Goal: Task Accomplishment & Management: Complete application form

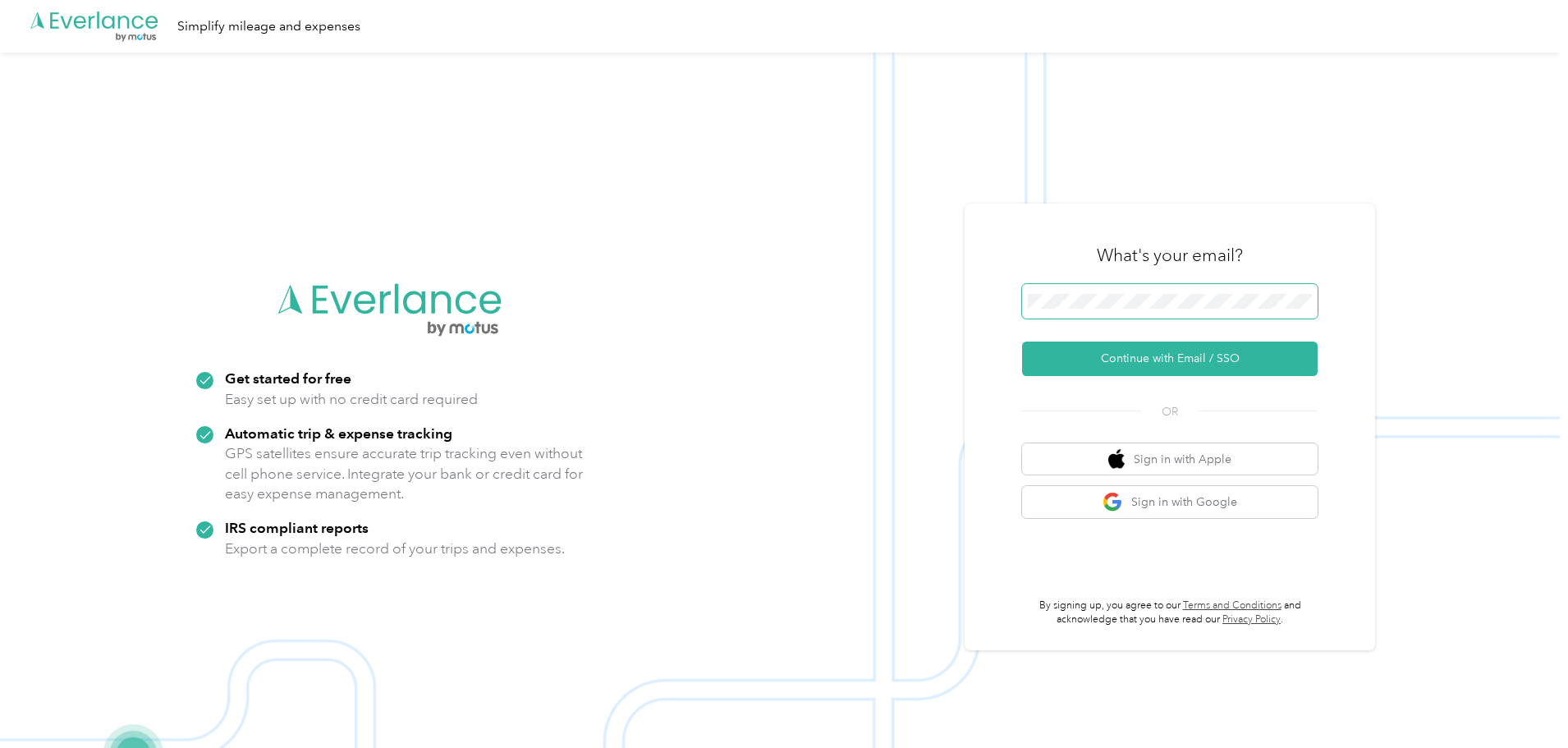
click at [1098, 308] on span at bounding box center [1170, 301] width 296 height 35
click at [1156, 358] on button "Continue with Email / SSO" at bounding box center [1170, 358] width 296 height 35
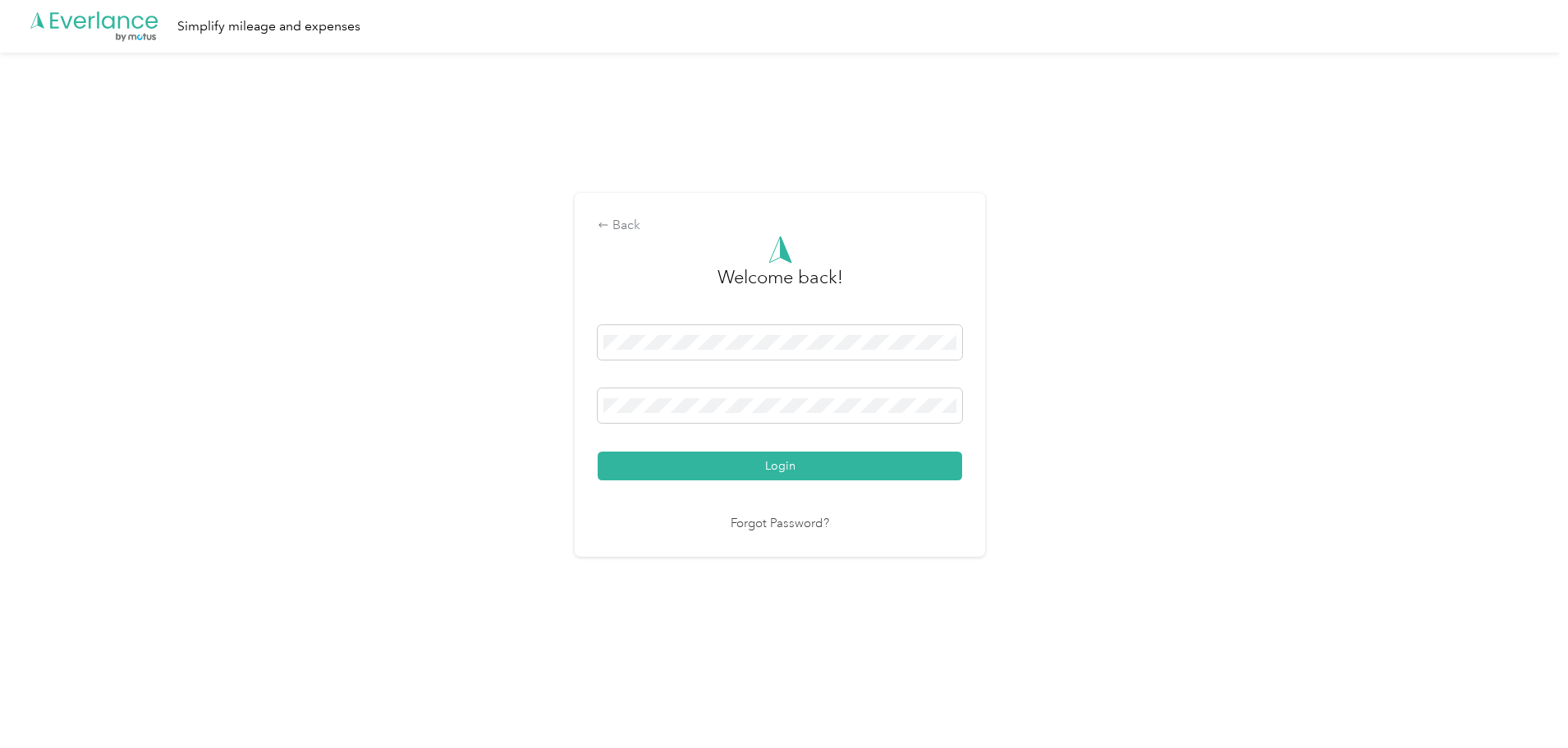
click at [598, 451] on button "Login" at bounding box center [780, 465] width 365 height 29
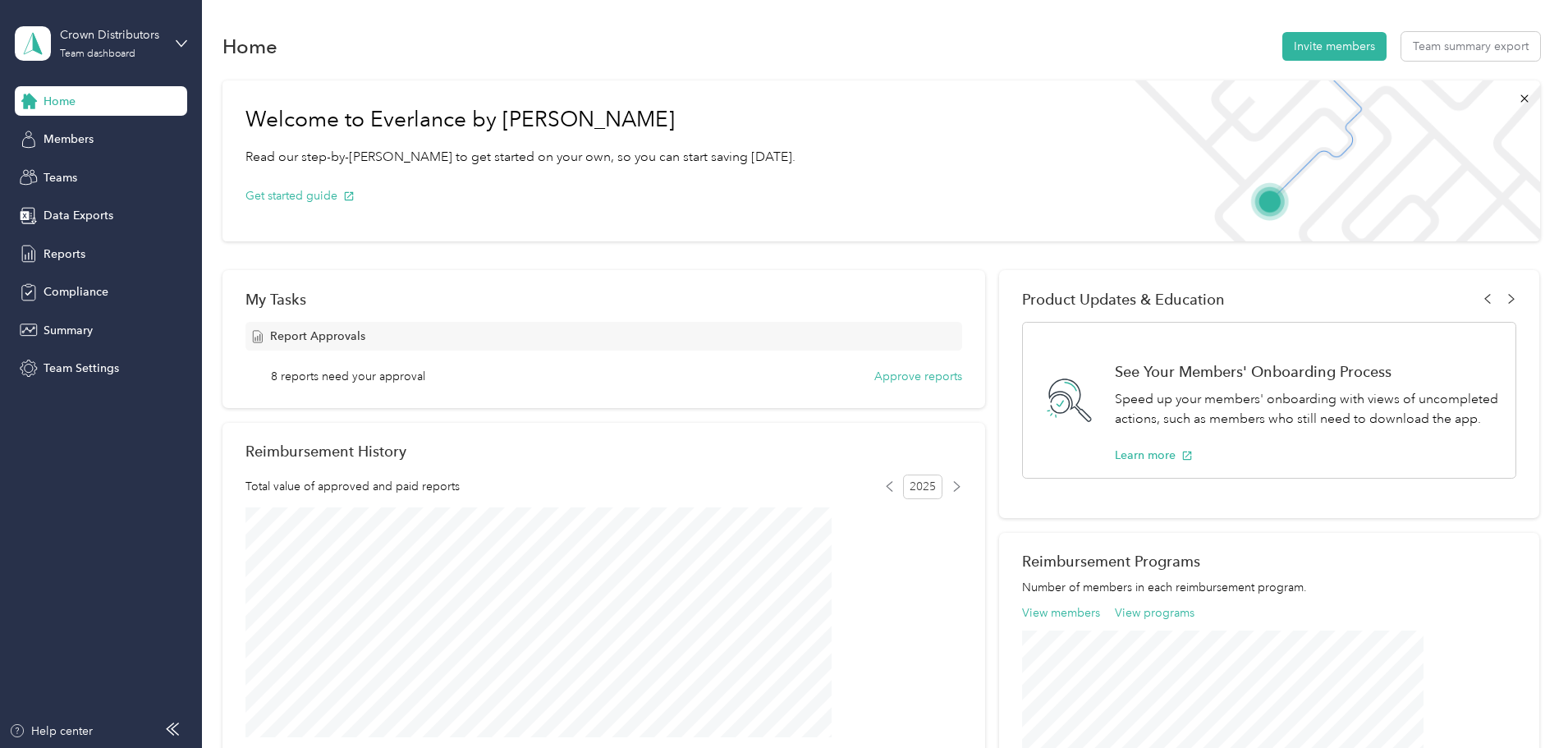
click at [133, 61] on div "Crown Distributors Team dashboard" at bounding box center [101, 44] width 173 height 58
click at [80, 167] on div "Personal dashboard" at bounding box center [81, 172] width 104 height 17
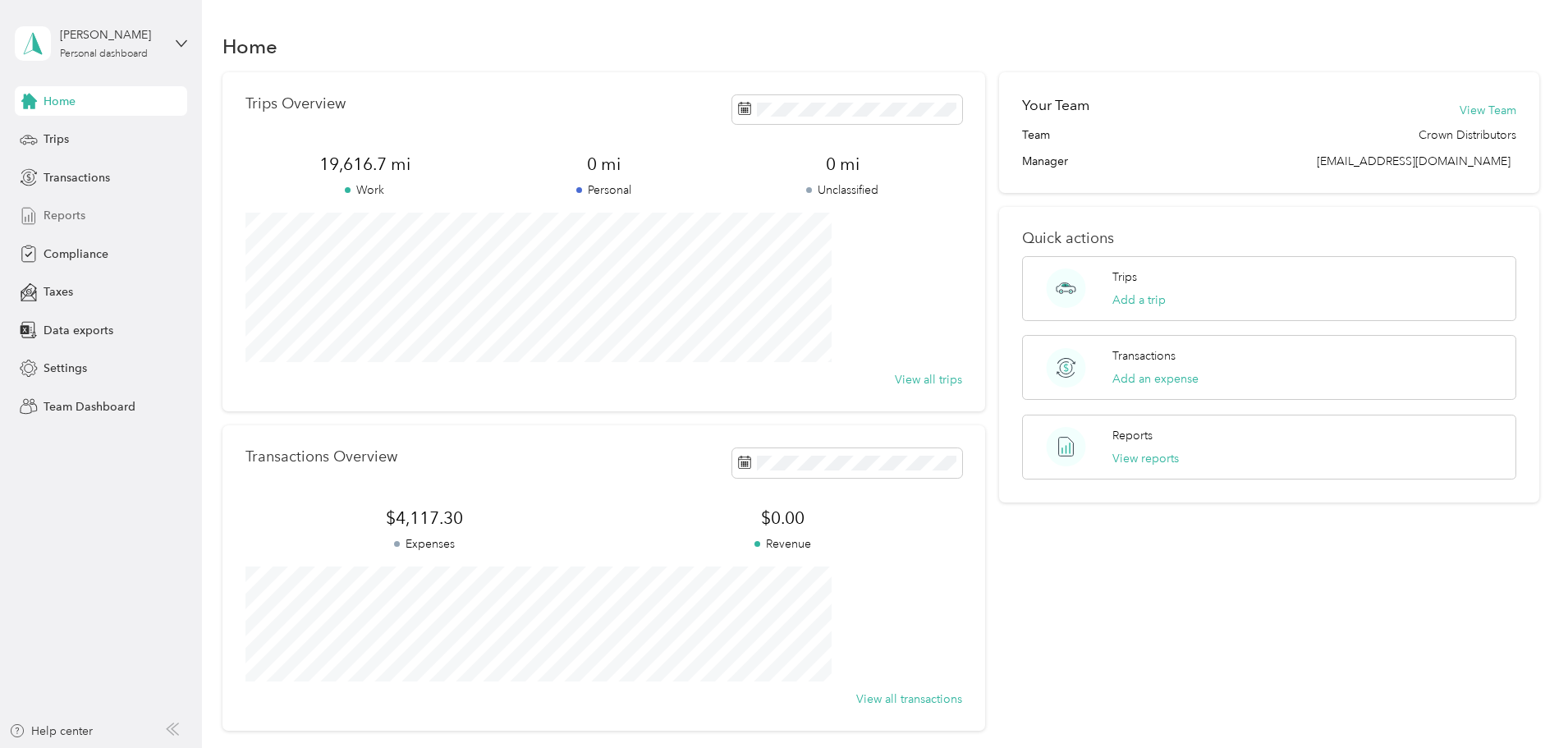
click at [69, 213] on span "Reports" at bounding box center [64, 215] width 42 height 17
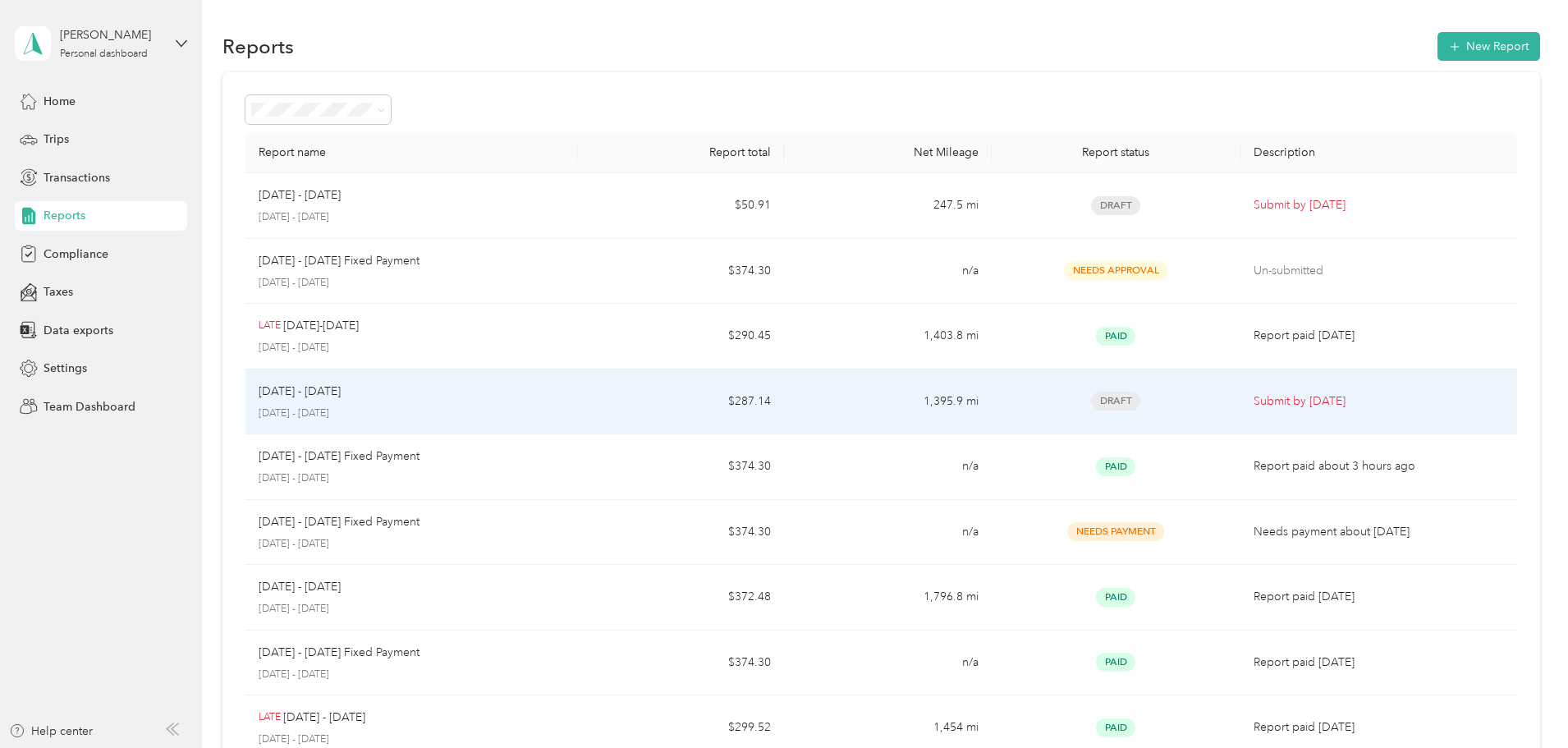
click at [432, 404] on div "[DATE] - [DATE] [DATE] - [DATE]" at bounding box center [410, 401] width 305 height 38
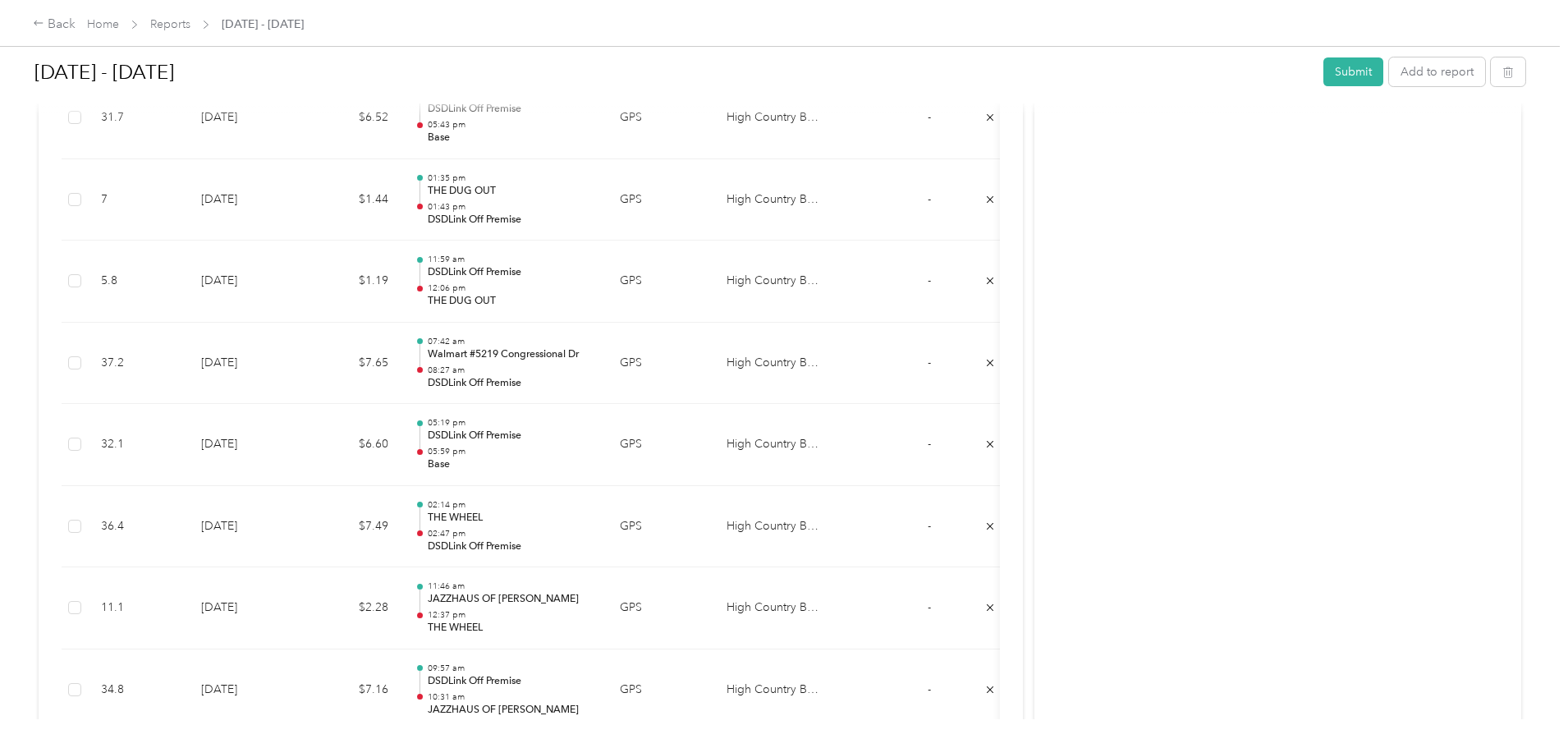
scroll to position [6738, 0]
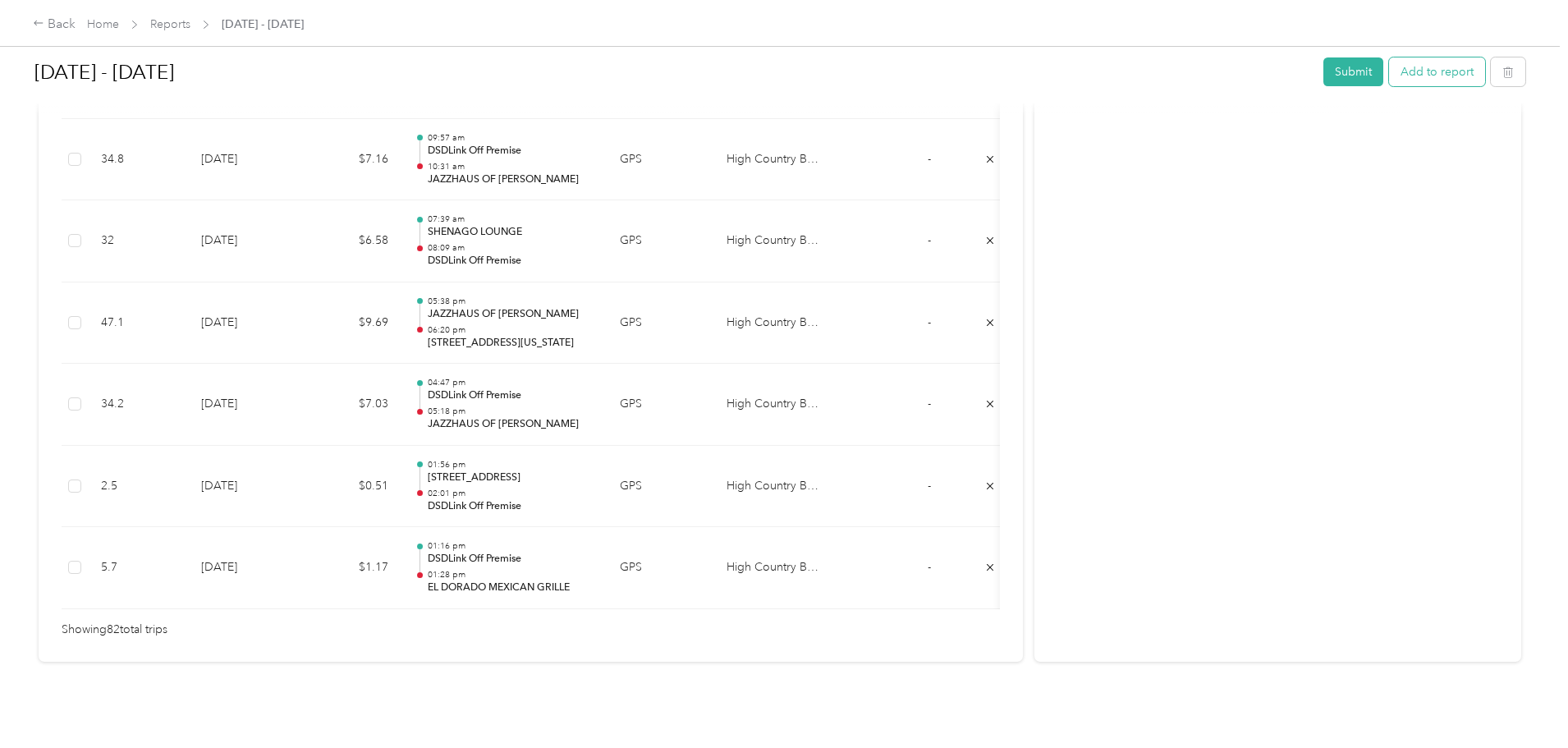
click at [1389, 70] on button "Add to report" at bounding box center [1436, 72] width 96 height 29
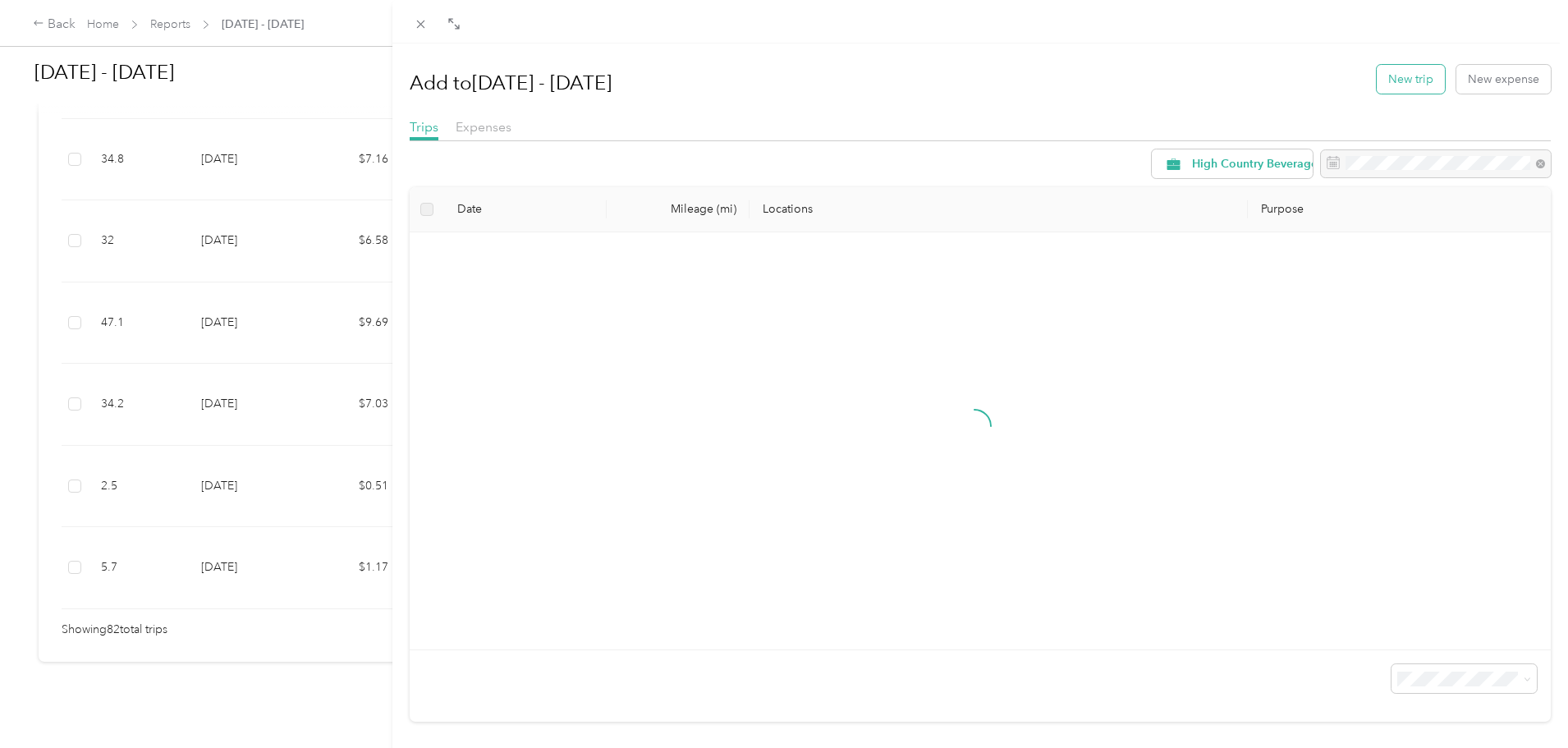
click at [1381, 83] on button "New trip" at bounding box center [1410, 79] width 68 height 29
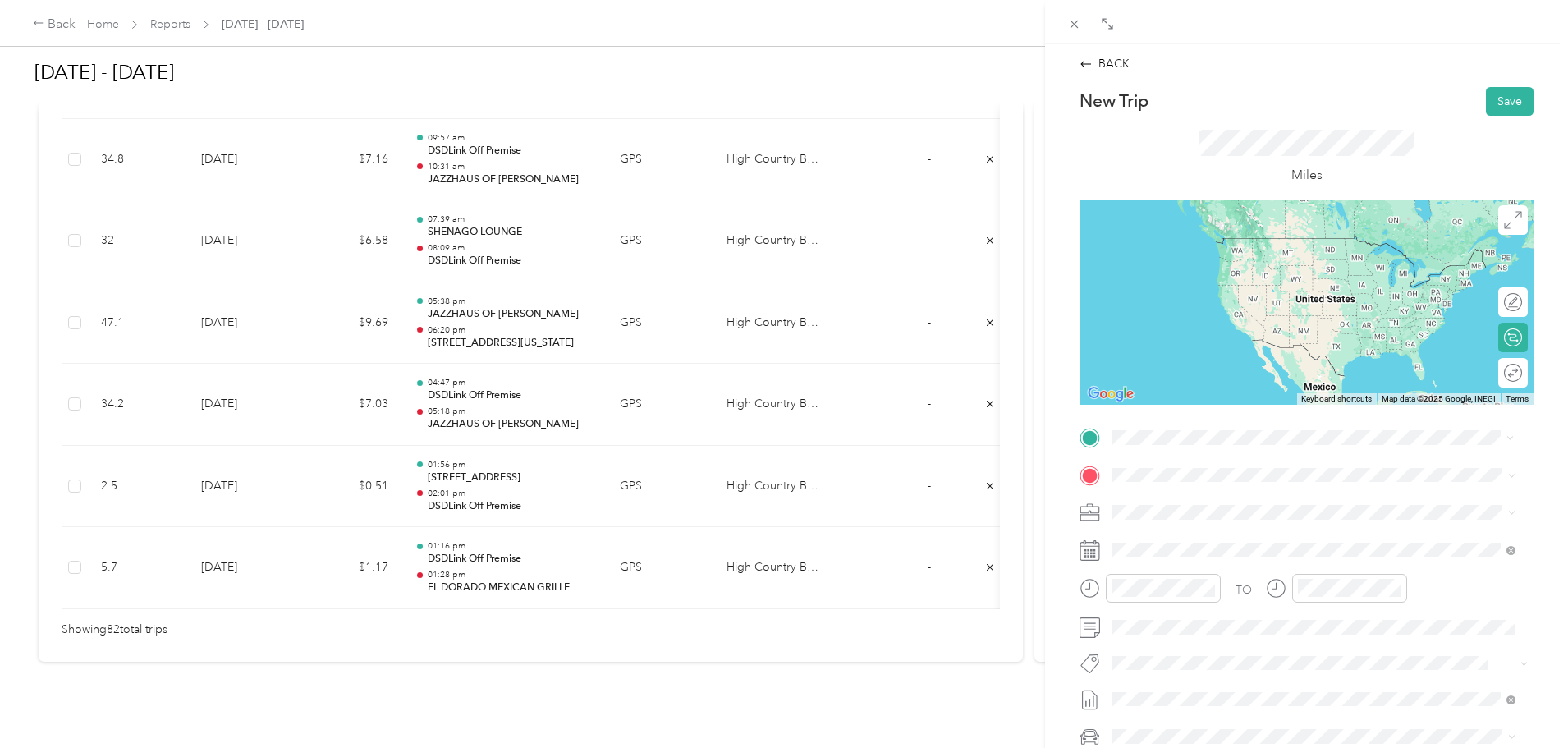
click at [1159, 510] on div "Base [STREET_ADDRESS]" at bounding box center [1241, 512] width 196 height 35
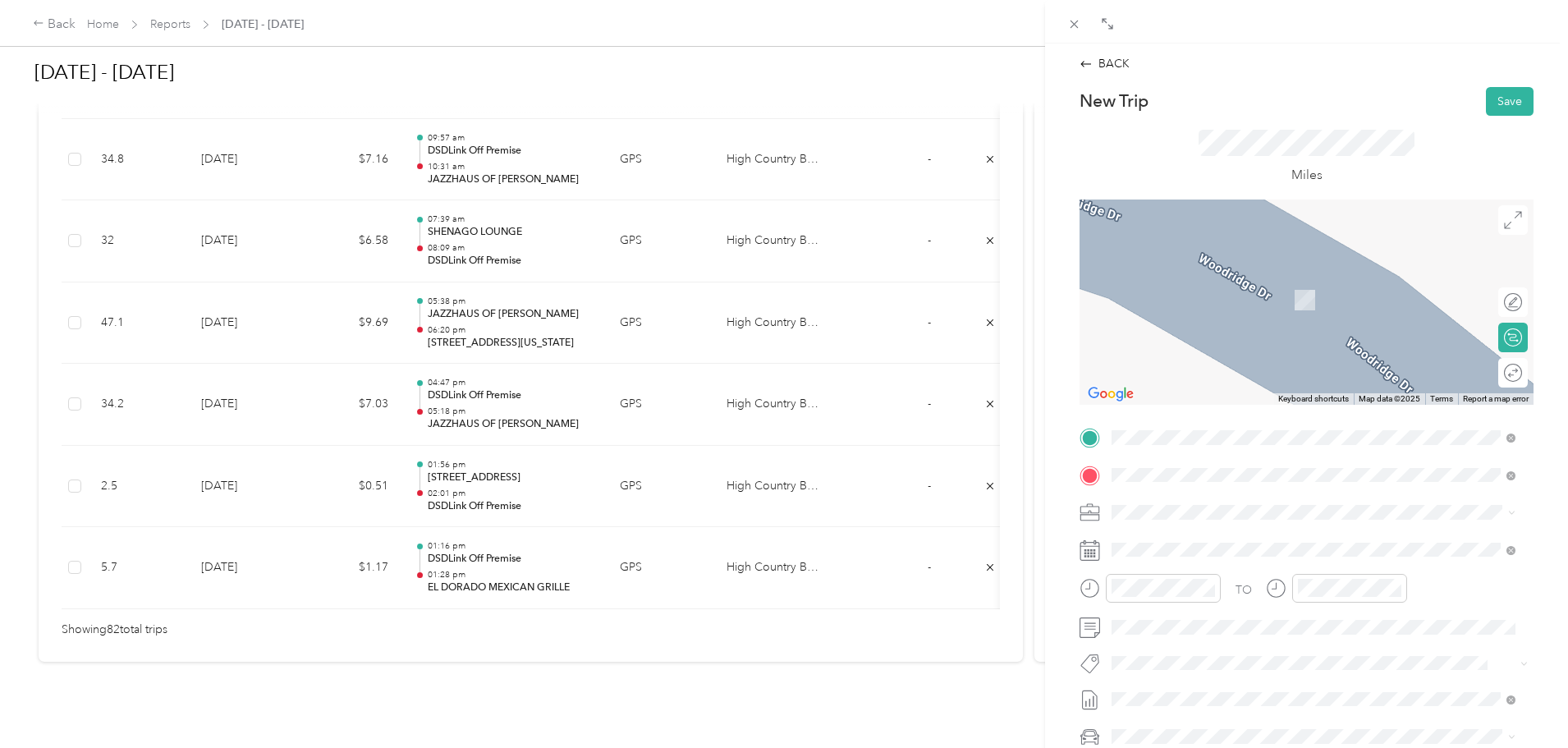
click at [1192, 552] on div "TEAM DSDLink Off Premise [STREET_ADDRESS]" at bounding box center [1228, 552] width 170 height 40
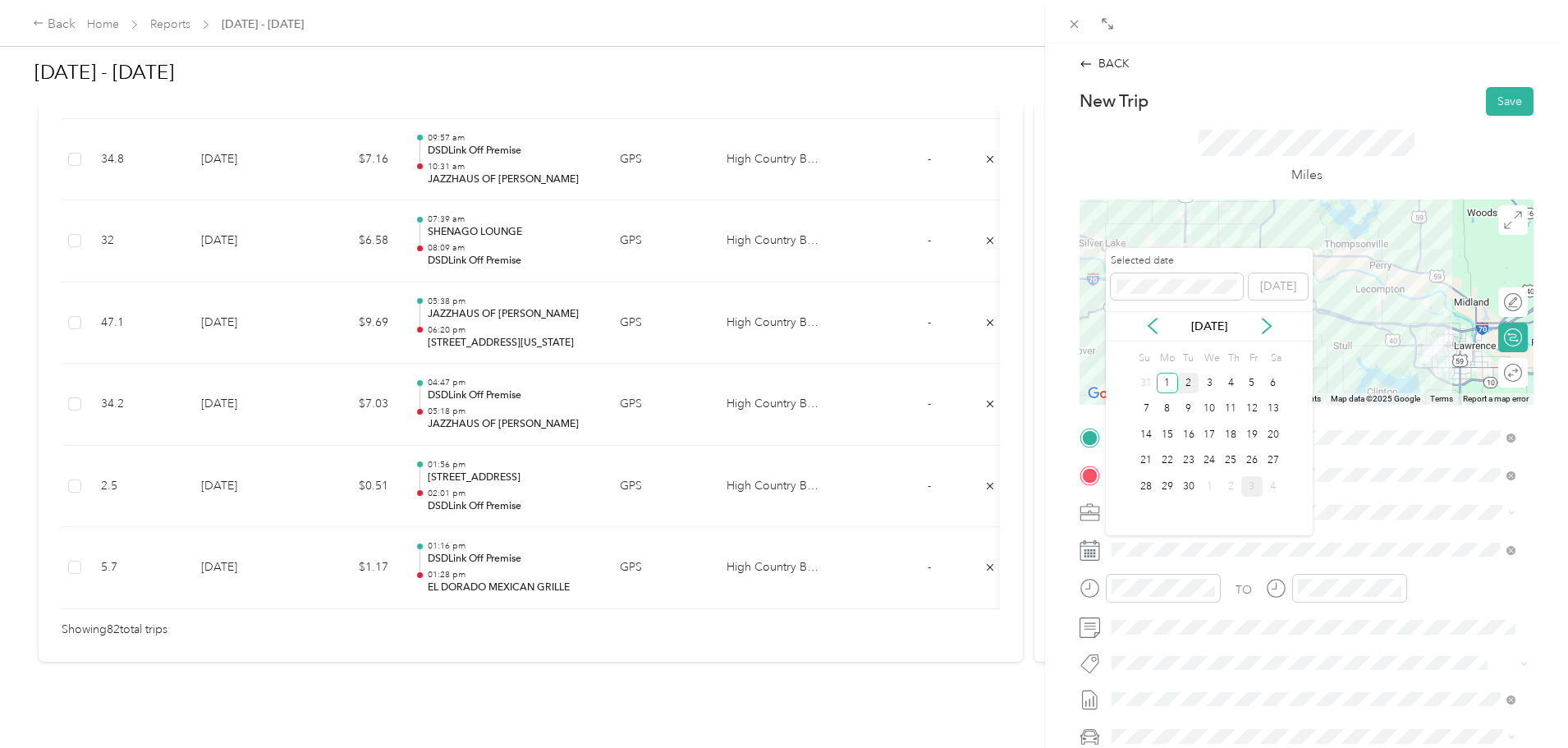
click at [1192, 383] on div "2" at bounding box center [1188, 383] width 21 height 21
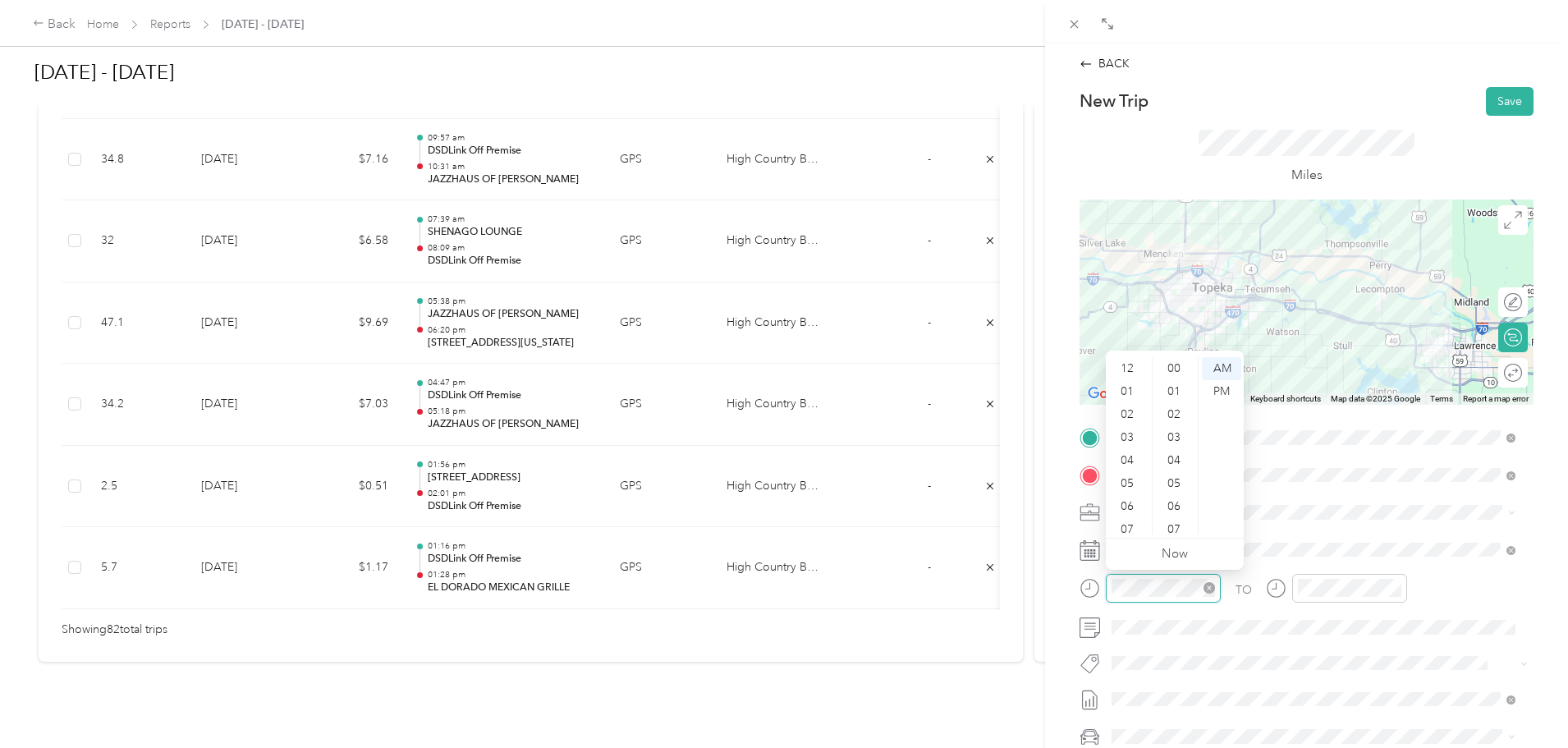
scroll to position [99, 0]
click at [1125, 420] on div "07" at bounding box center [1129, 431] width 39 height 23
click at [1121, 407] on div "06" at bounding box center [1129, 408] width 39 height 23
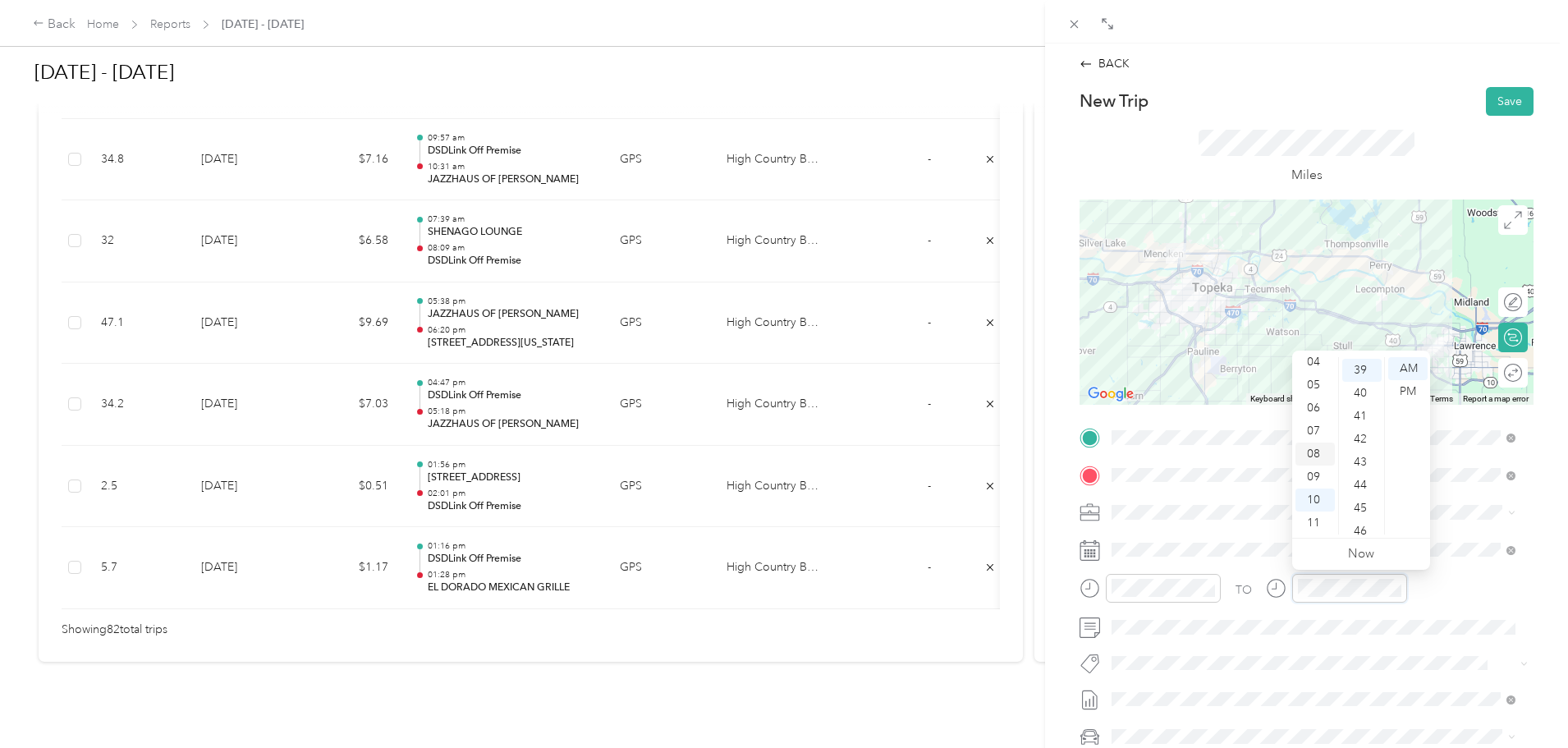
scroll to position [896, 0]
click at [1311, 429] on div "07" at bounding box center [1315, 431] width 39 height 23
click at [1496, 97] on button "Save" at bounding box center [1509, 101] width 48 height 29
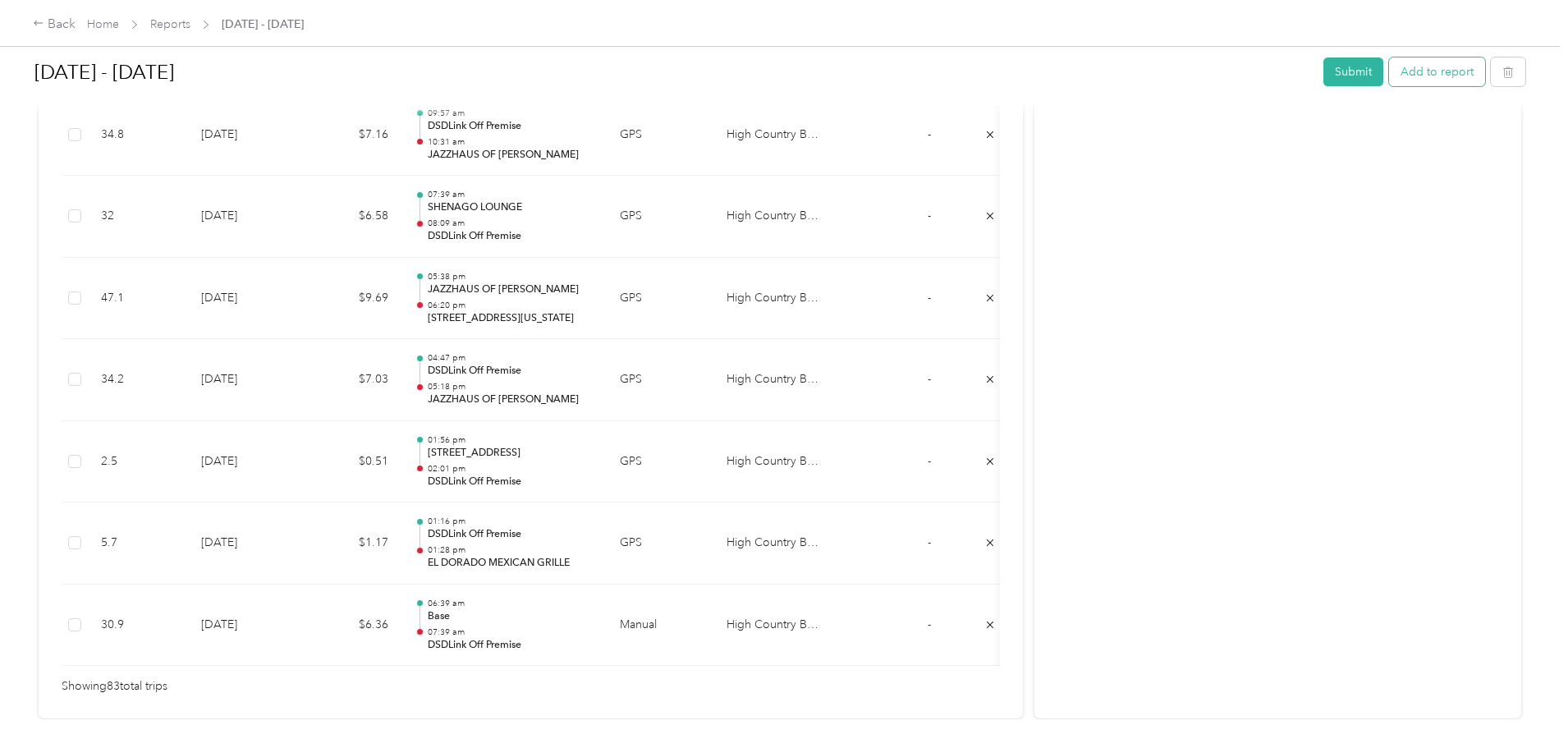
click at [1389, 69] on button "Add to report" at bounding box center [1436, 72] width 96 height 29
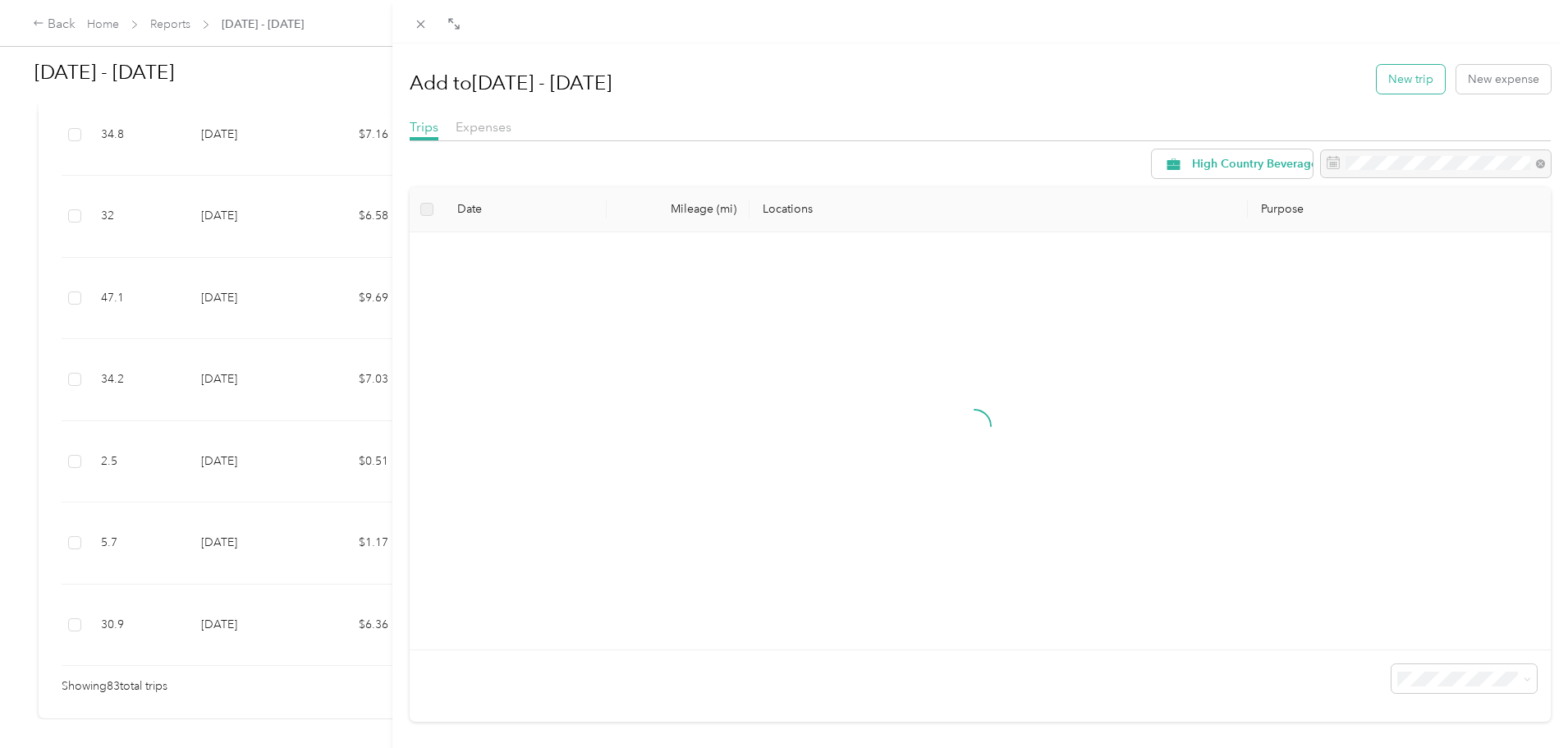
click at [1378, 83] on button "New trip" at bounding box center [1410, 79] width 68 height 29
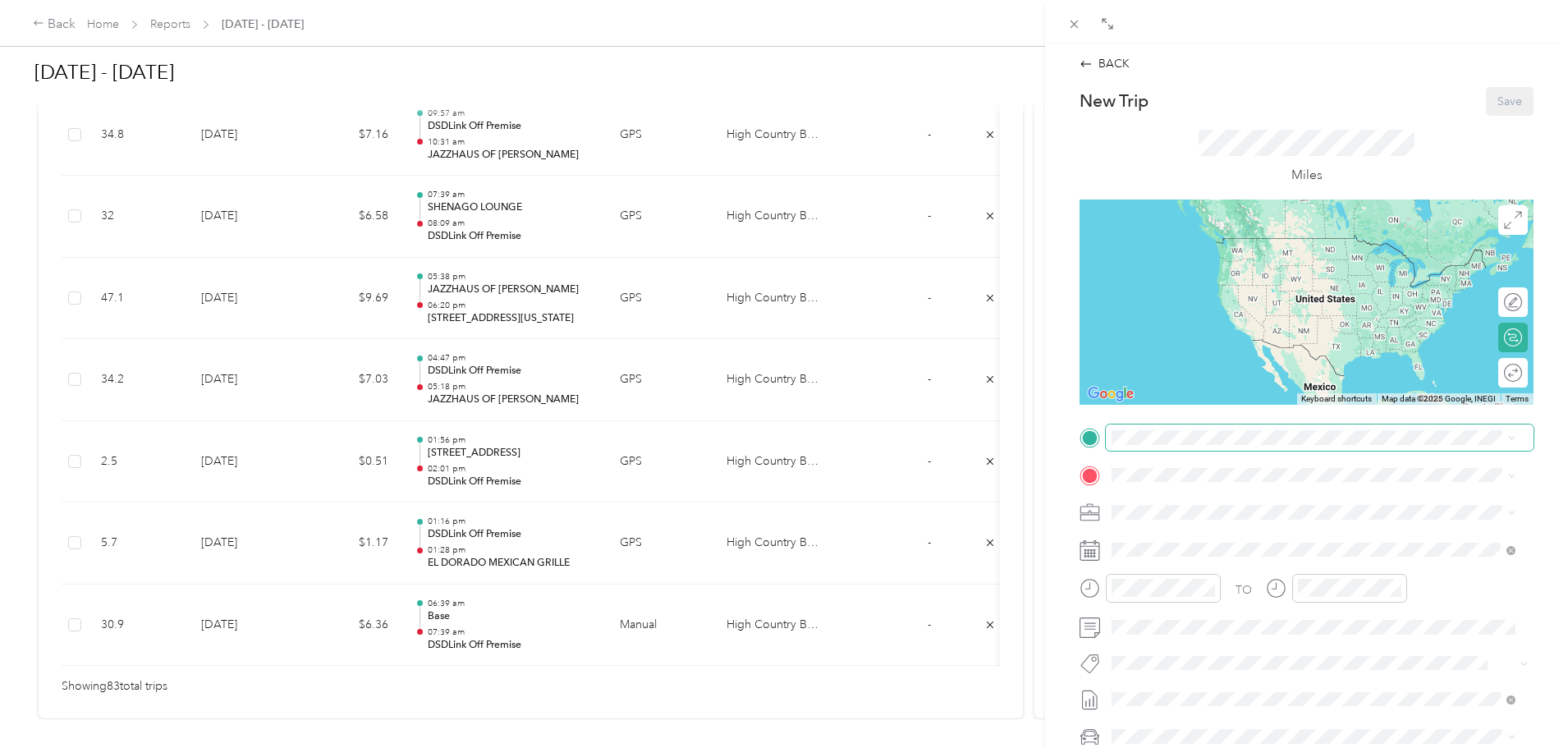
click at [1199, 450] on div "TO Add photo" at bounding box center [1307, 622] width 454 height 396
click at [1186, 503] on span "[STREET_ADDRESS][US_STATE][US_STATE]" at bounding box center [1255, 497] width 224 height 15
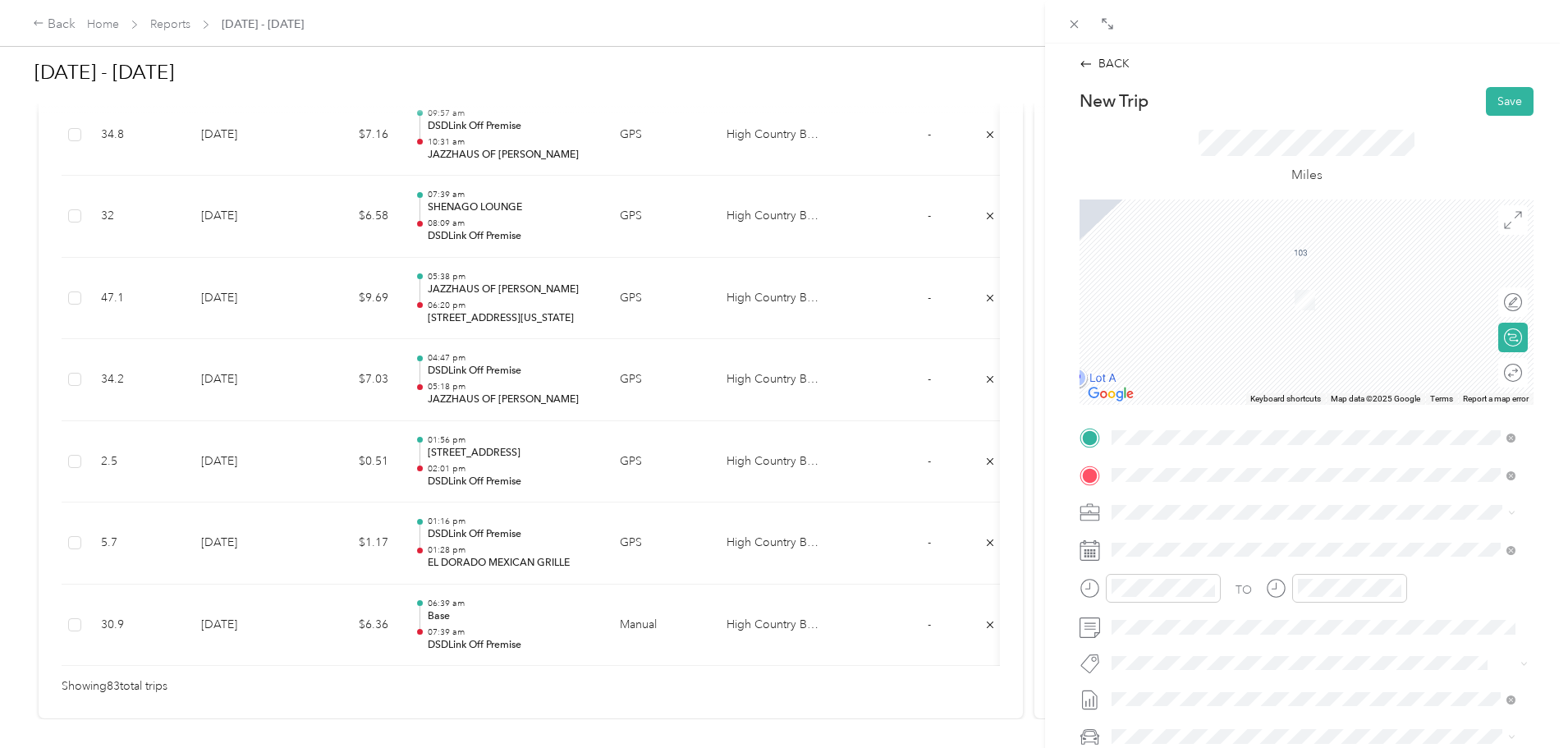
click at [1170, 540] on div "Base" at bounding box center [1241, 540] width 196 height 15
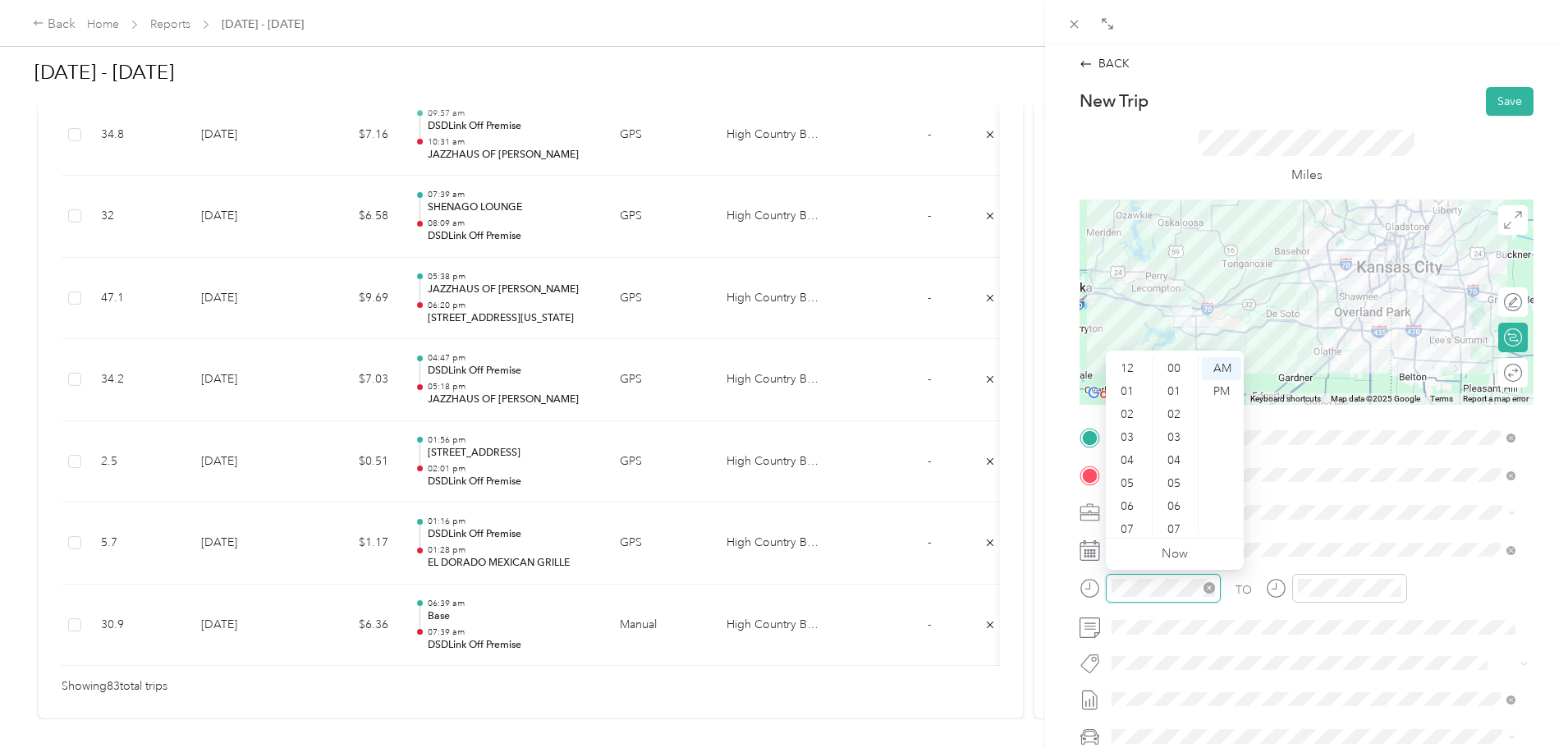
scroll to position [99, 0]
click at [1130, 449] on div "08" at bounding box center [1129, 453] width 39 height 23
click at [1222, 390] on div "PM" at bounding box center [1222, 392] width 39 height 23
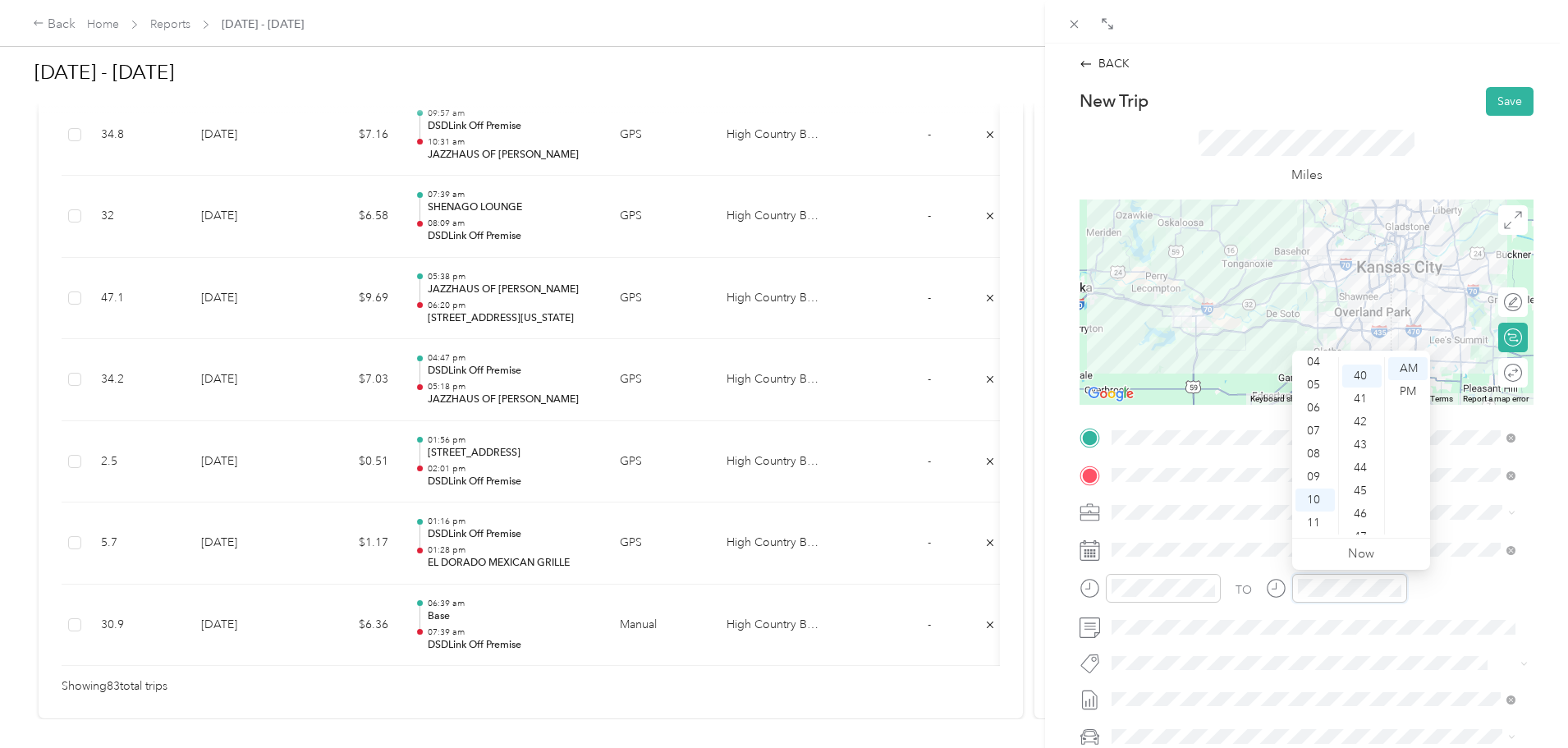
scroll to position [920, 0]
click at [1313, 478] on div "09" at bounding box center [1315, 477] width 39 height 23
click at [1412, 391] on div "PM" at bounding box center [1408, 392] width 39 height 23
click at [1491, 100] on button "Save" at bounding box center [1509, 101] width 48 height 29
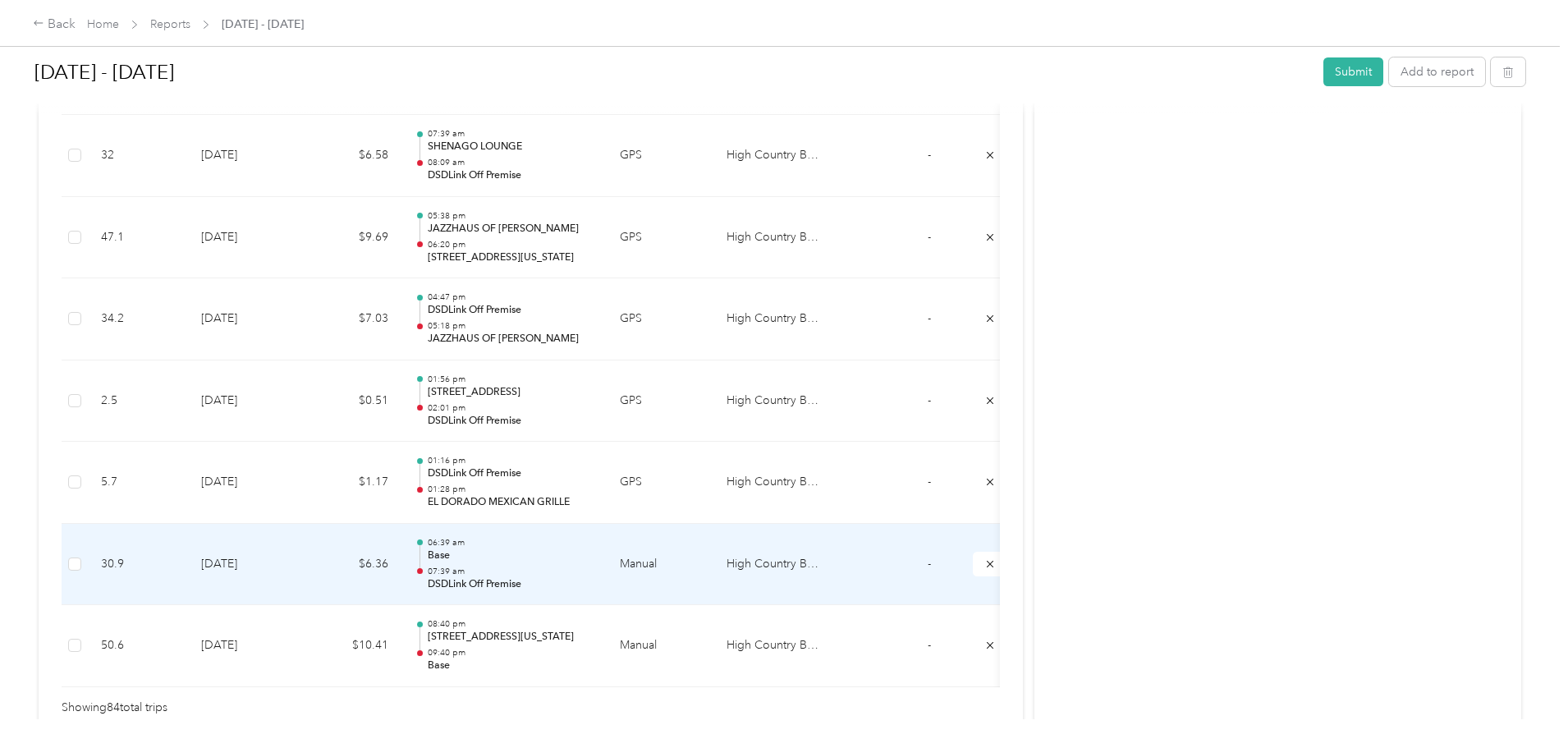
scroll to position [6799, 0]
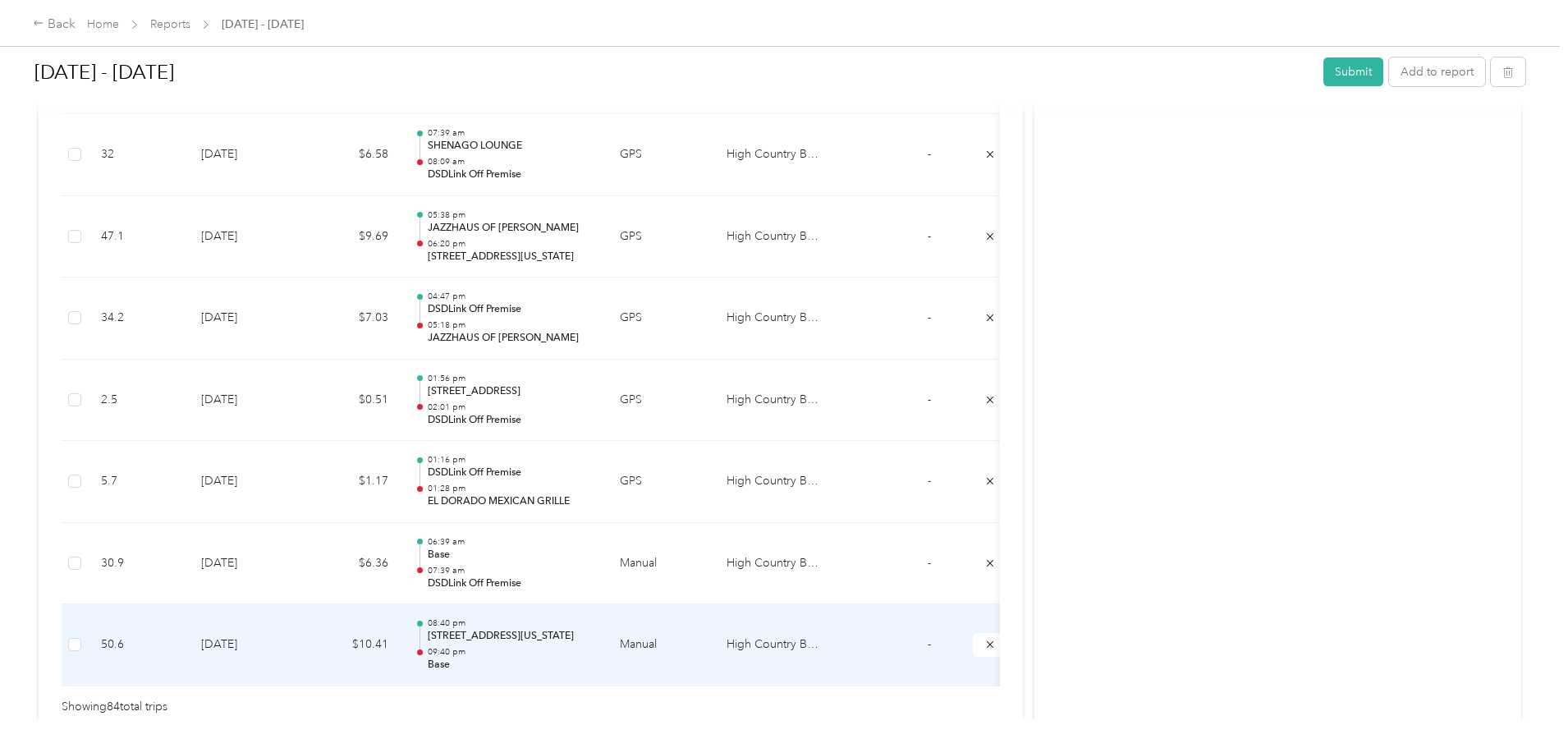
click at [303, 636] on td "[DATE]" at bounding box center [245, 645] width 115 height 82
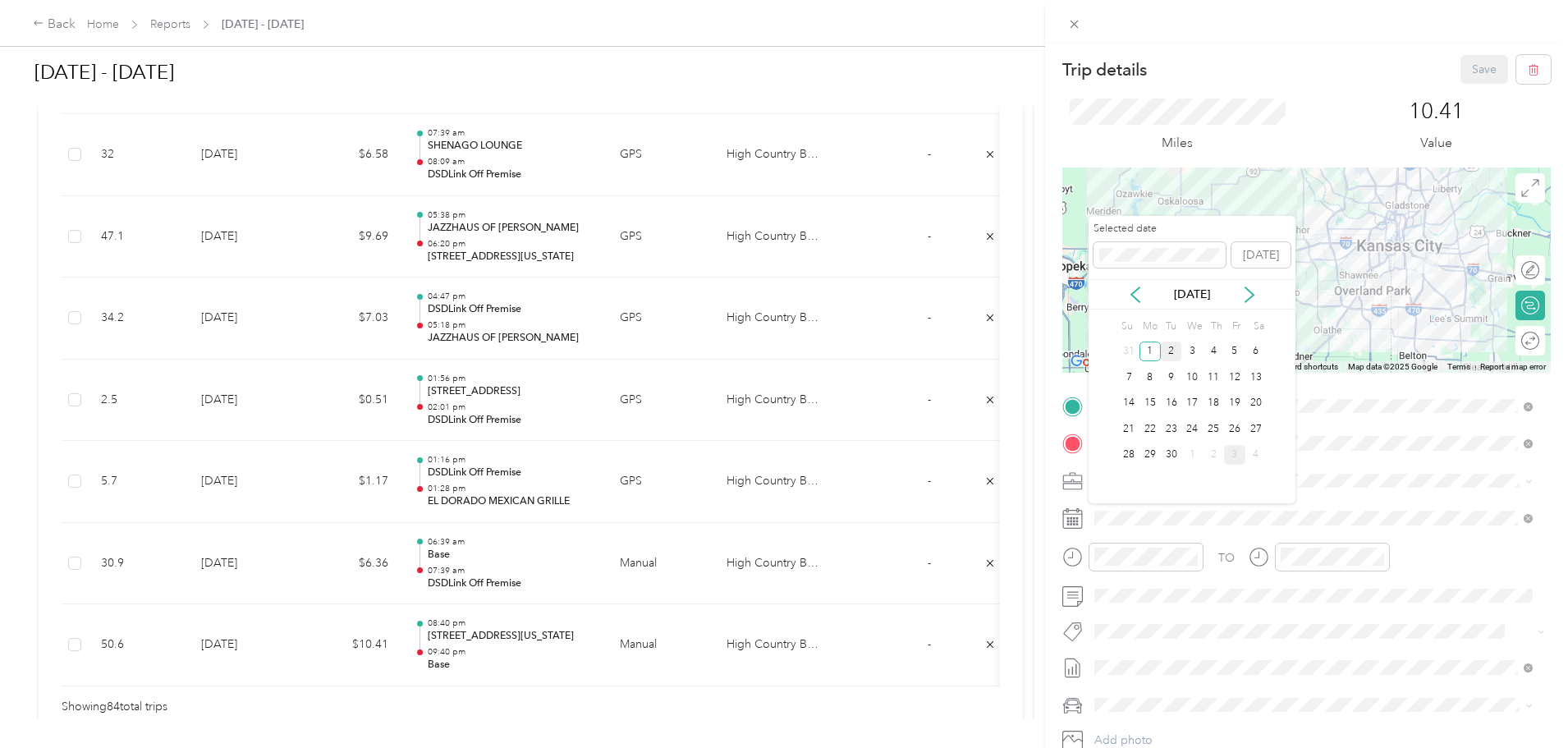
click at [1170, 355] on div "2" at bounding box center [1172, 352] width 21 height 21
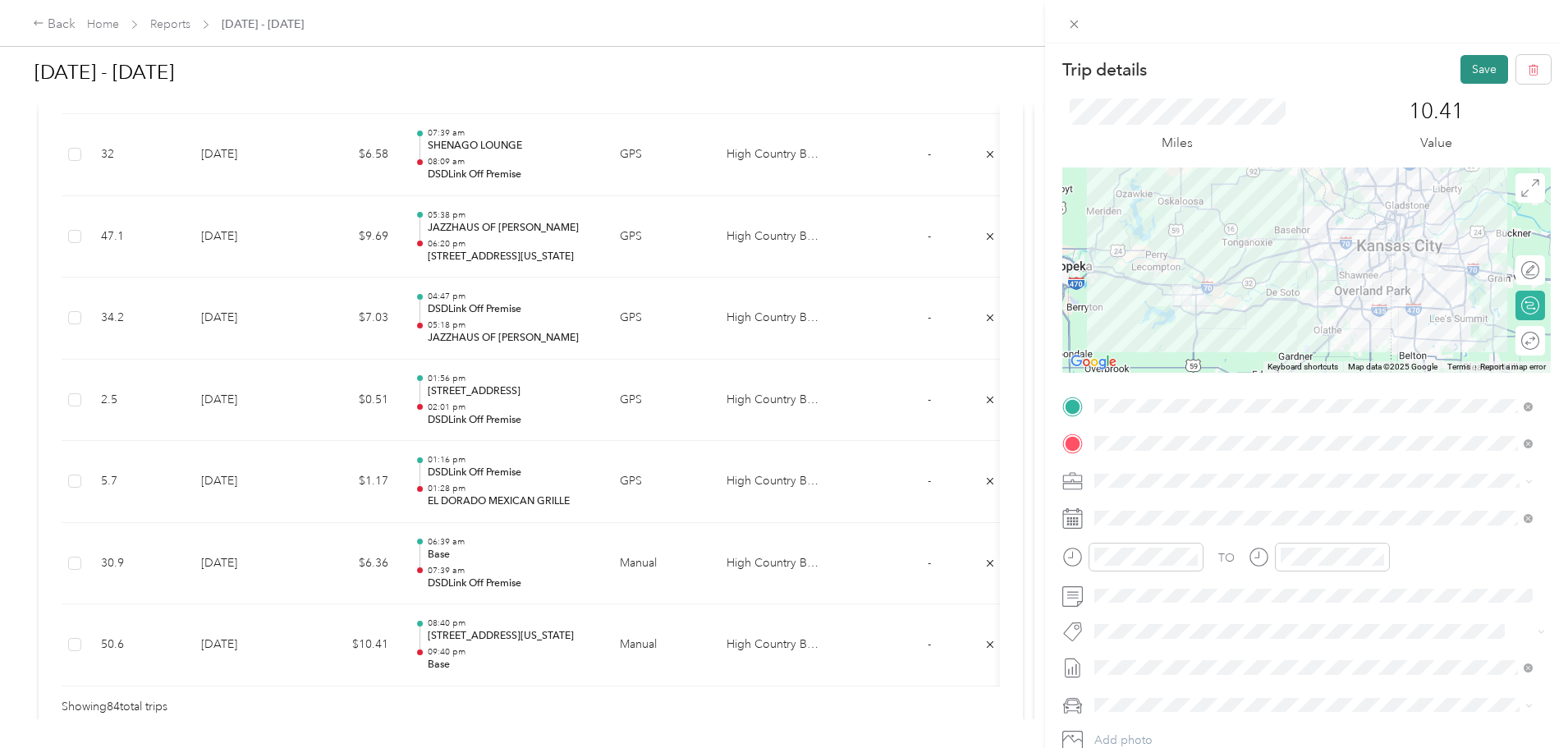
click at [1472, 75] on button "Save" at bounding box center [1484, 69] width 48 height 29
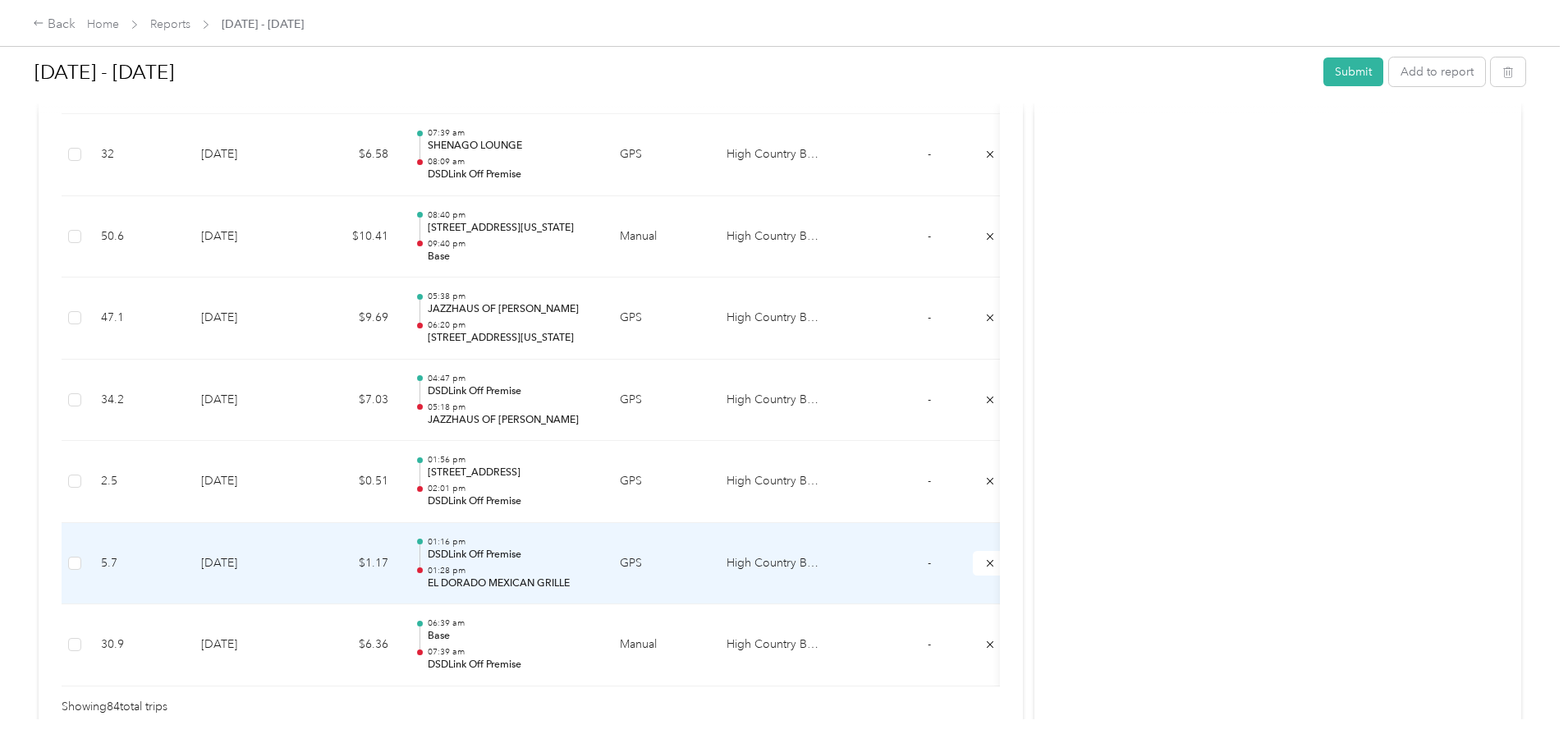
drag, startPoint x: 506, startPoint y: 560, endPoint x: 87, endPoint y: 547, distance: 419.2
click at [87, 547] on div "Back Home Reports [DATE] - [DATE] [DATE] - [DATE] Submit Add to report Due [DAT…" at bounding box center [780, 374] width 1561 height 748
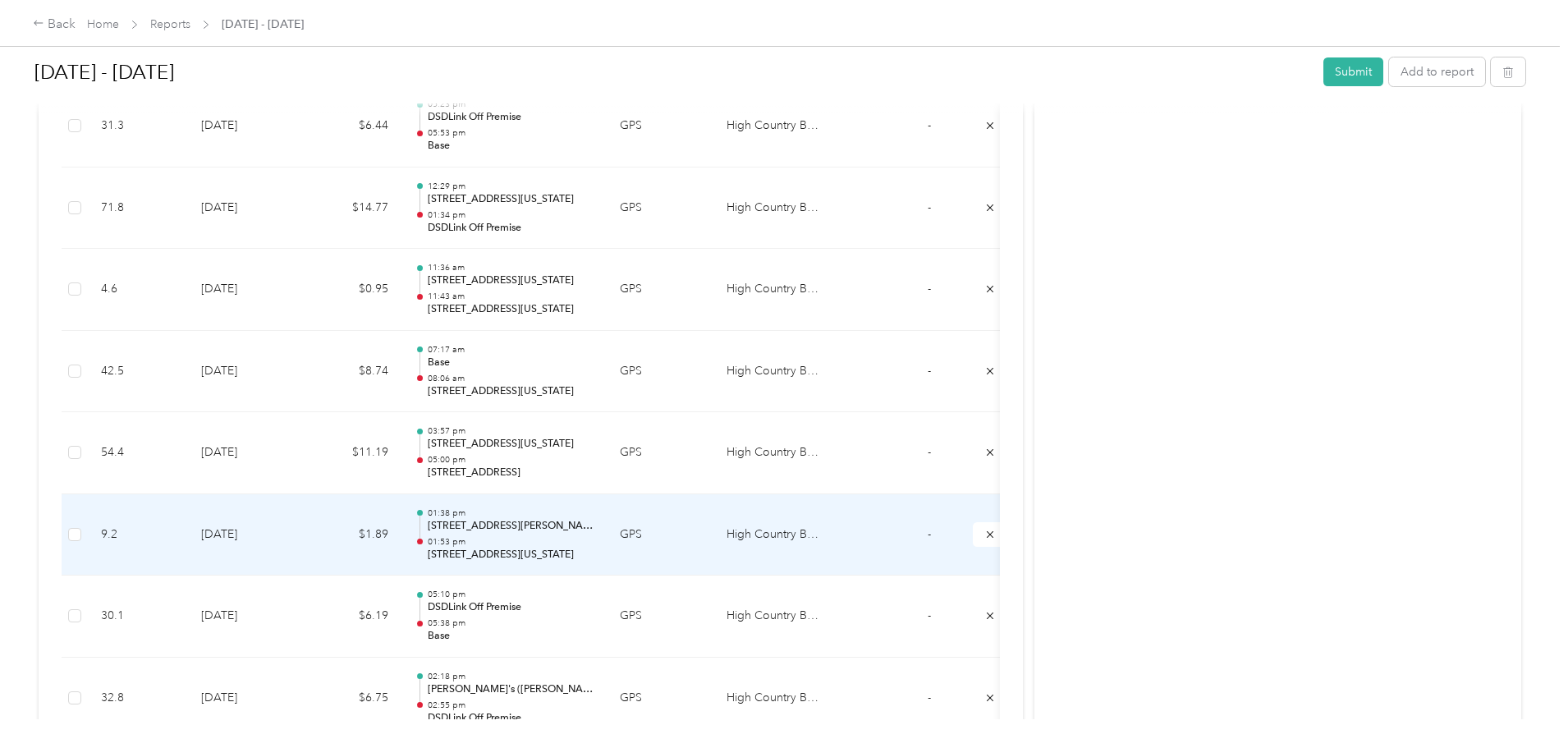
scroll to position [5355, 0]
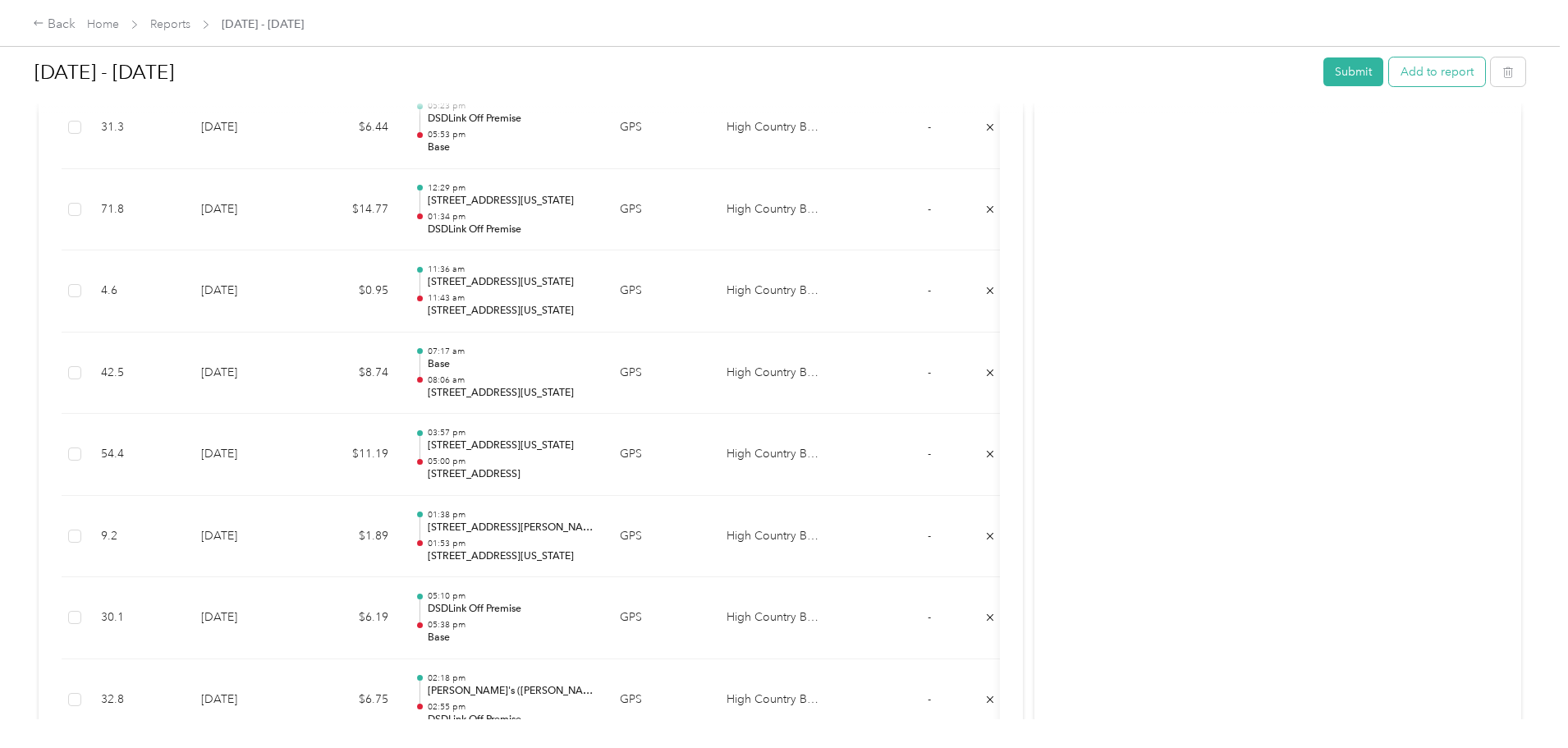
click at [1389, 70] on button "Add to report" at bounding box center [1436, 72] width 96 height 29
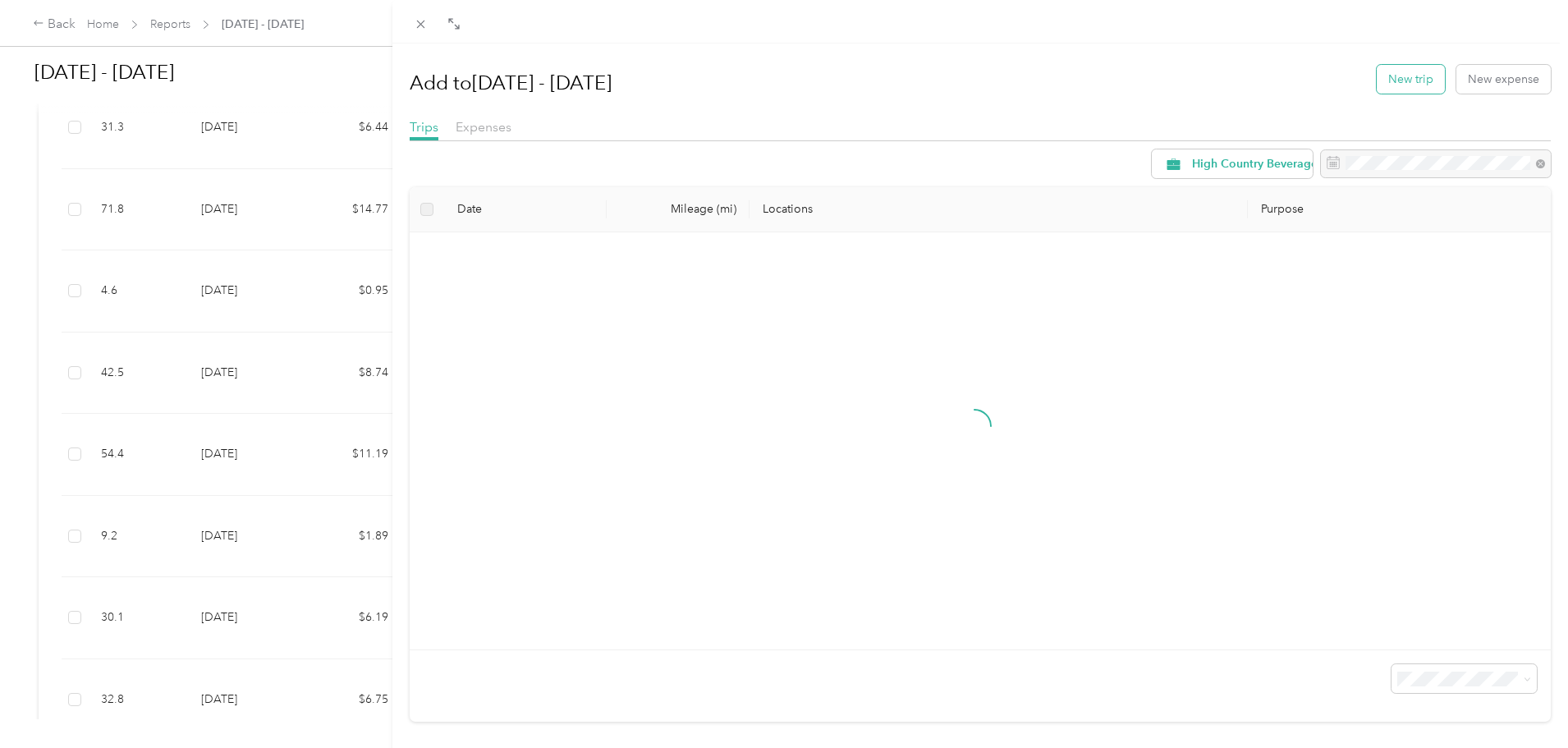
click at [1398, 76] on button "New trip" at bounding box center [1410, 79] width 68 height 29
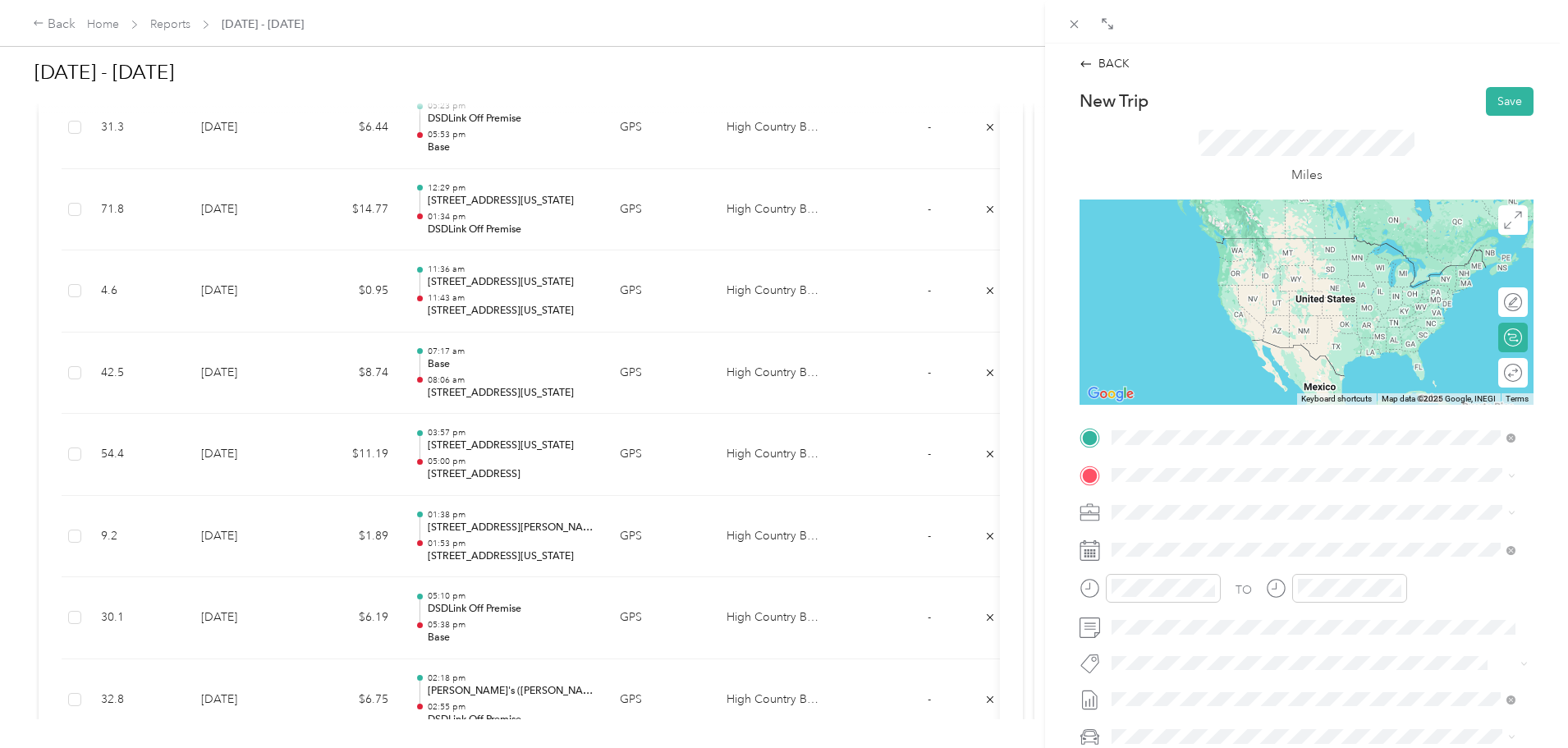
click at [1150, 505] on strong "Base" at bounding box center [1155, 503] width 25 height 15
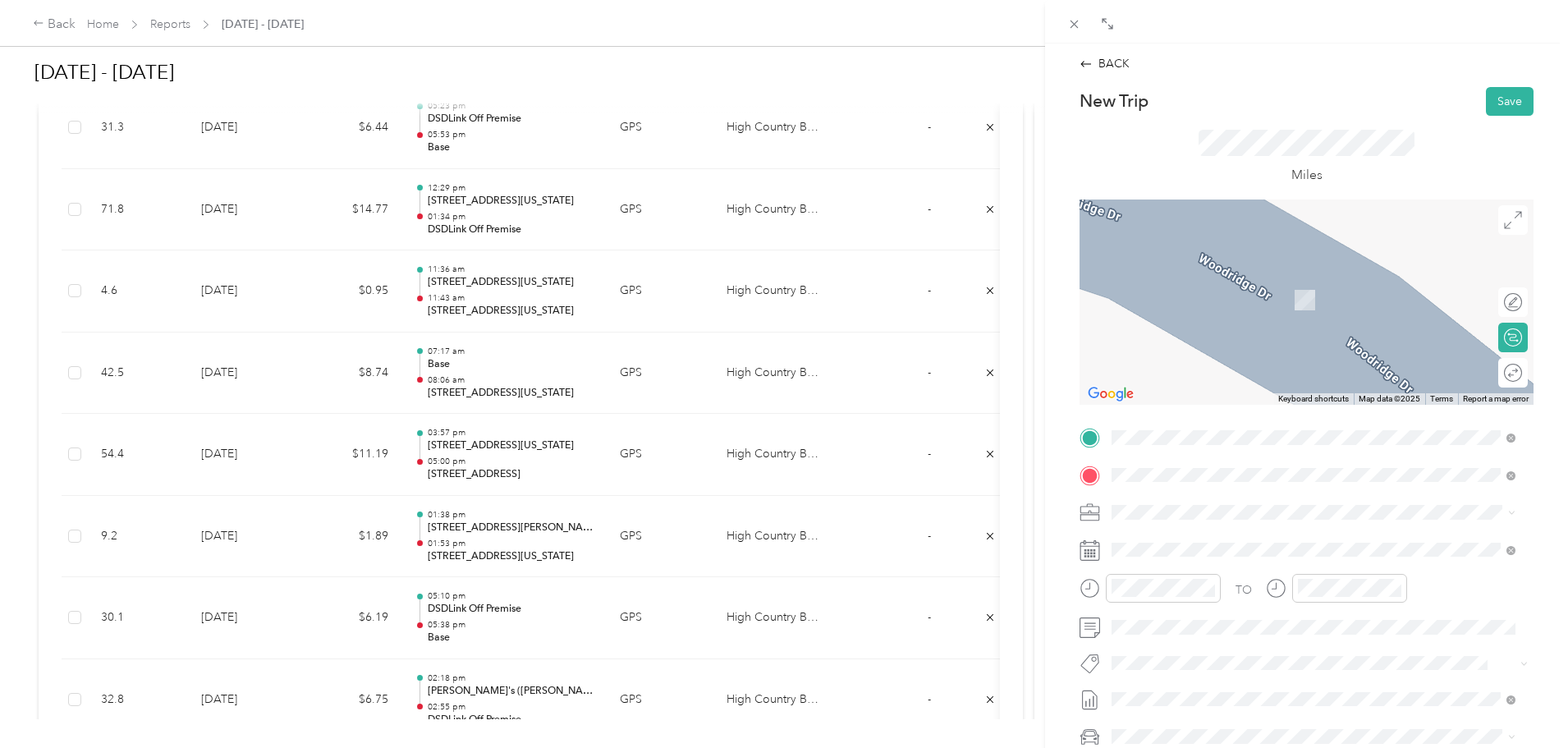
click at [1190, 547] on span "[GEOGRAPHIC_DATA][PERSON_NAME][US_STATE][US_STATE], [GEOGRAPHIC_DATA]" at bounding box center [1325, 541] width 367 height 29
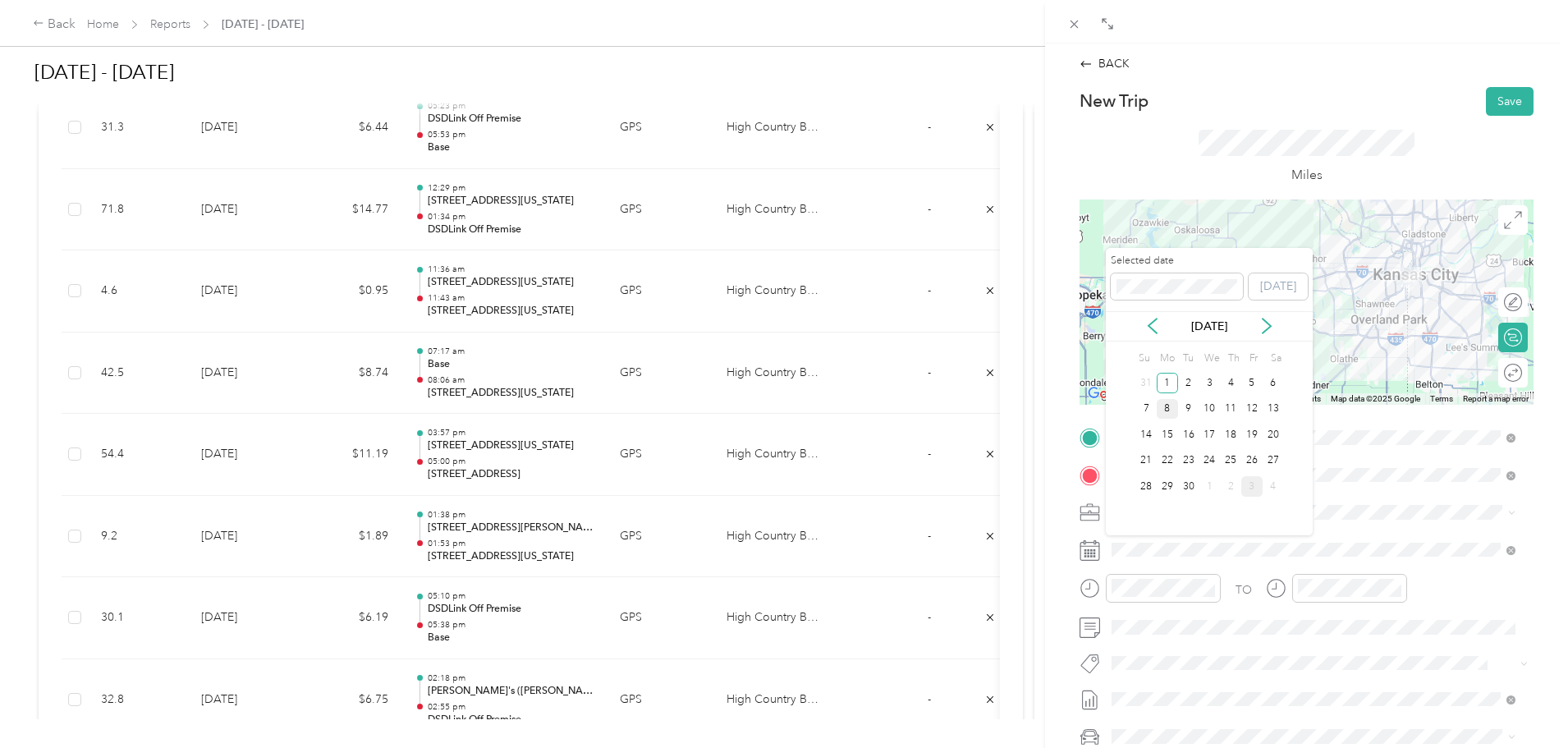
click at [1171, 409] on div "8" at bounding box center [1167, 409] width 21 height 21
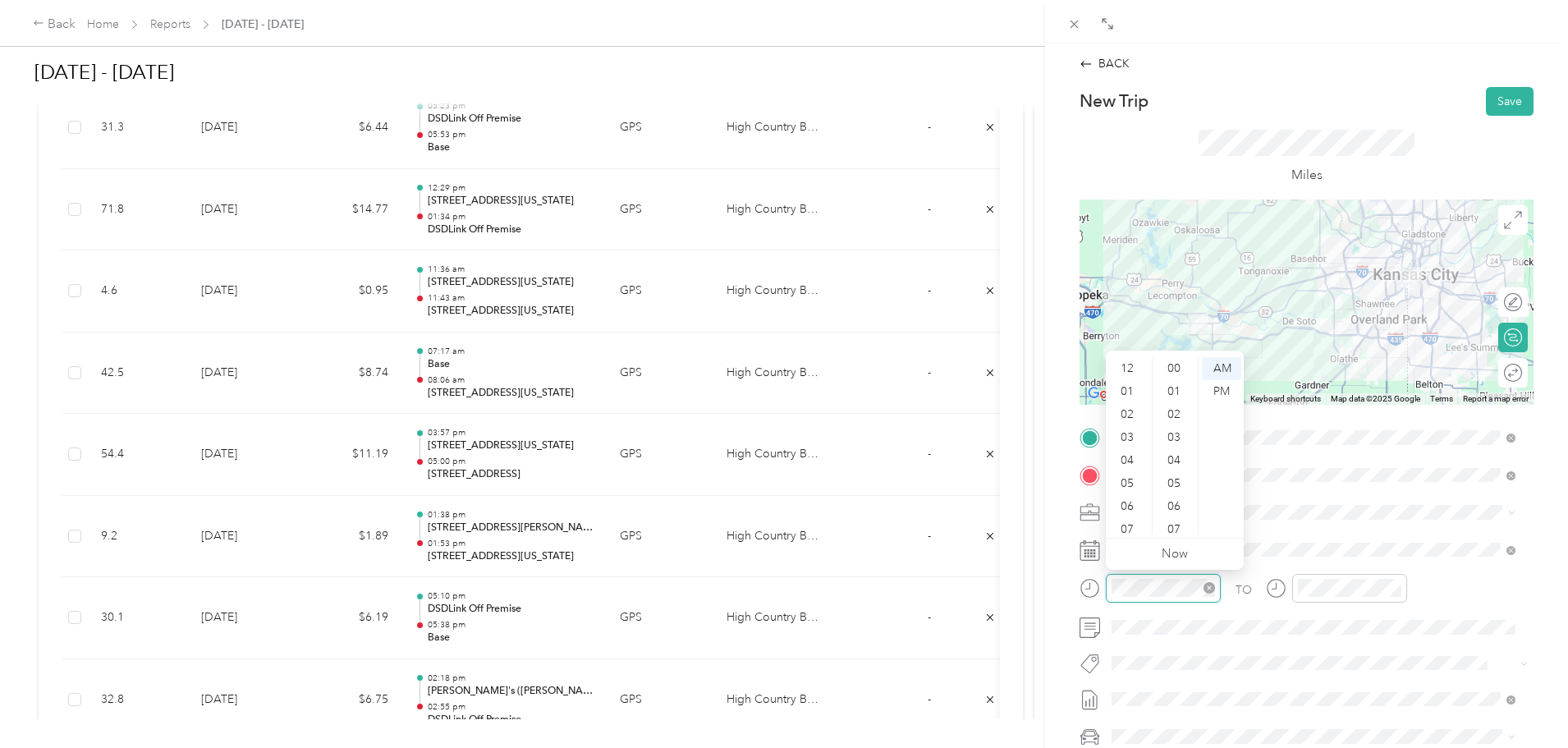
scroll to position [99, 0]
click at [1129, 416] on div "06" at bounding box center [1129, 408] width 39 height 23
click at [1131, 426] on div "07" at bounding box center [1129, 431] width 39 height 23
click at [1221, 368] on div "AM" at bounding box center [1222, 368] width 39 height 23
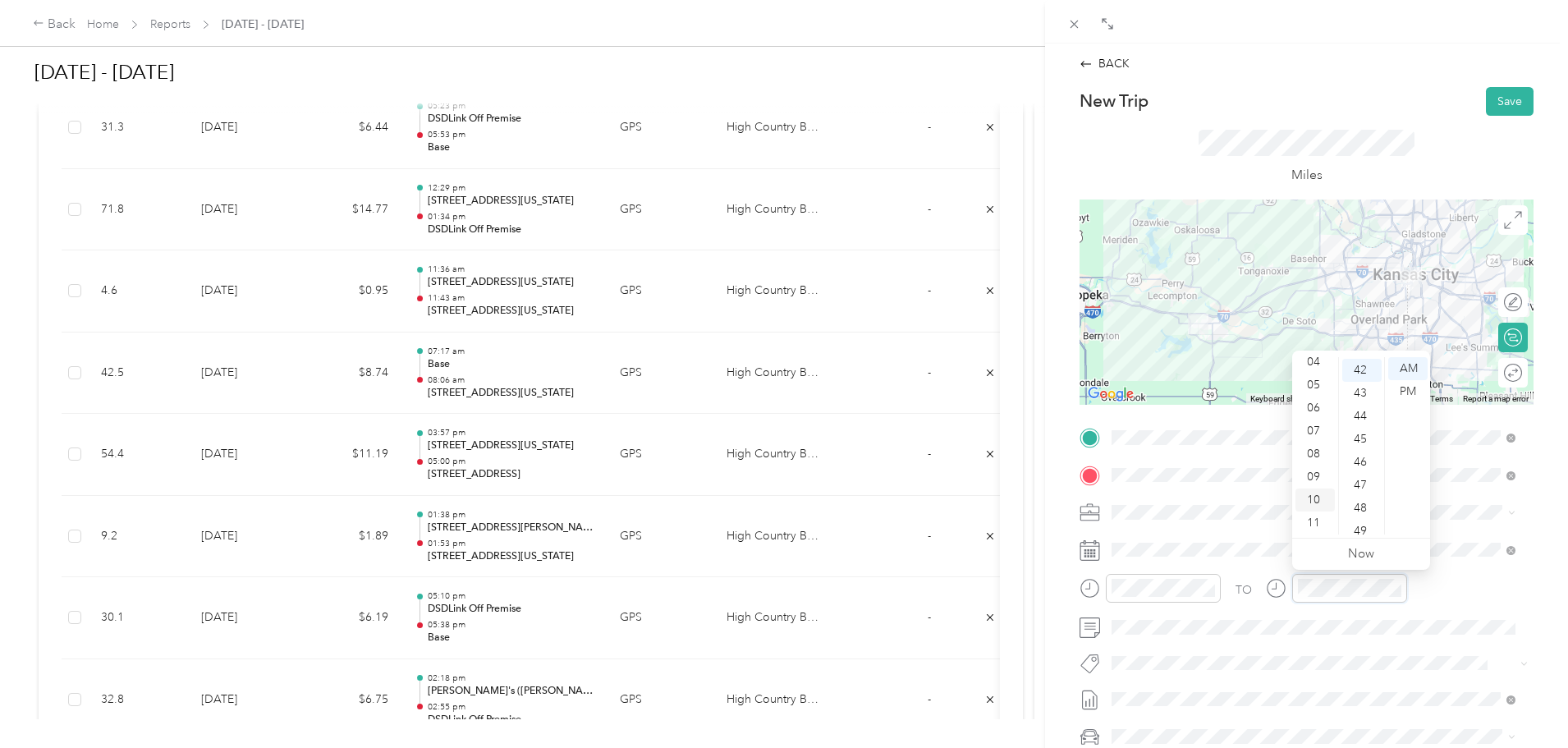
scroll to position [965, 0]
click at [1317, 452] on div "08" at bounding box center [1315, 453] width 39 height 23
click at [1396, 368] on div "AM" at bounding box center [1408, 368] width 39 height 23
click at [1492, 98] on button "Save" at bounding box center [1509, 101] width 48 height 29
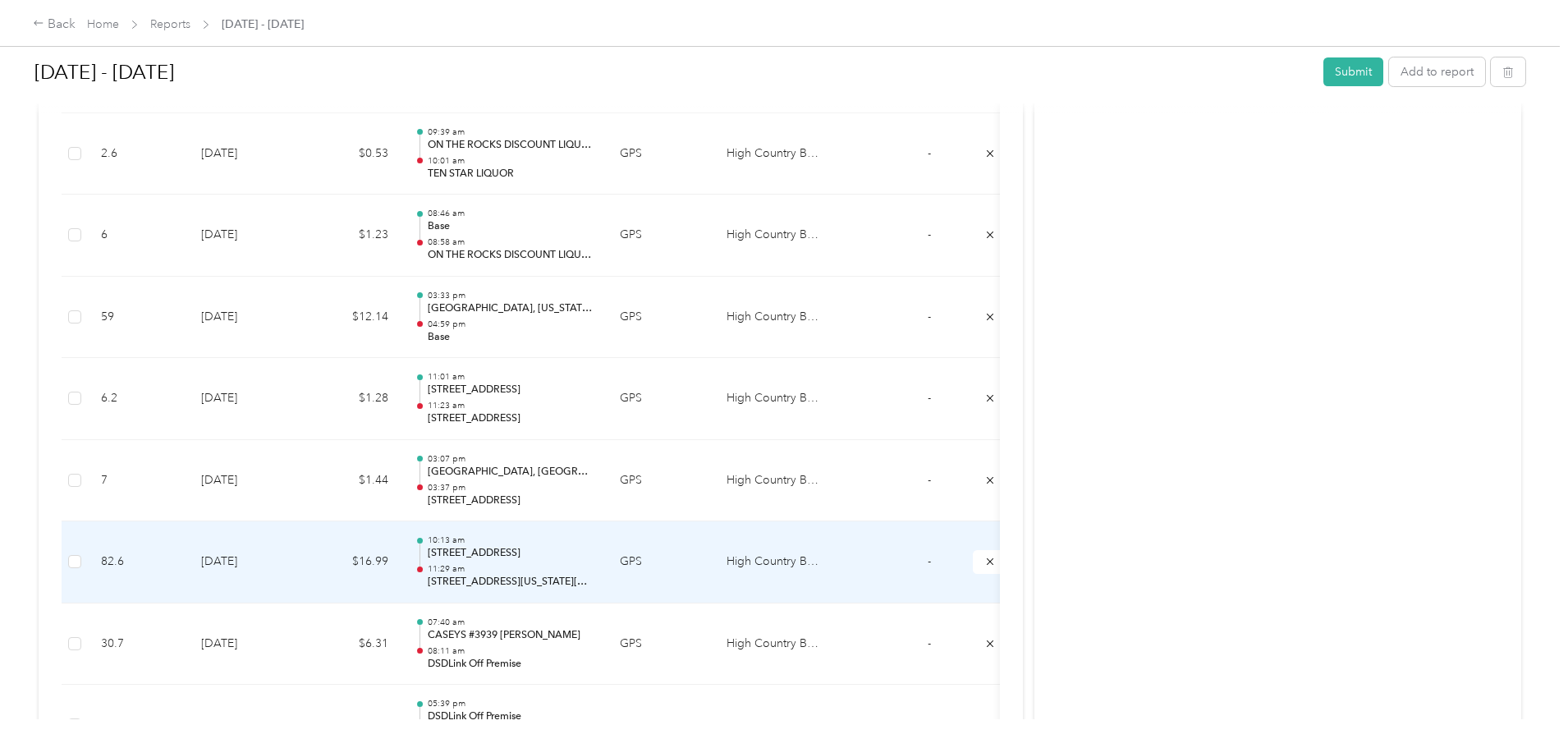
scroll to position [3118, 0]
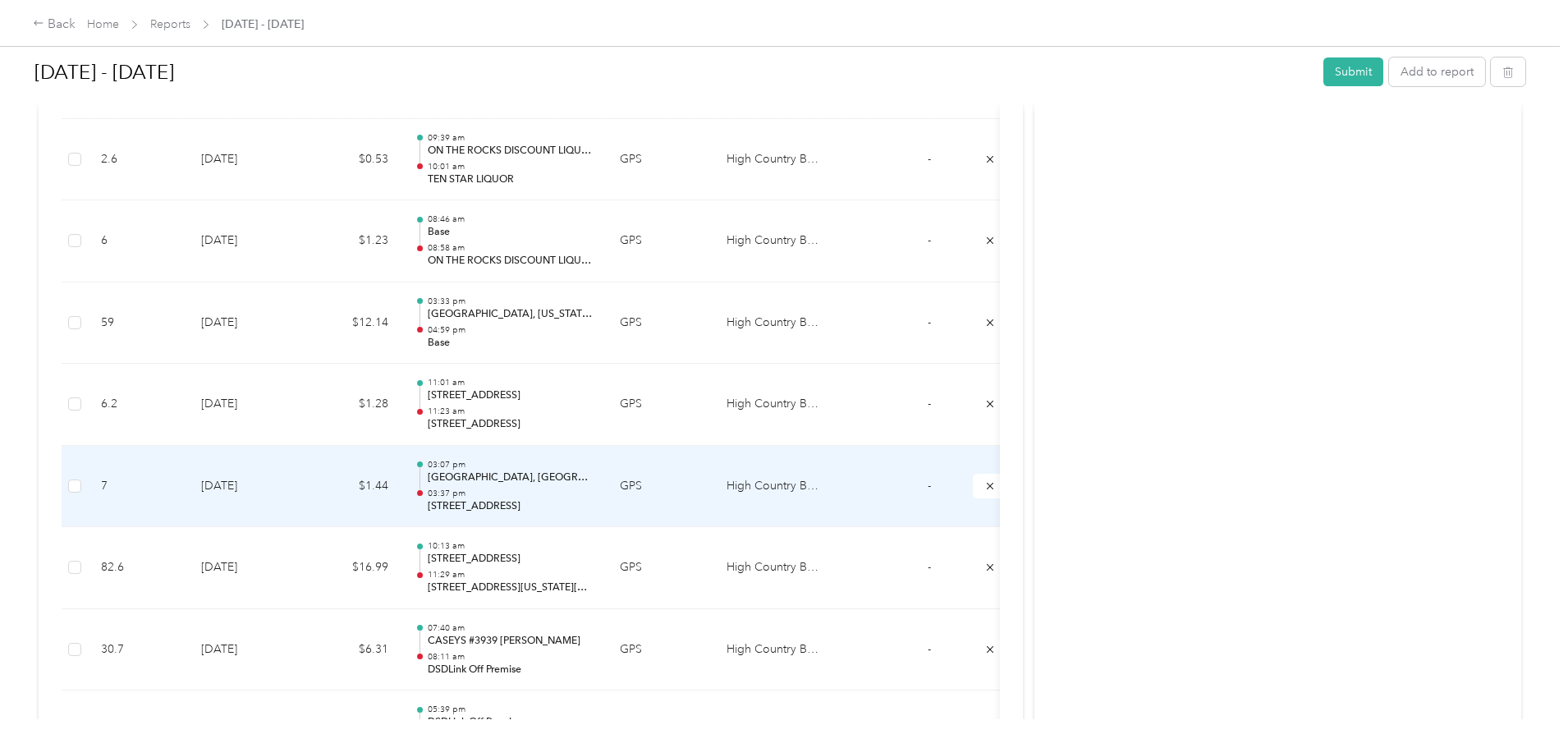
click at [714, 484] on td "GPS" at bounding box center [660, 487] width 106 height 82
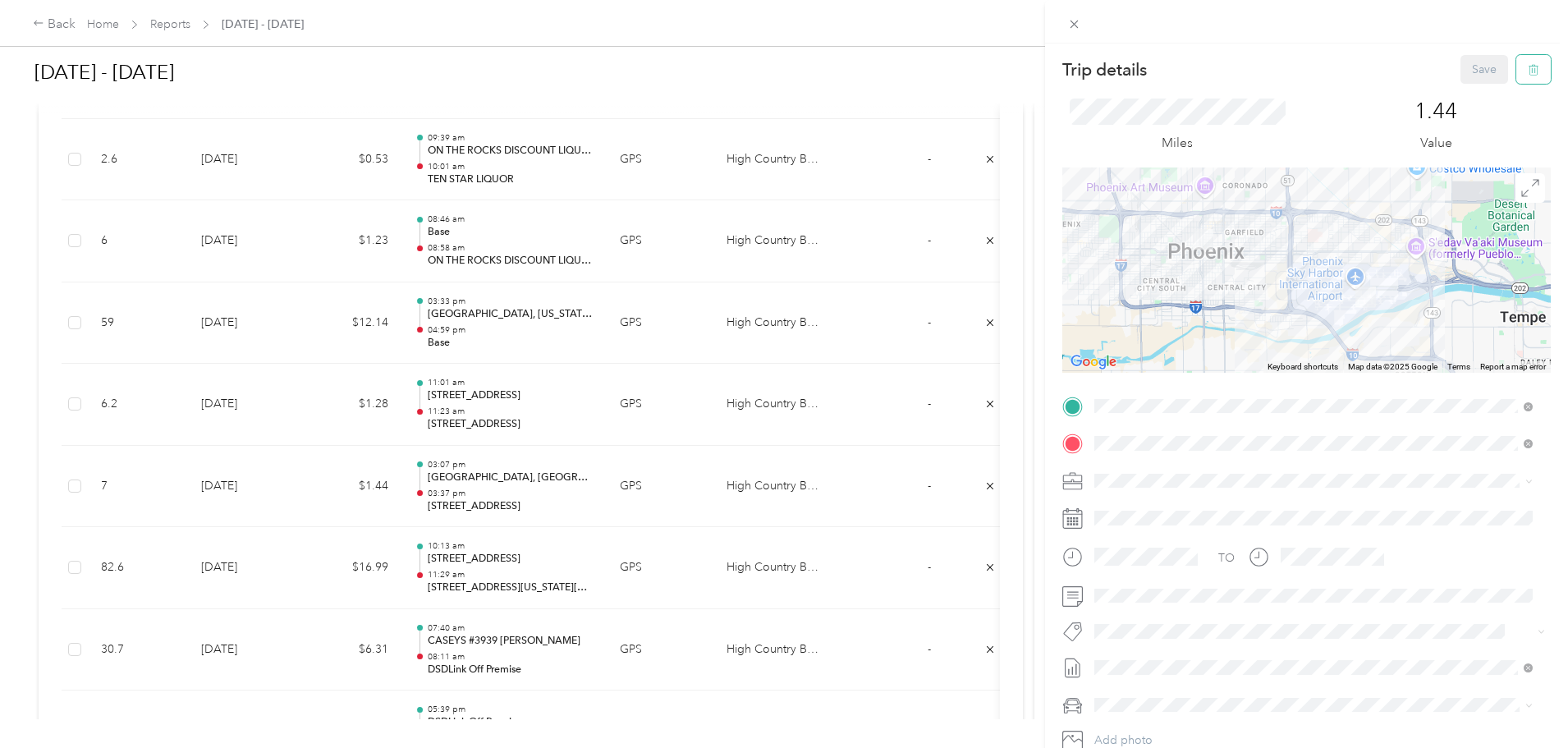
click at [1519, 62] on button "button" at bounding box center [1533, 69] width 35 height 29
click at [1470, 90] on button "Yes" at bounding box center [1474, 90] width 32 height 26
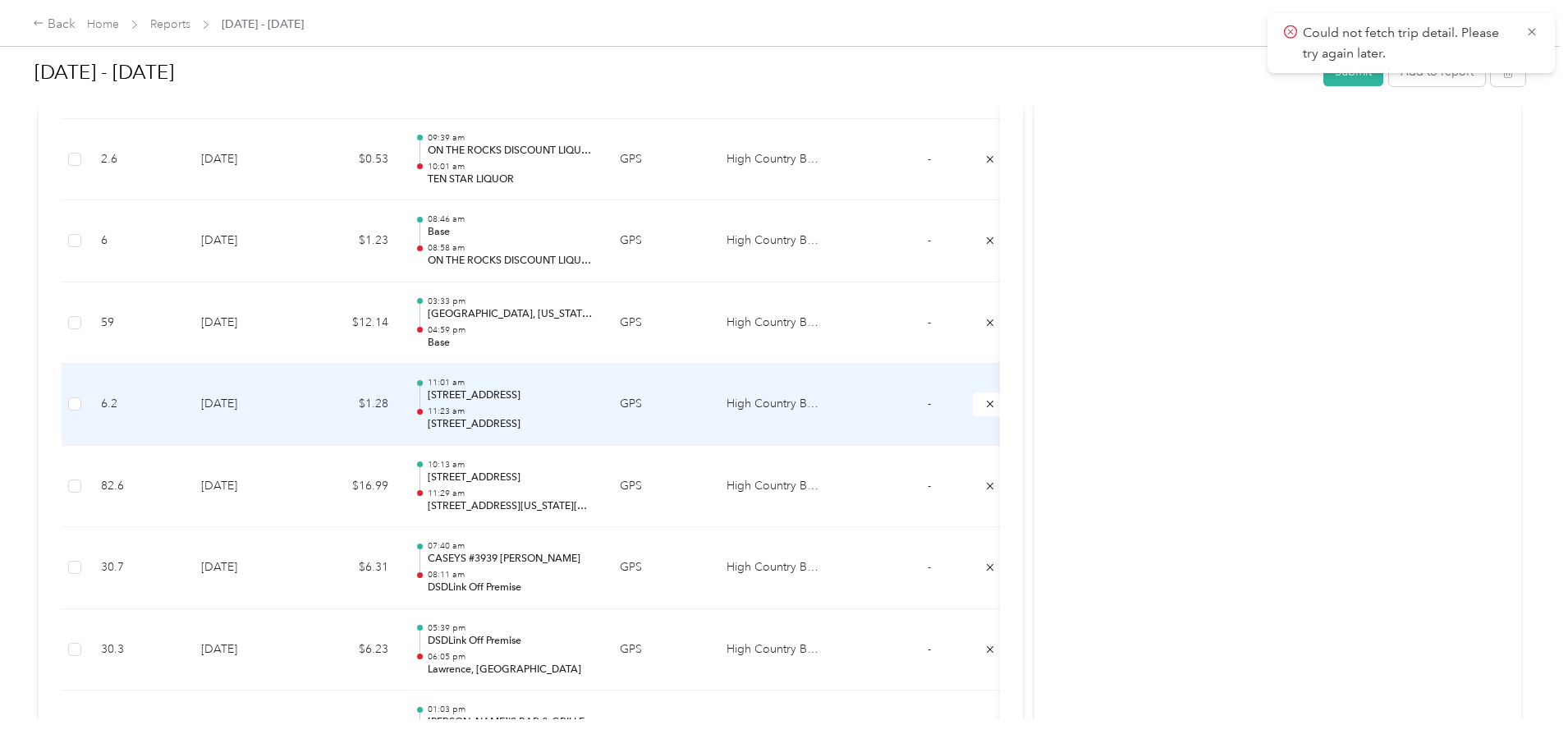
click at [401, 406] on td "$1.28" at bounding box center [353, 405] width 99 height 82
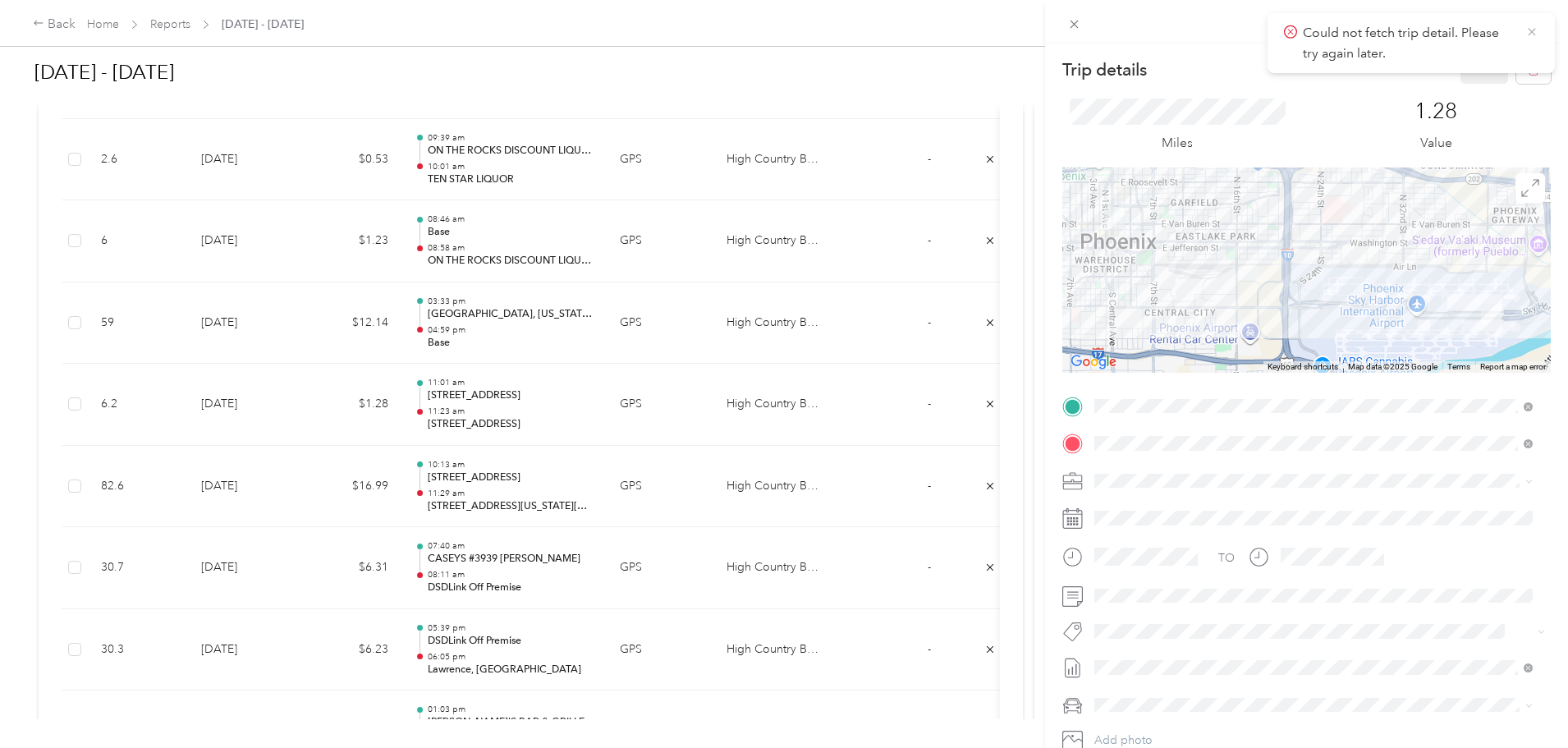
click at [1531, 35] on icon at bounding box center [1533, 32] width 13 height 15
click at [1525, 59] on button "button" at bounding box center [1533, 69] width 35 height 29
click at [1466, 79] on button "Yes" at bounding box center [1474, 90] width 32 height 26
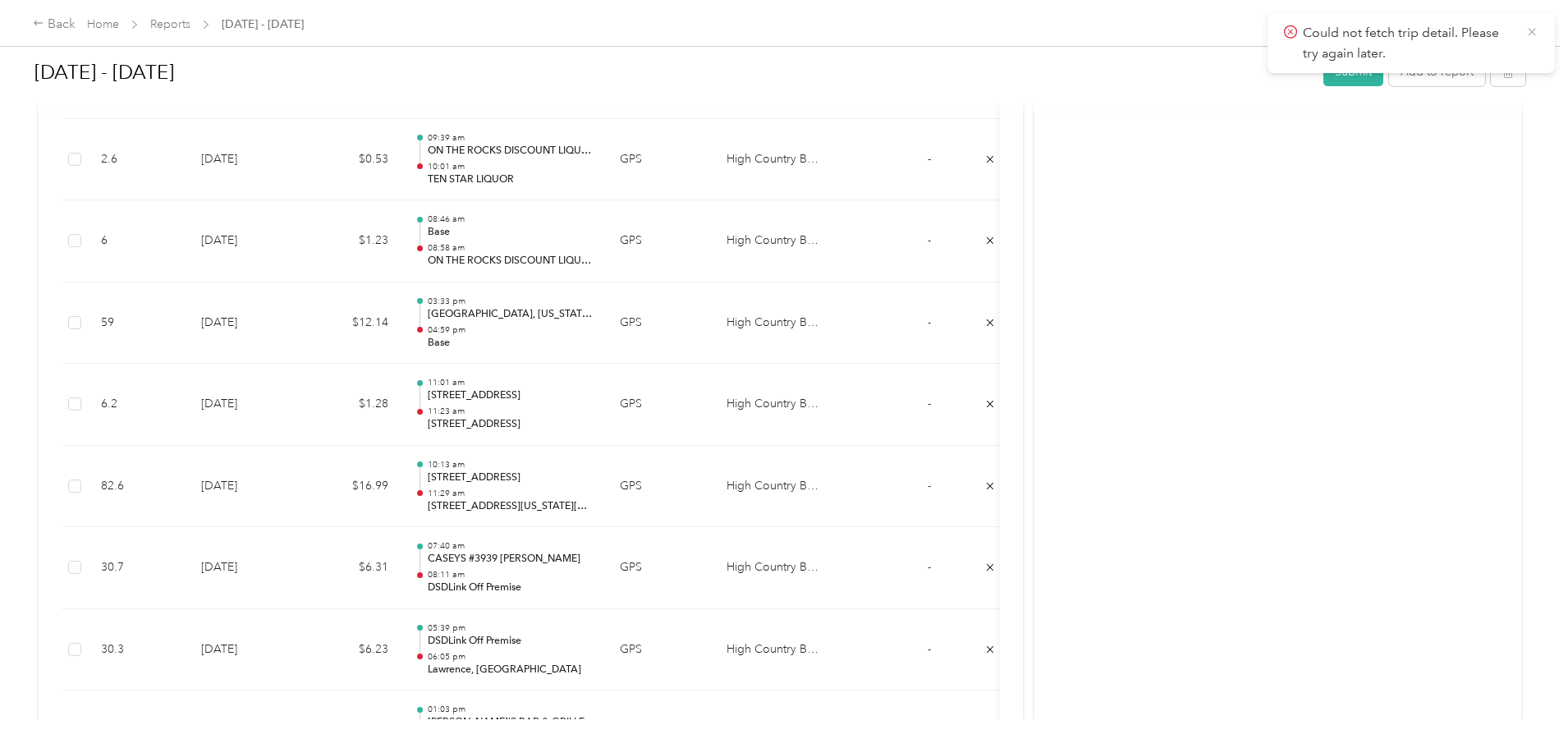
click at [1529, 29] on icon at bounding box center [1532, 32] width 7 height 7
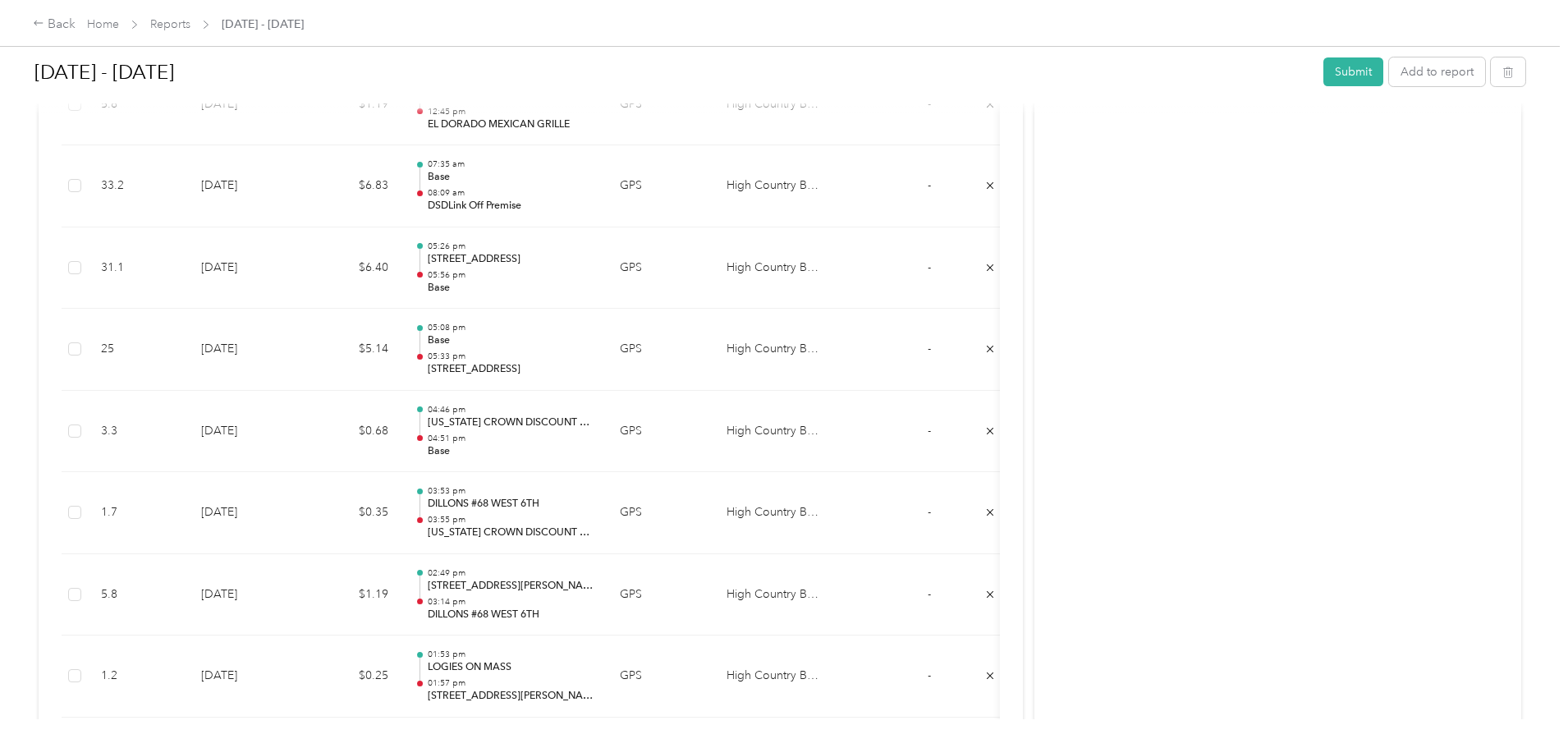
scroll to position [2192, 0]
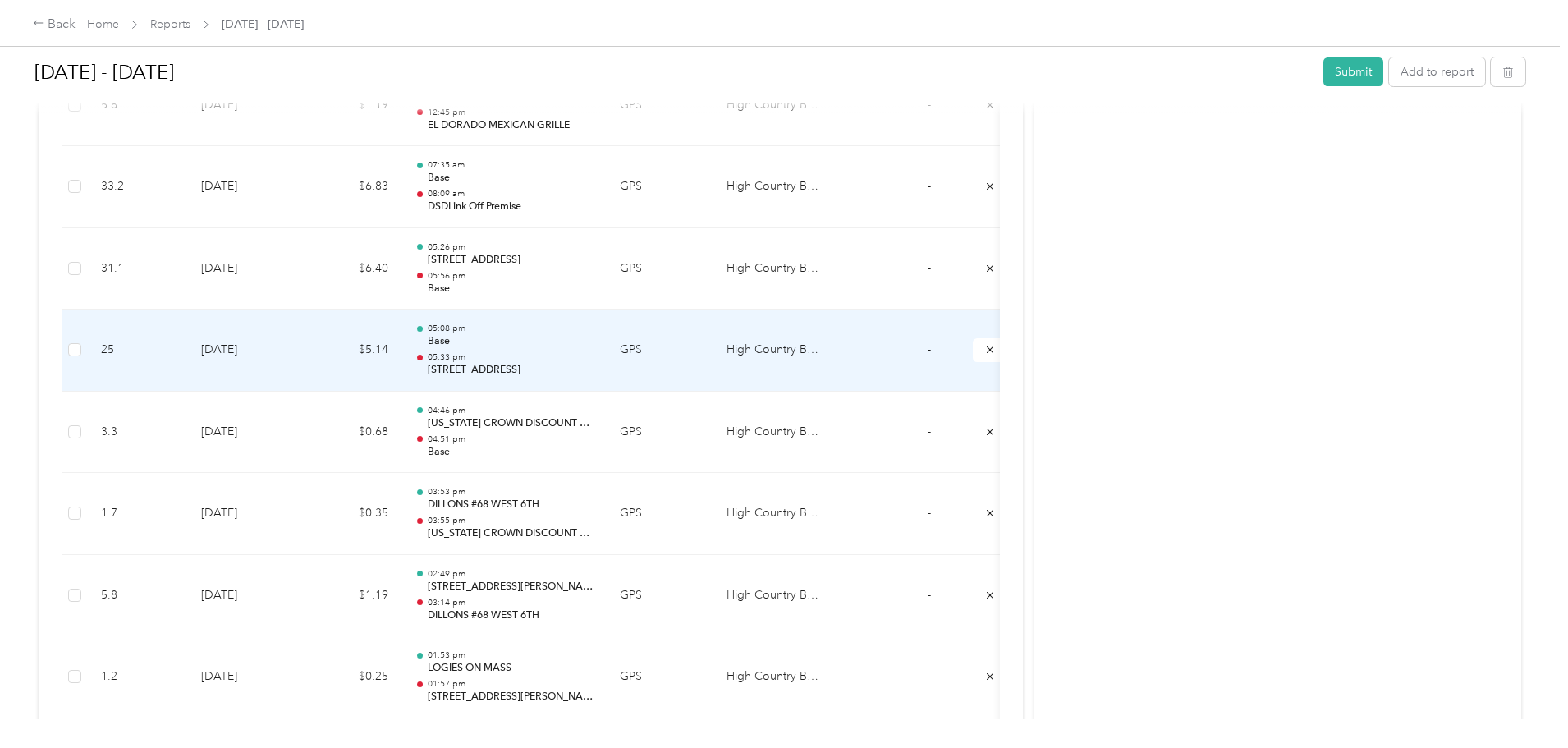
click at [401, 342] on td "$5.14" at bounding box center [353, 351] width 99 height 82
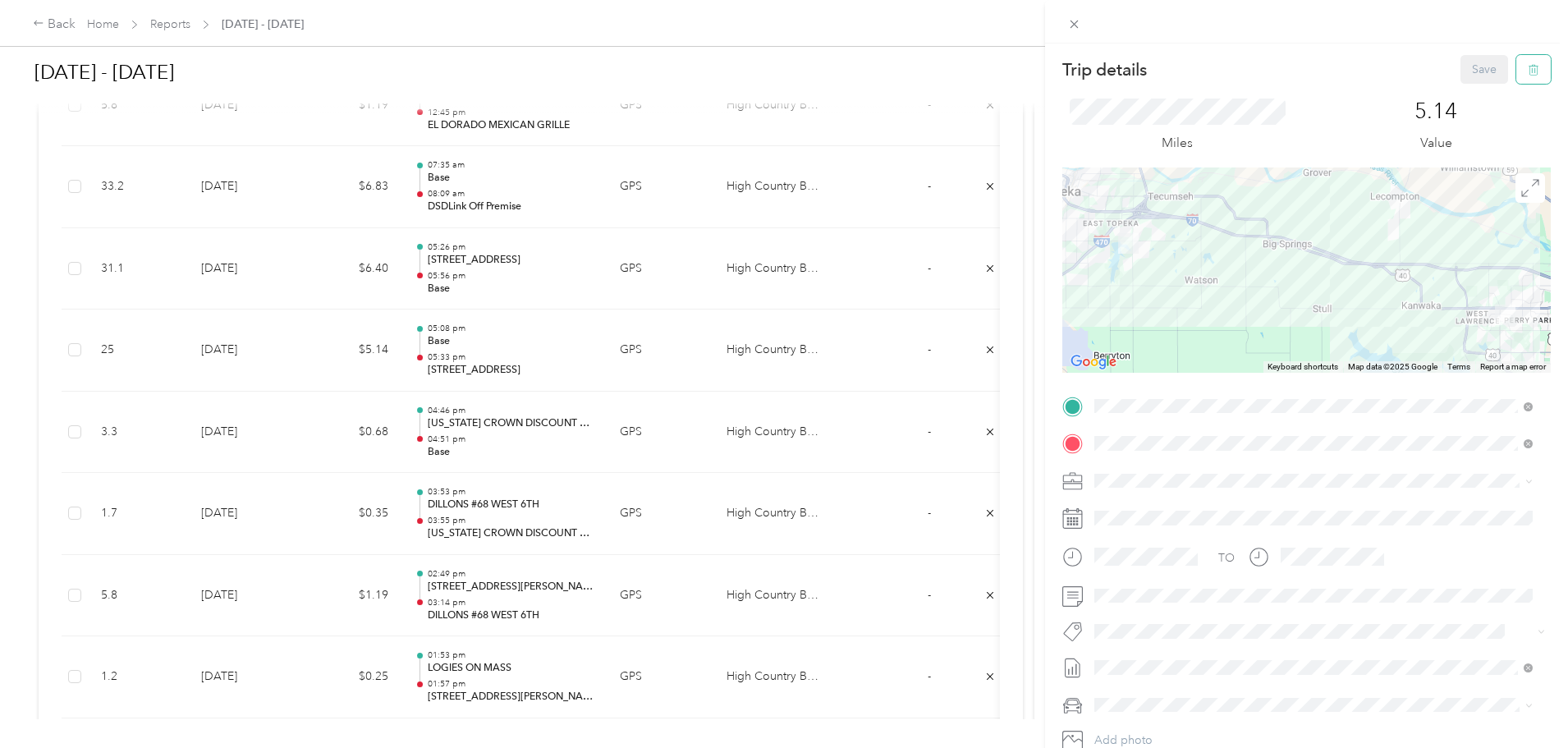
click at [1529, 65] on icon "button" at bounding box center [1533, 70] width 10 height 10
click at [1472, 86] on button "Yes" at bounding box center [1474, 90] width 32 height 26
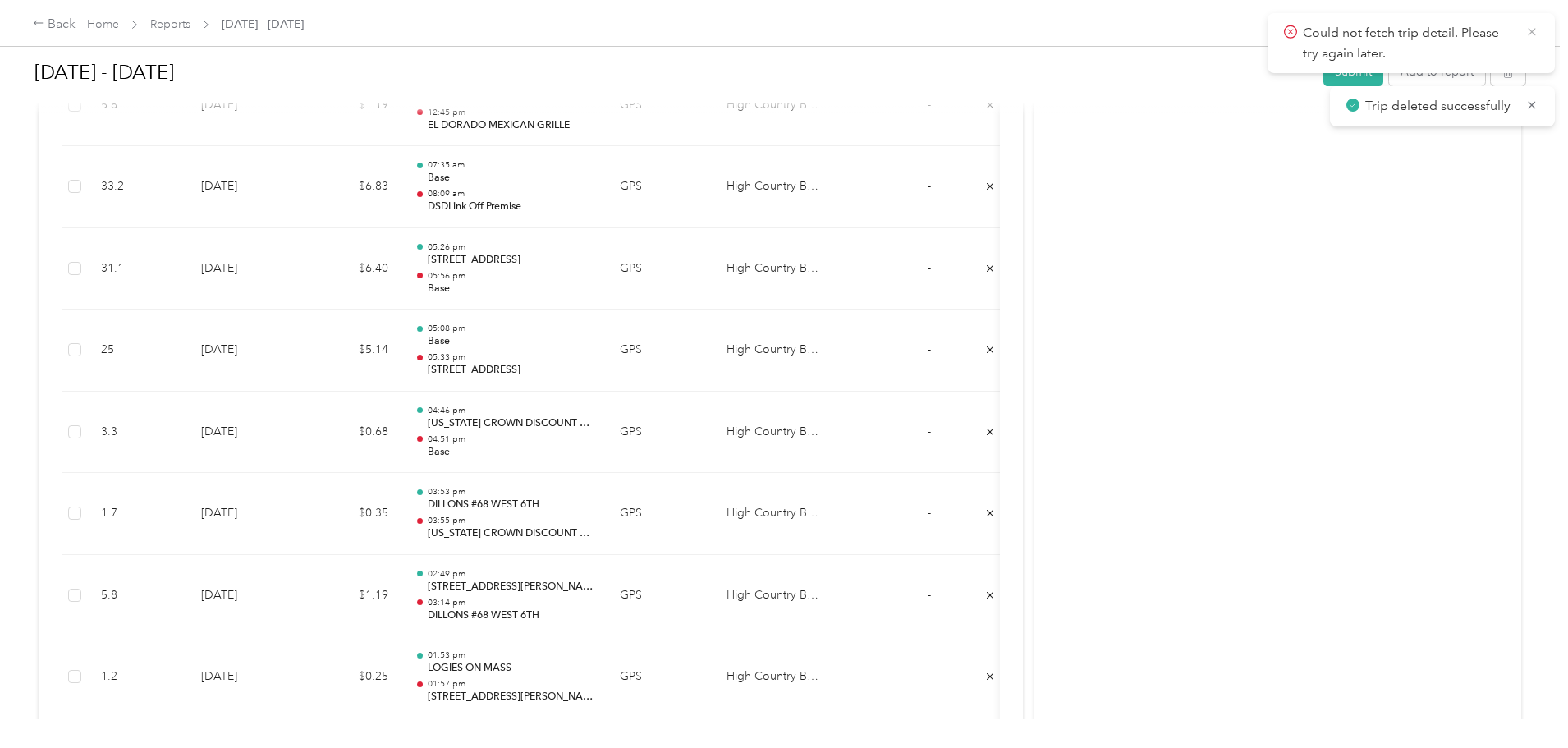
click at [1533, 32] on icon at bounding box center [1533, 32] width 13 height 15
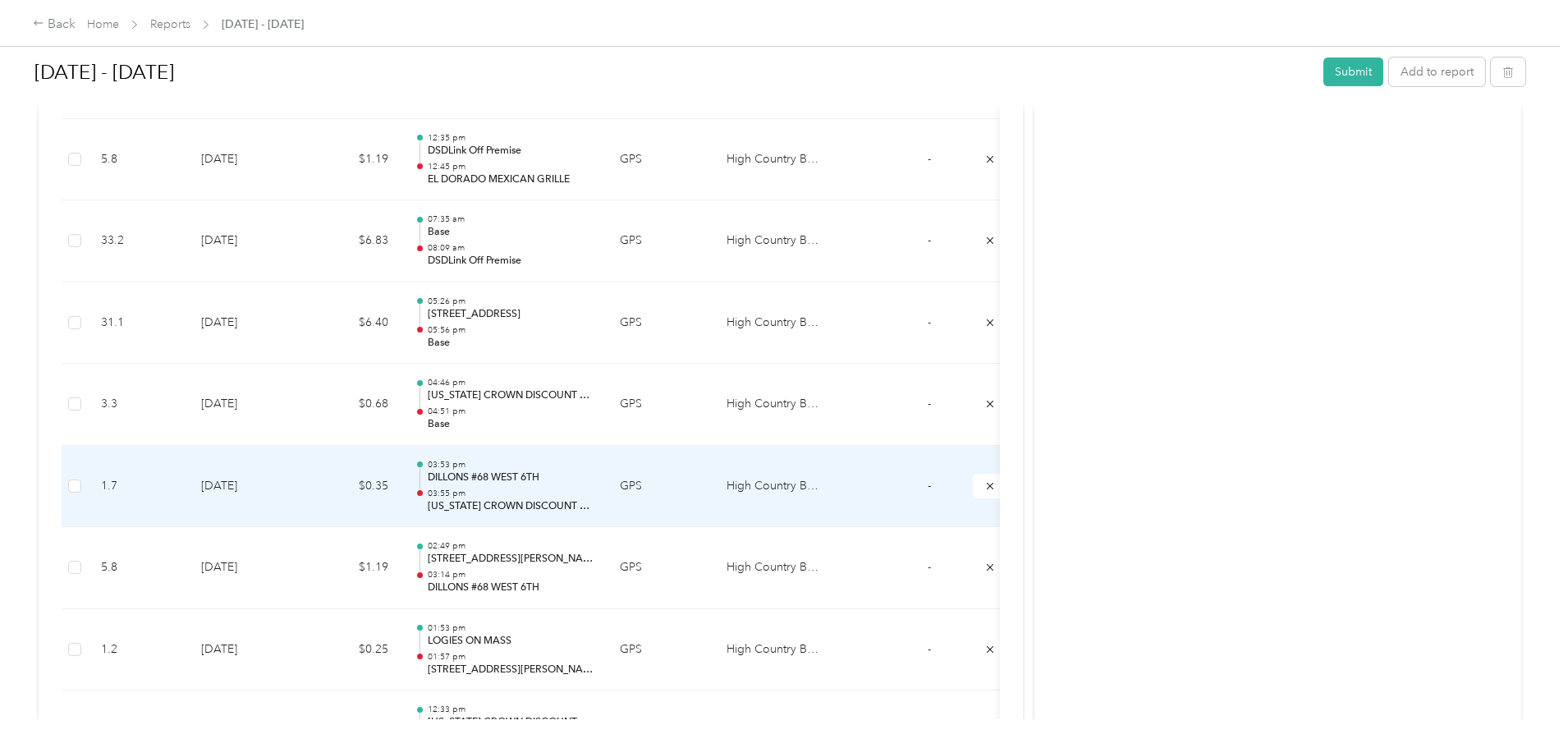
scroll to position [2137, 0]
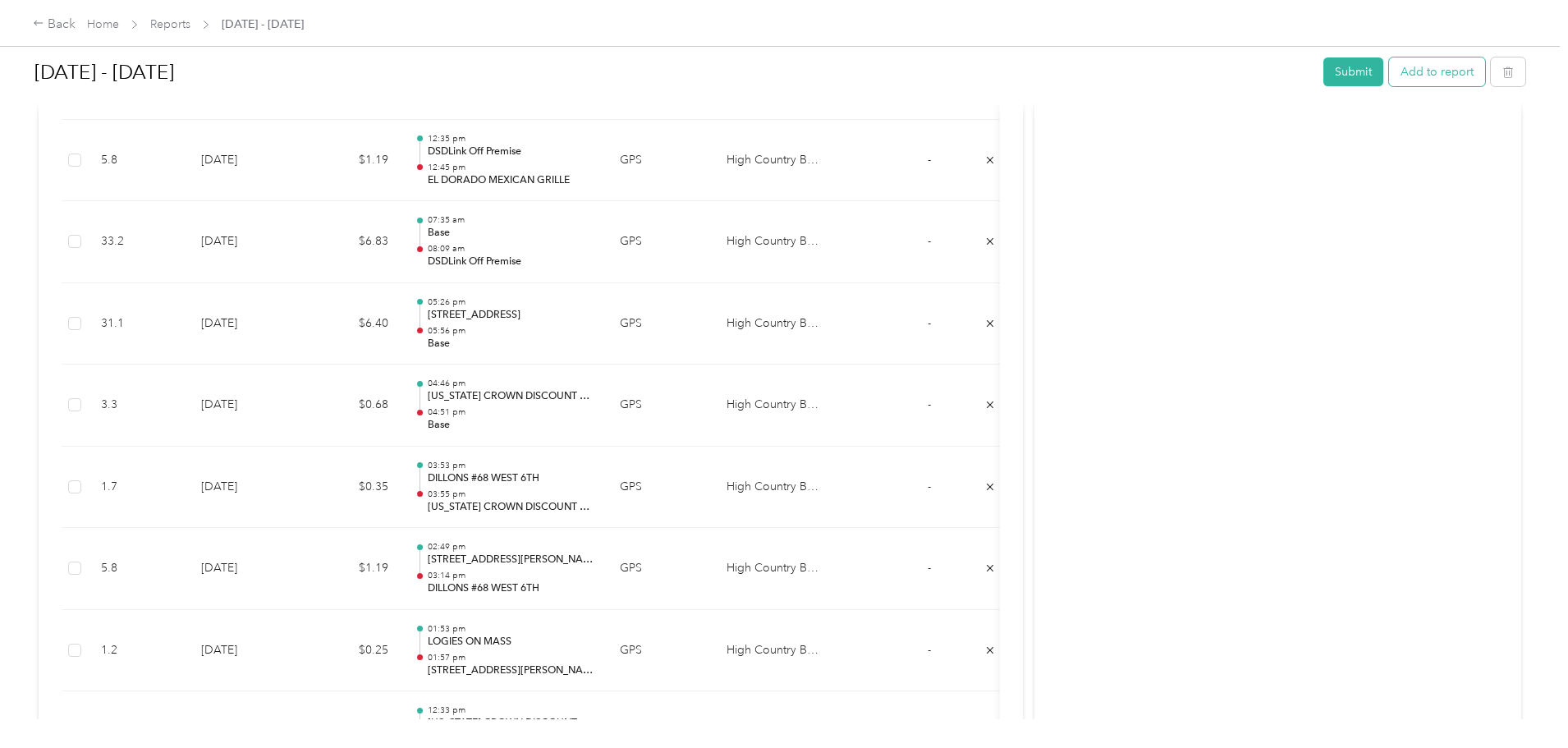
click at [1389, 68] on button "Add to report" at bounding box center [1436, 72] width 96 height 29
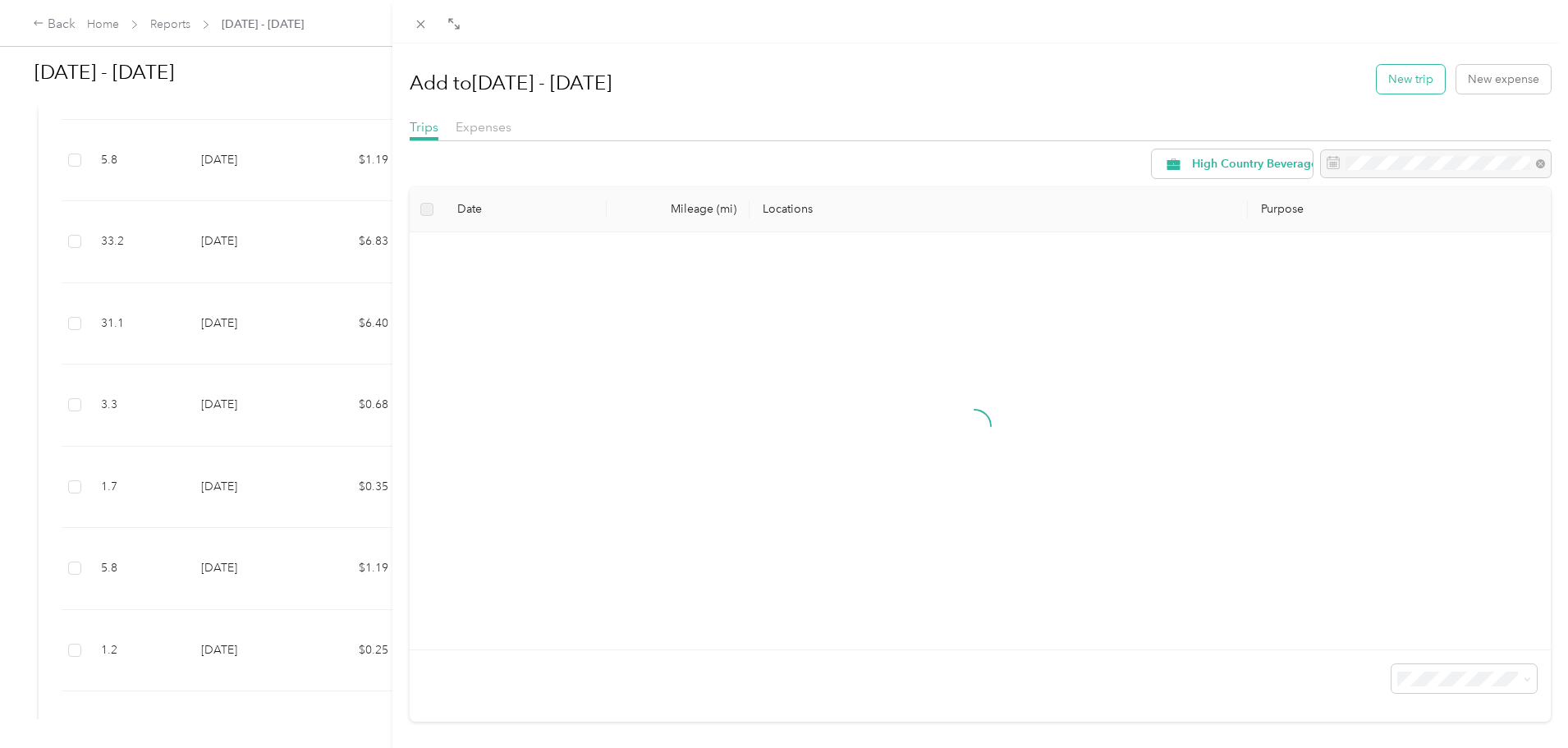
click at [1395, 69] on button "New trip" at bounding box center [1410, 79] width 68 height 29
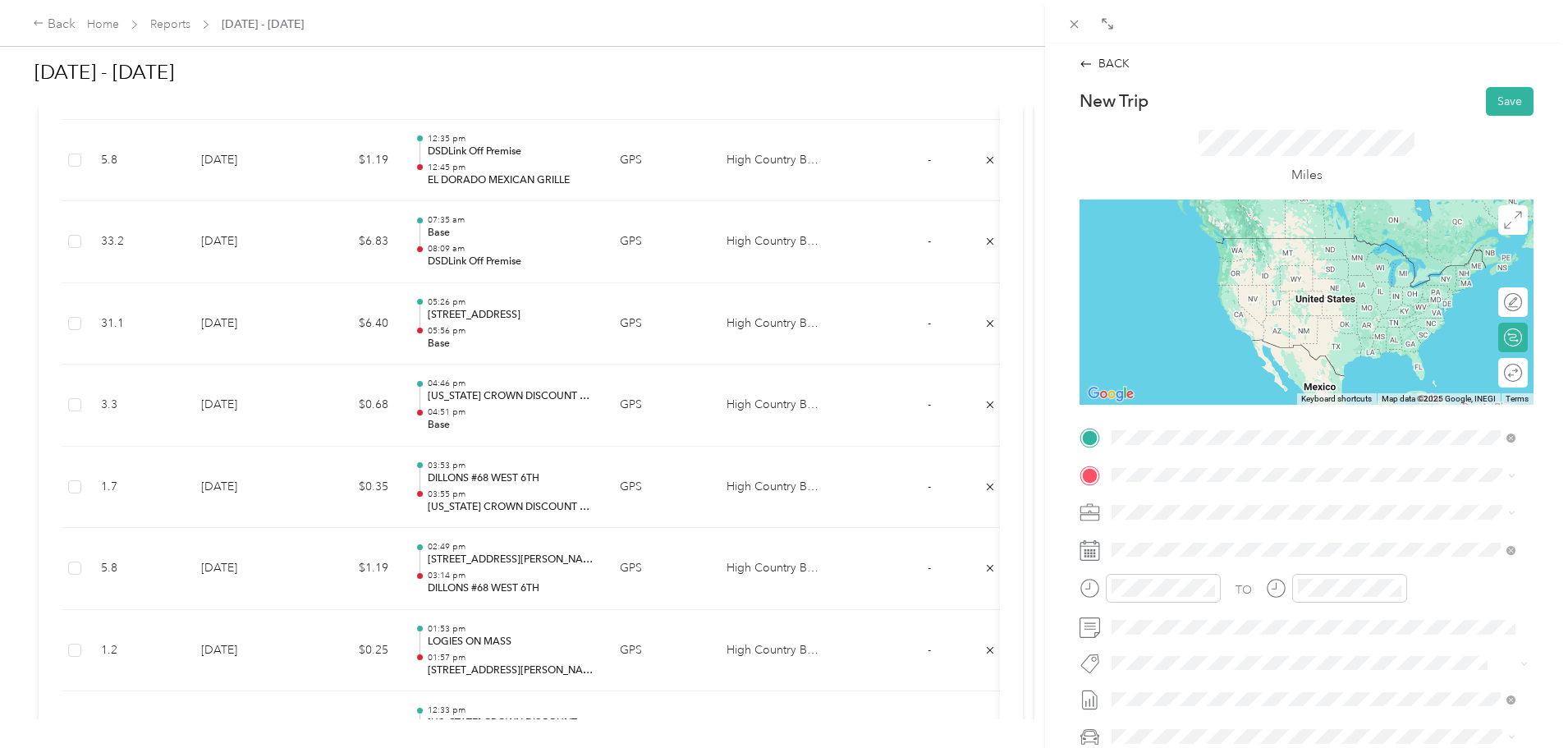
click at [1145, 499] on strong "Base" at bounding box center [1155, 503] width 25 height 15
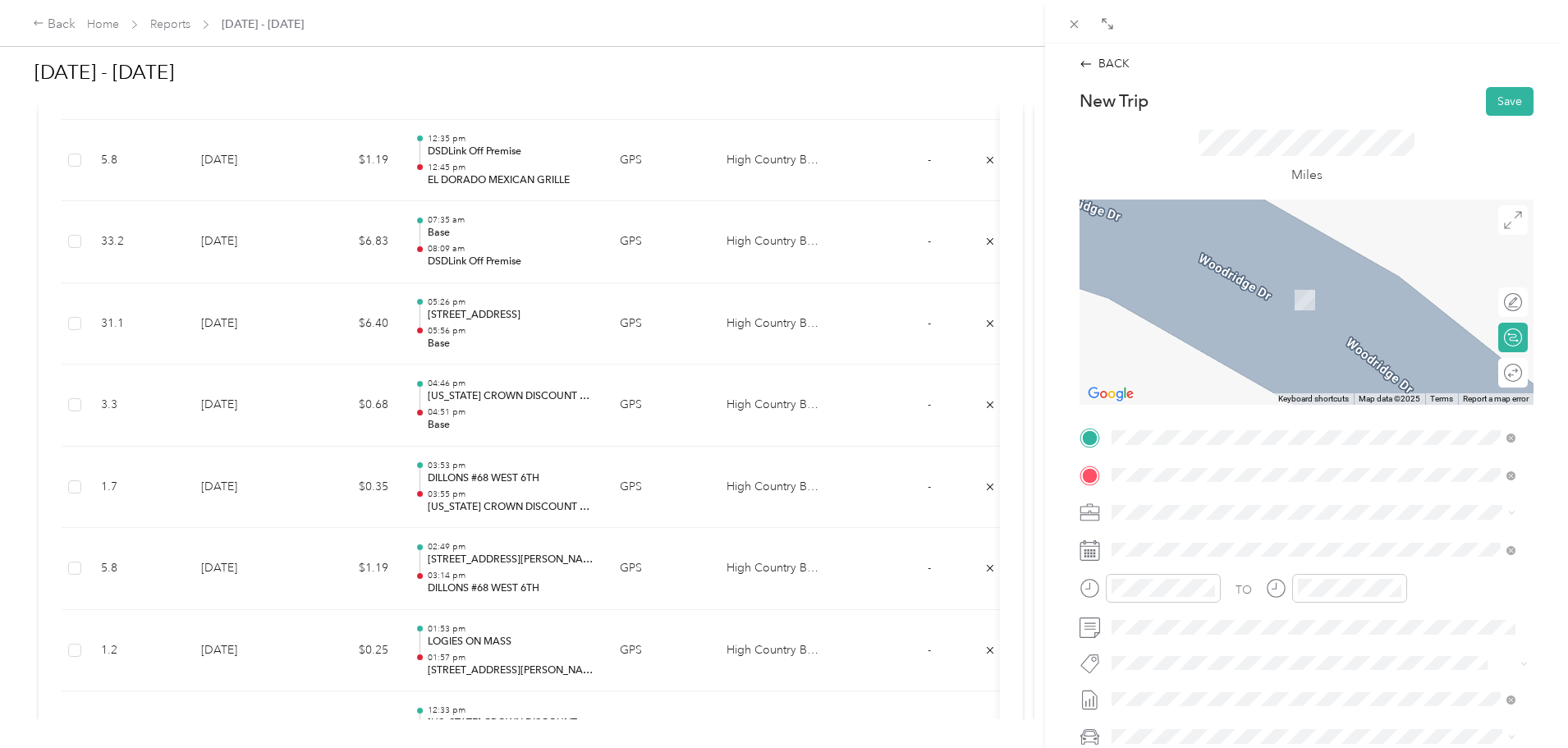
click at [1175, 544] on span "TEAM" at bounding box center [1169, 543] width 28 height 15
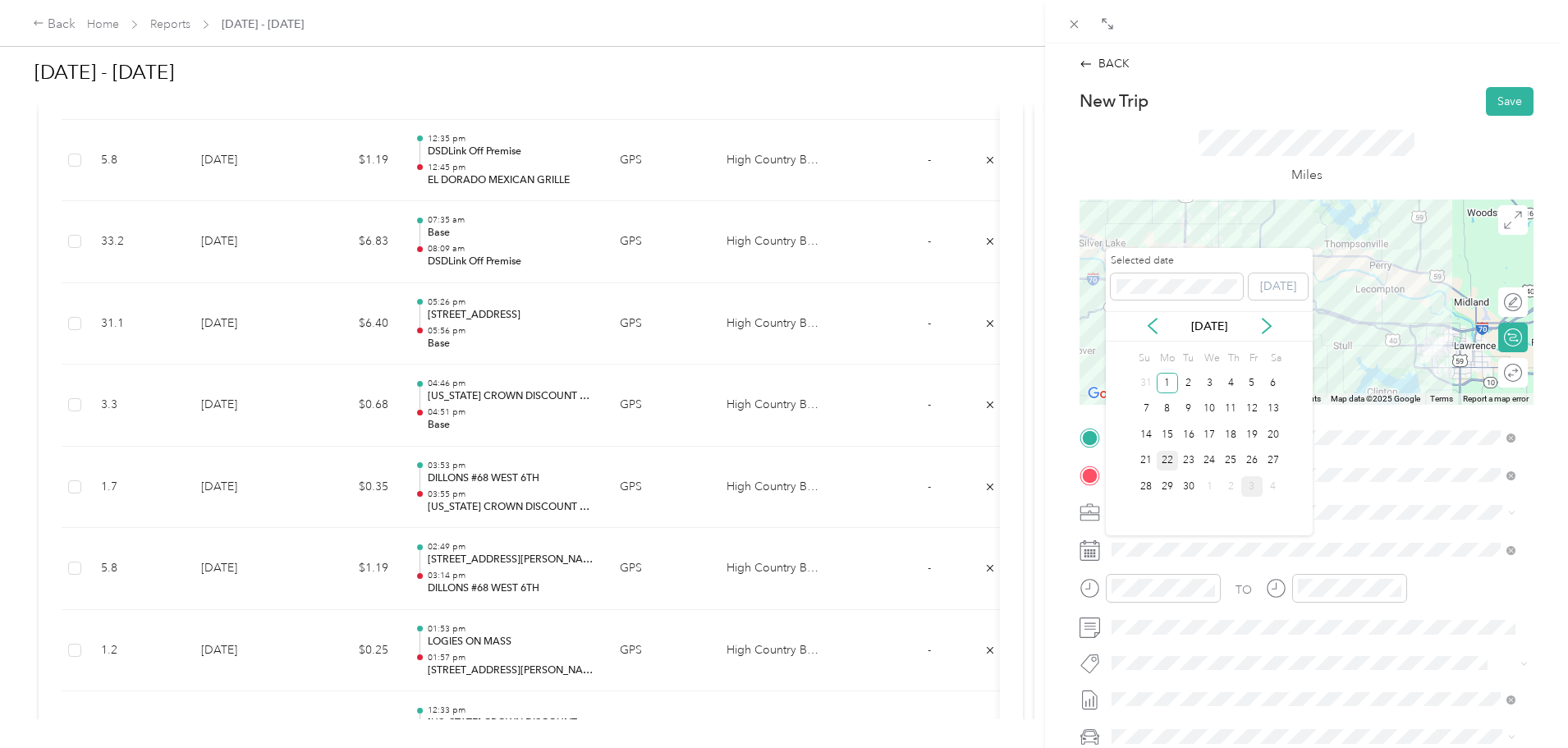
click at [1172, 462] on div "22" at bounding box center [1167, 461] width 21 height 21
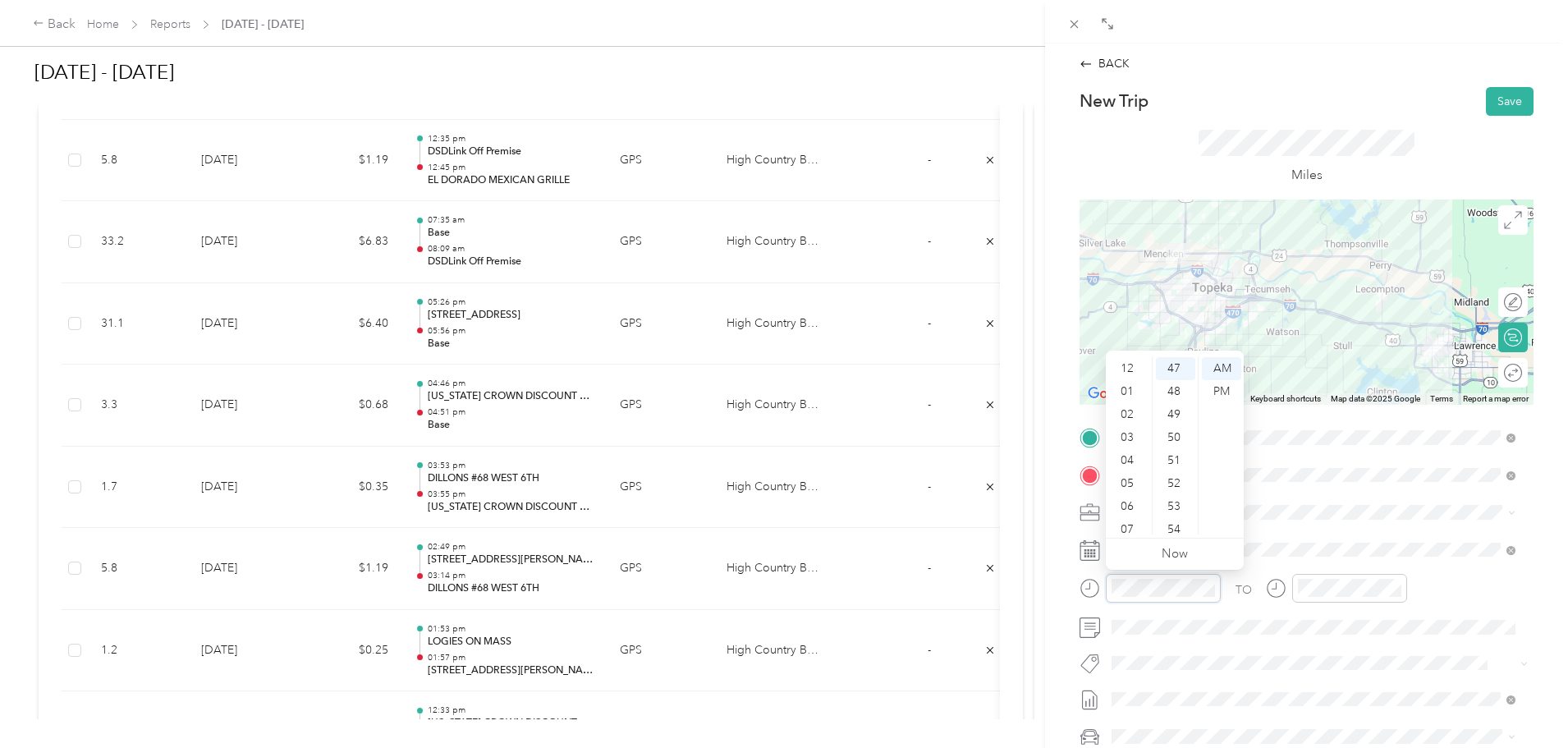
scroll to position [99, 0]
click at [1129, 429] on div "07" at bounding box center [1129, 431] width 39 height 23
drag, startPoint x: 1126, startPoint y: 409, endPoint x: 1180, endPoint y: 391, distance: 56.9
click at [1126, 409] on div "06" at bounding box center [1129, 408] width 39 height 23
click at [1217, 367] on div "AM" at bounding box center [1222, 368] width 39 height 23
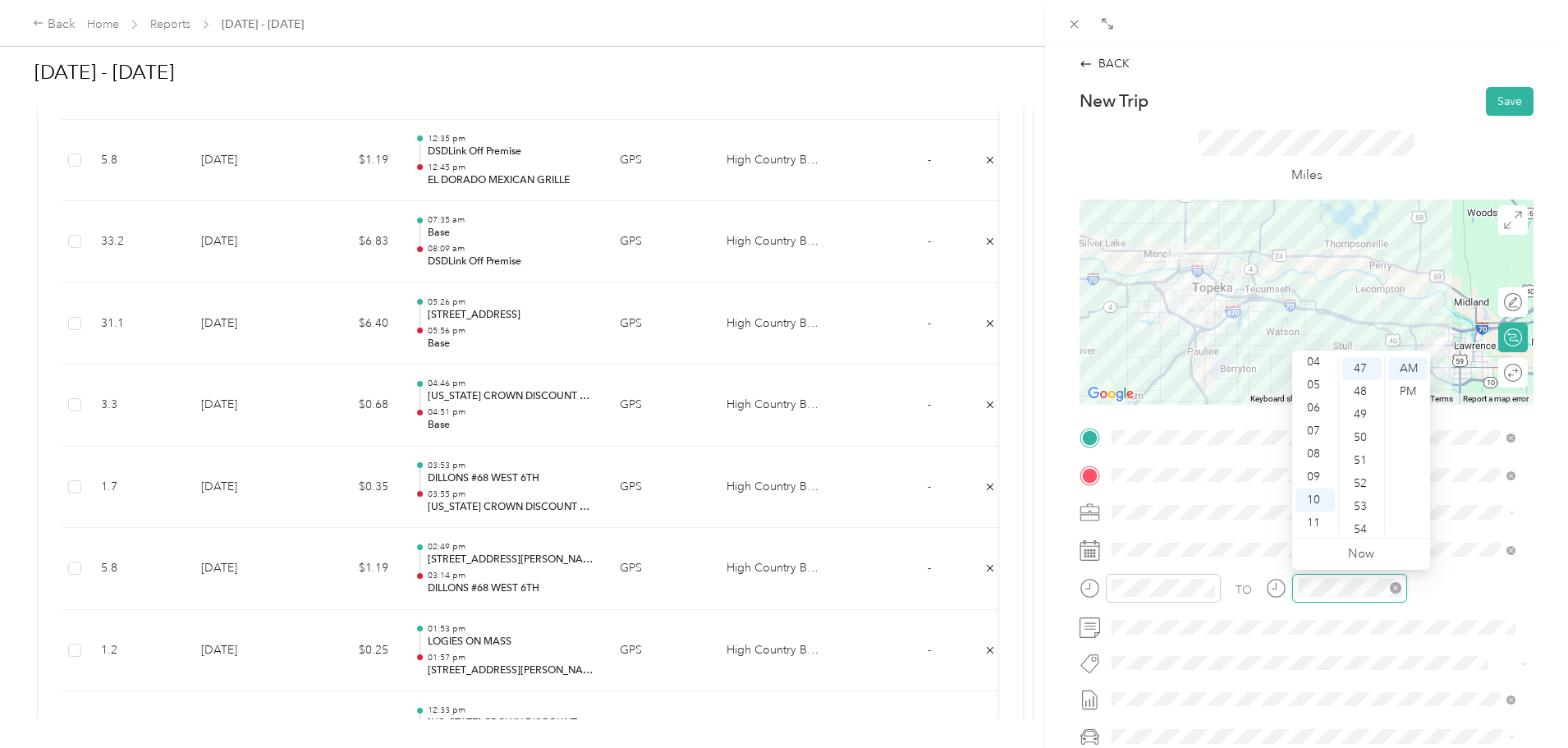
scroll to position [1080, 0]
click at [1314, 428] on div "07" at bounding box center [1315, 431] width 39 height 23
click at [1406, 357] on div "AM" at bounding box center [1408, 368] width 39 height 23
click at [1504, 98] on button "Save" at bounding box center [1509, 101] width 48 height 29
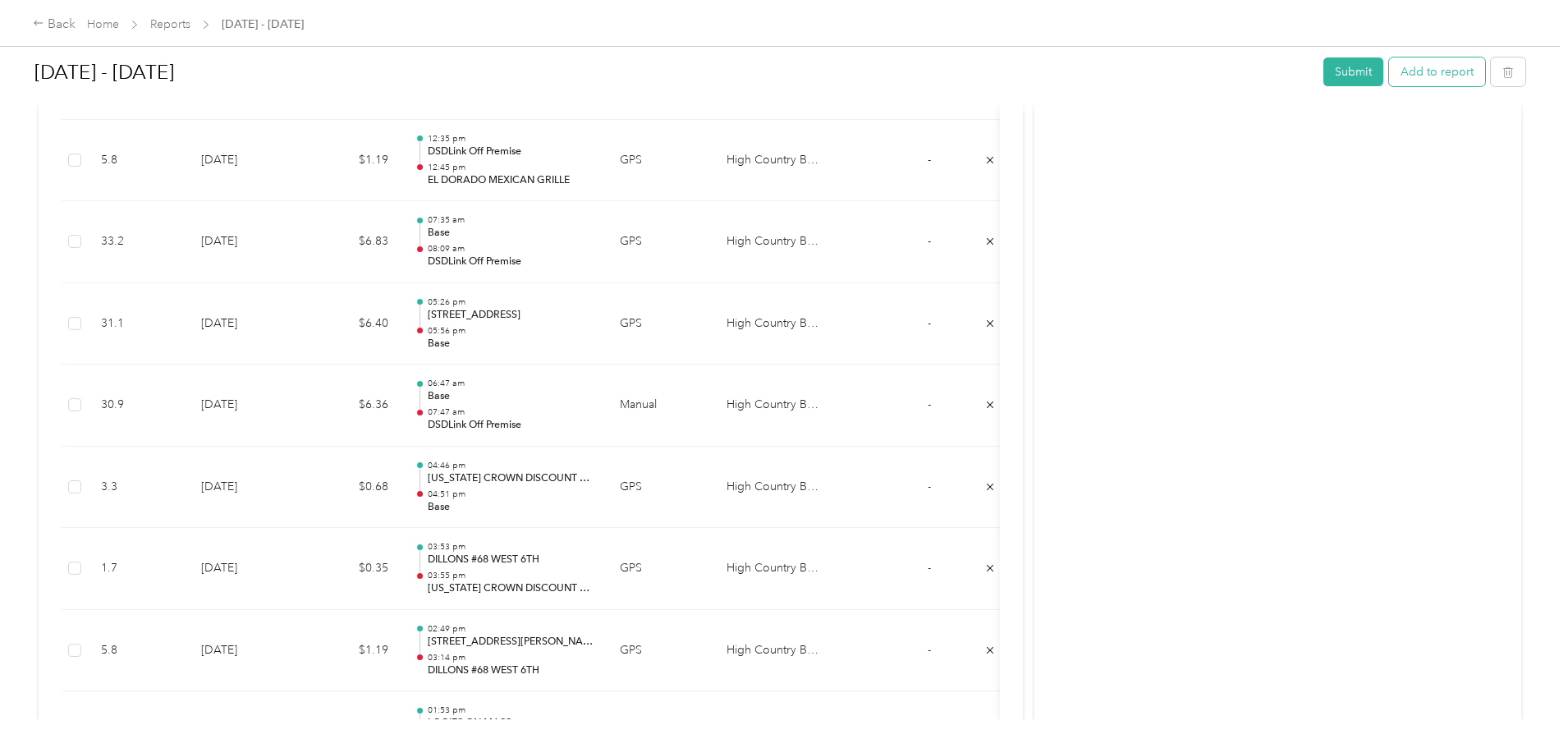
click at [1389, 79] on button "Add to report" at bounding box center [1436, 72] width 96 height 29
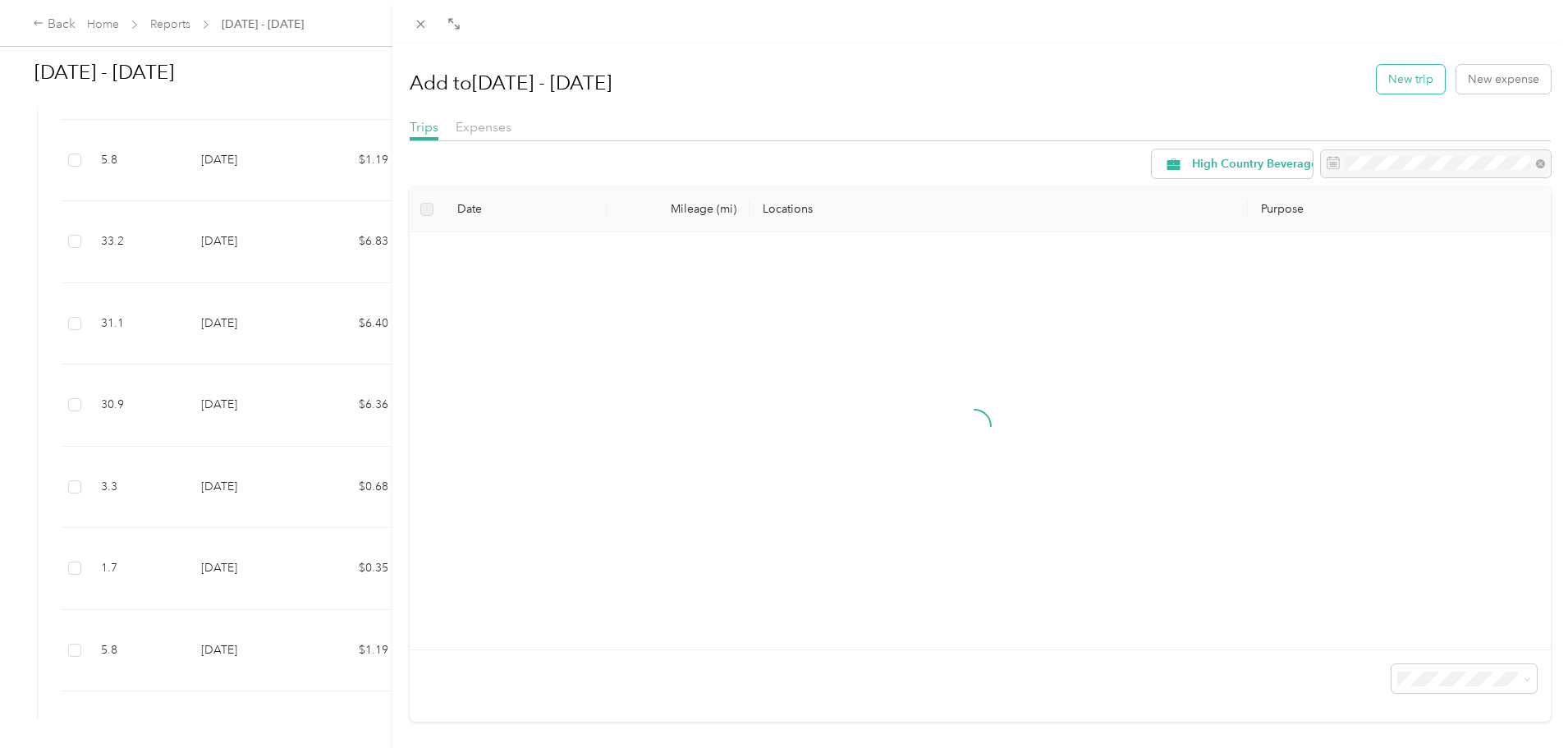
click at [1377, 79] on button "New trip" at bounding box center [1410, 79] width 68 height 29
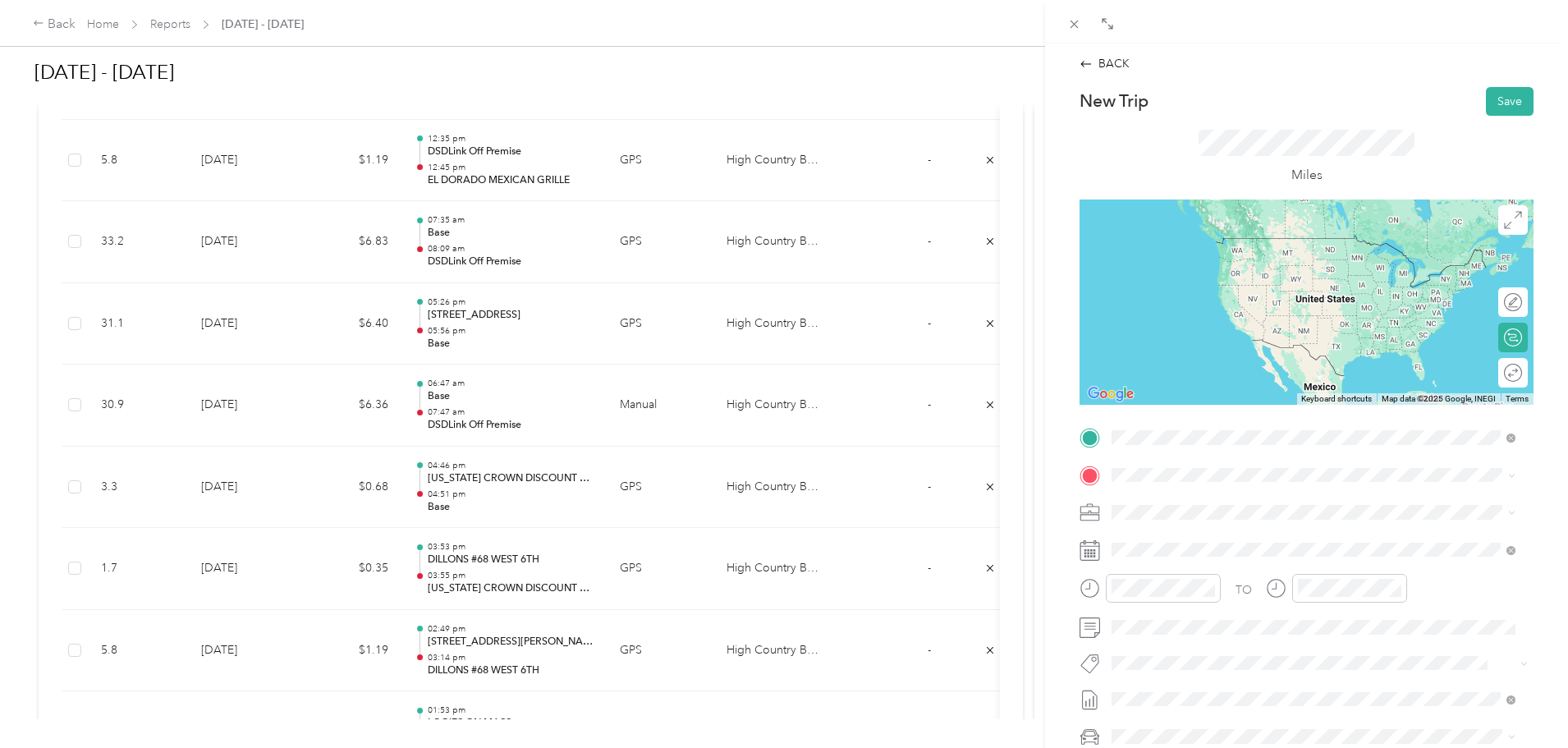
click at [1200, 516] on div "TEAM DSDLink Off Premise [STREET_ADDRESS]" at bounding box center [1228, 515] width 170 height 40
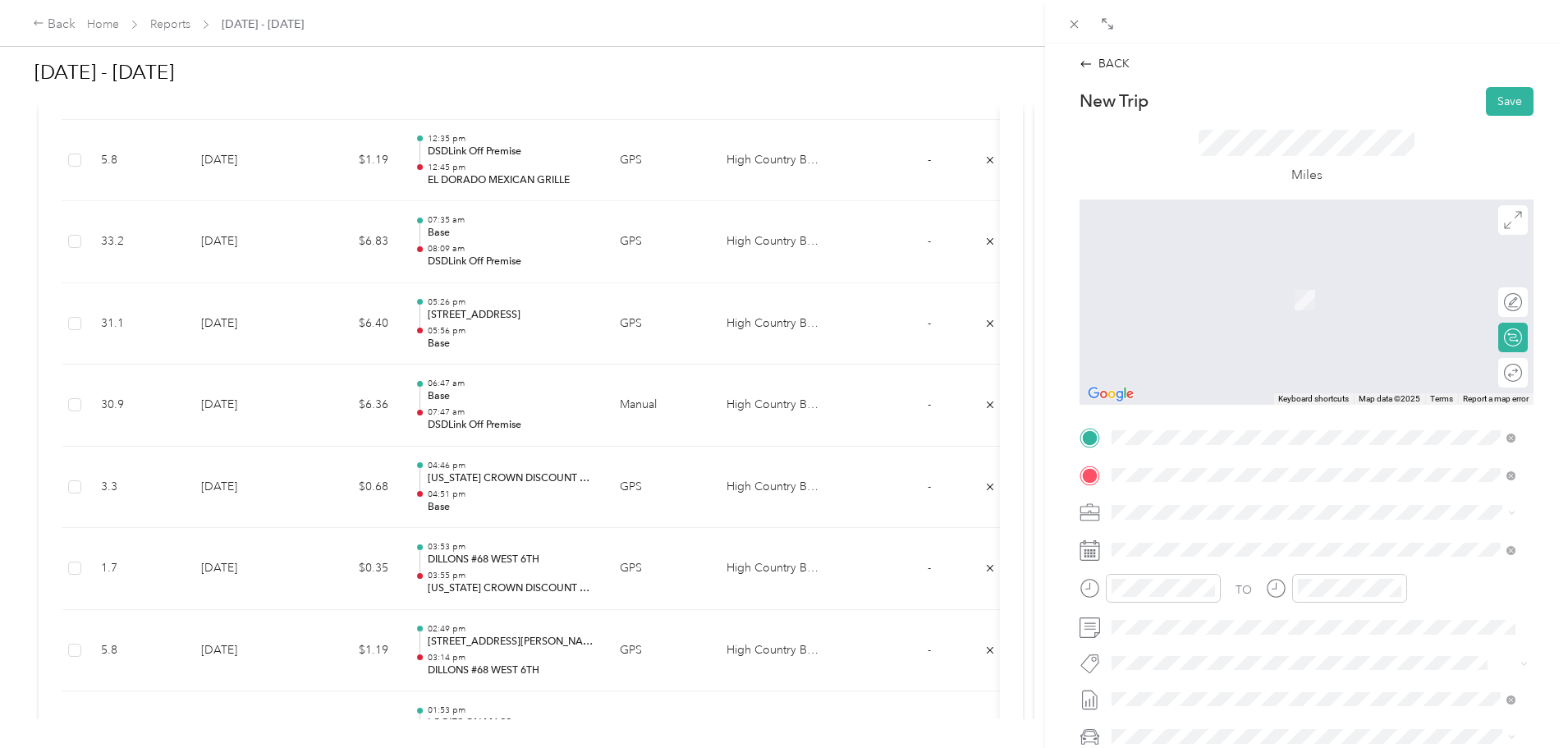
click at [1180, 533] on div "Base" at bounding box center [1241, 540] width 196 height 15
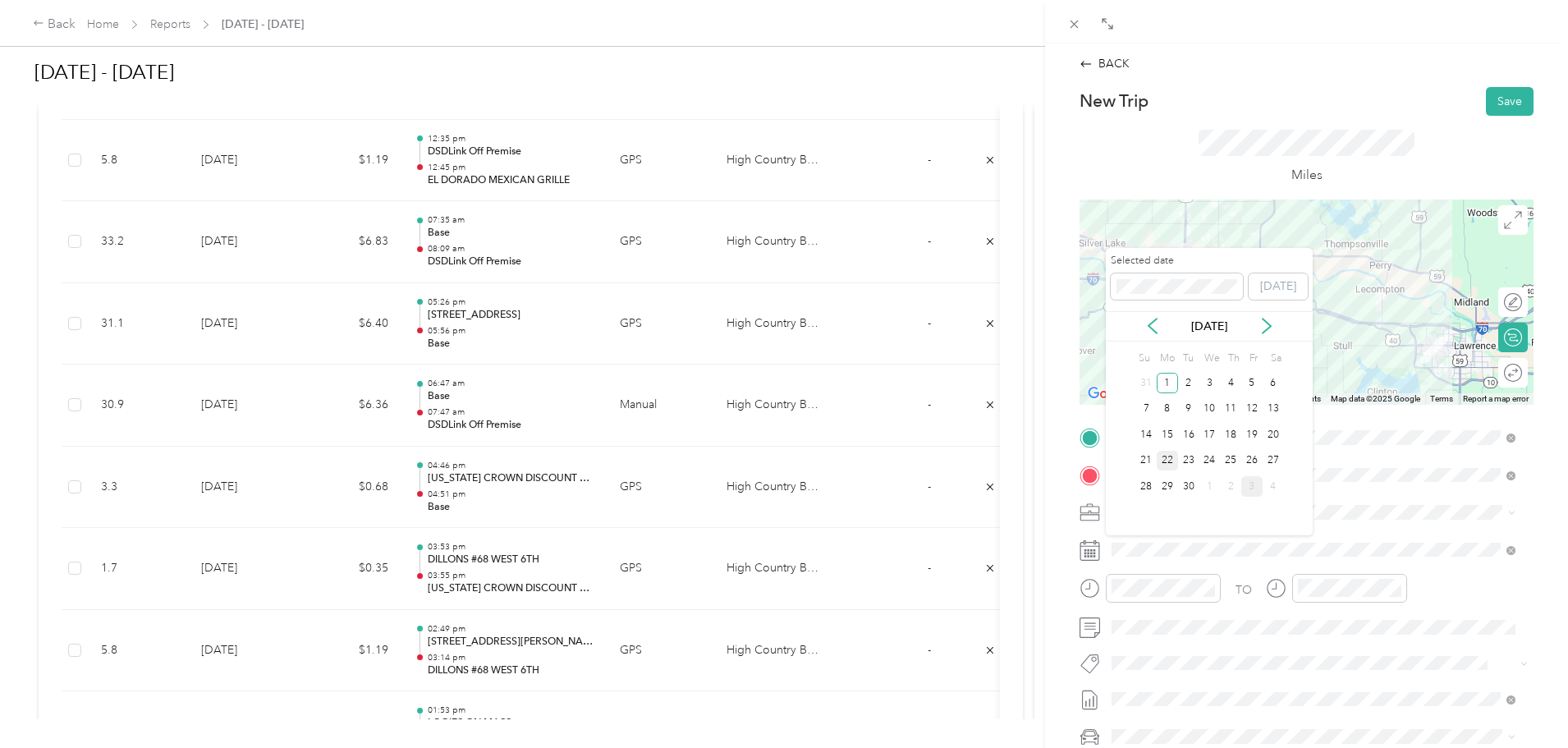
click at [1164, 457] on div "22" at bounding box center [1167, 461] width 21 height 21
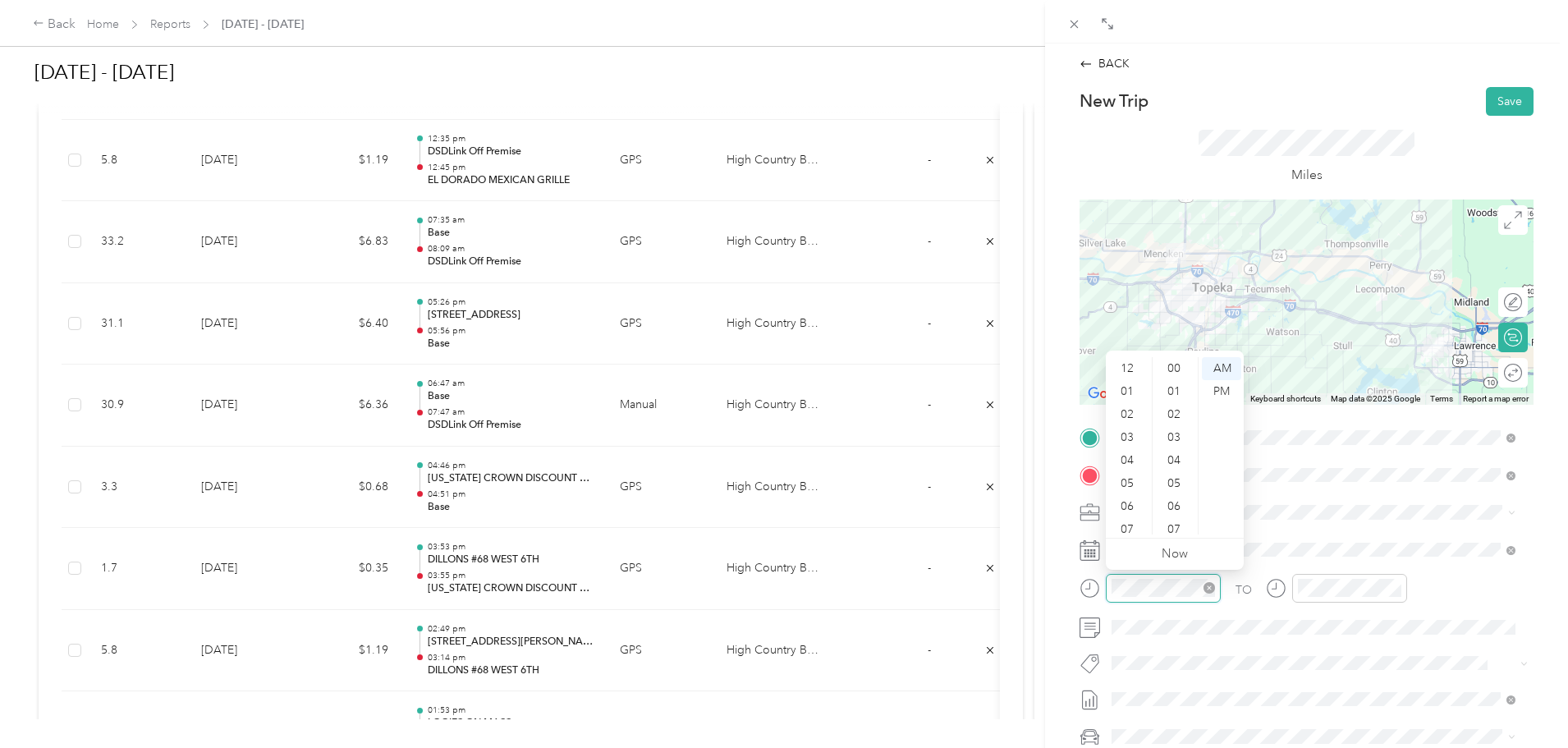
scroll to position [99, 0]
click at [1130, 380] on div "05" at bounding box center [1129, 385] width 39 height 23
click at [1177, 367] on div "07" at bounding box center [1175, 371] width 39 height 23
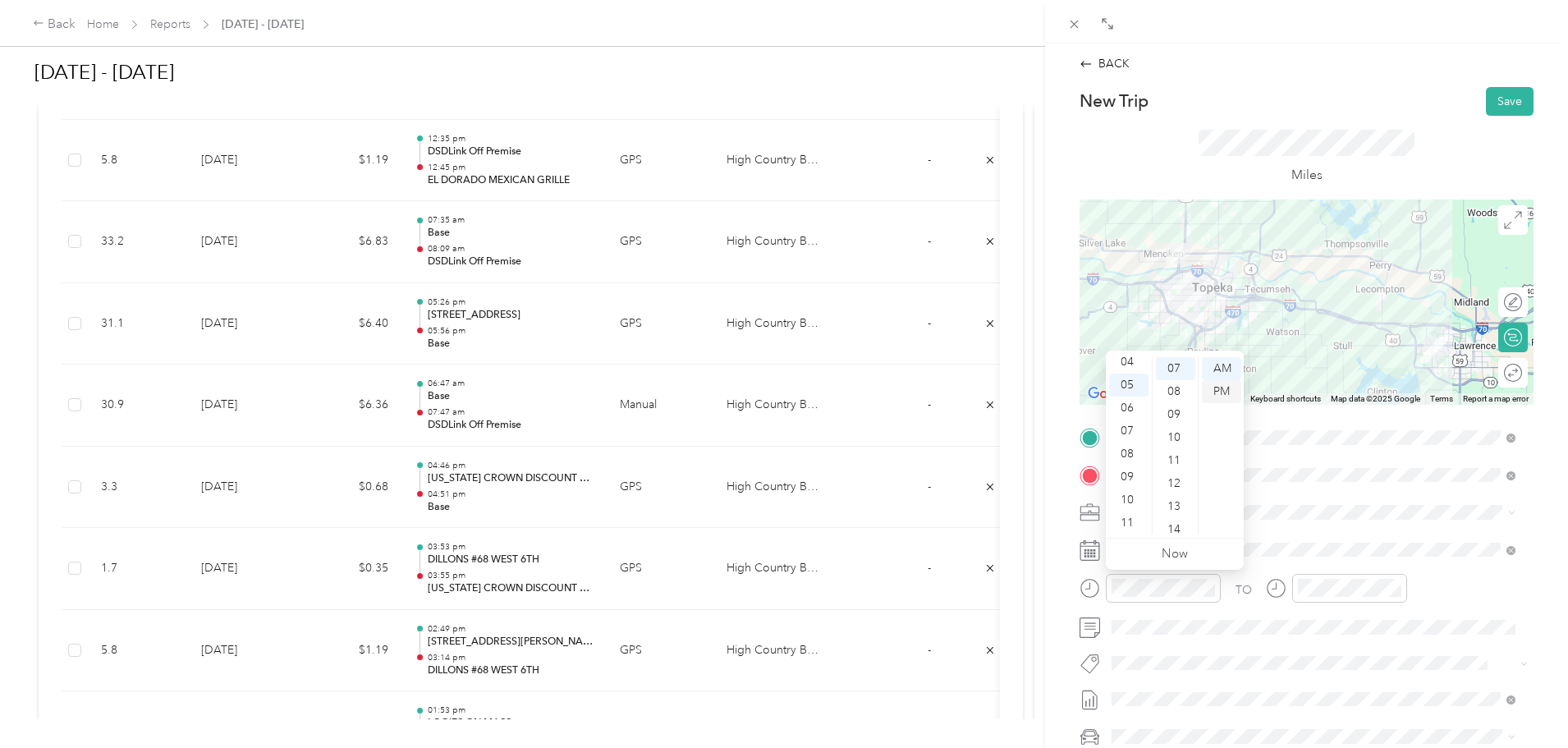
click at [1227, 391] on div "PM" at bounding box center [1222, 392] width 39 height 23
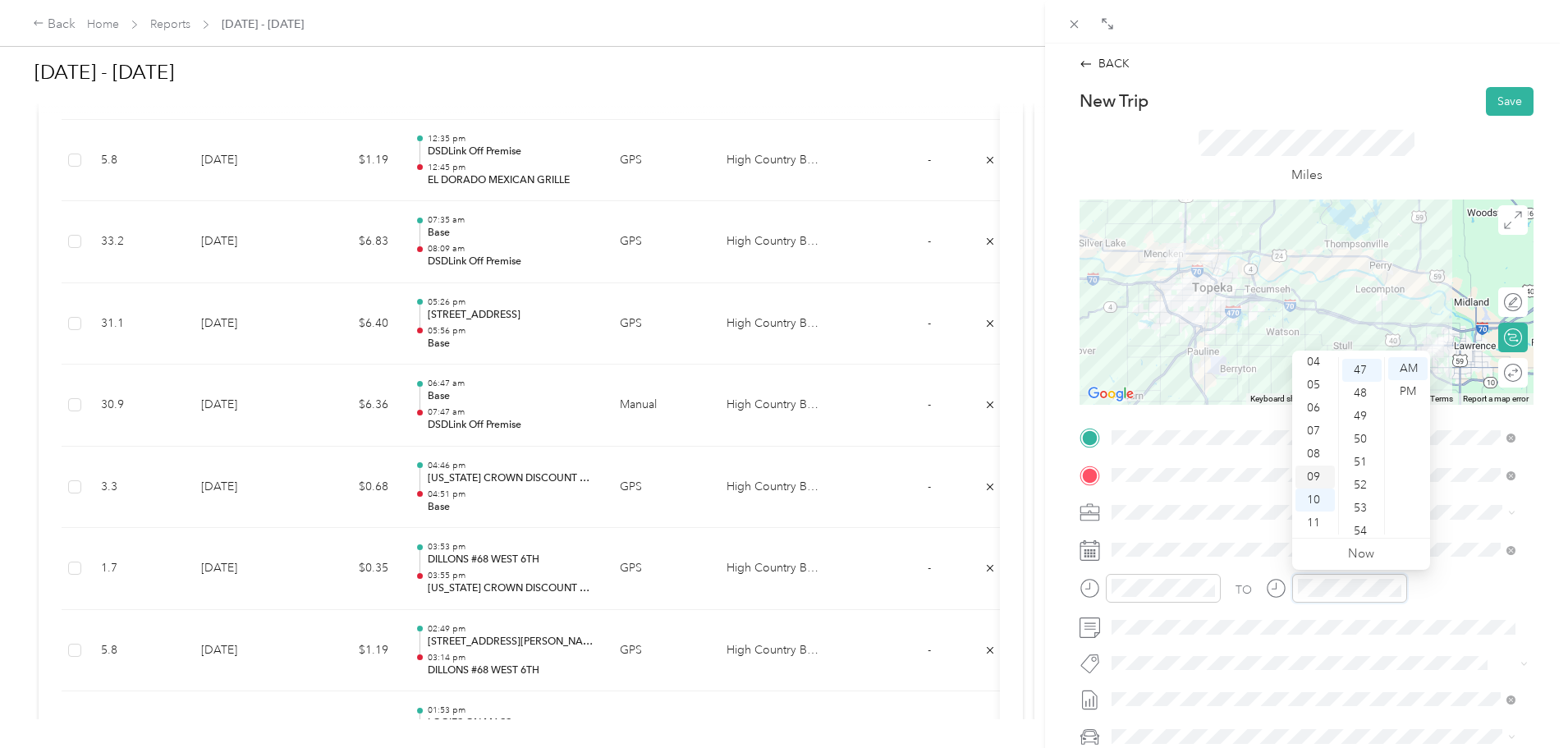
scroll to position [1080, 0]
click at [1313, 386] on div "05" at bounding box center [1315, 385] width 39 height 23
click at [1361, 501] on div "53" at bounding box center [1362, 506] width 39 height 23
click at [1410, 385] on div "PM" at bounding box center [1408, 392] width 39 height 23
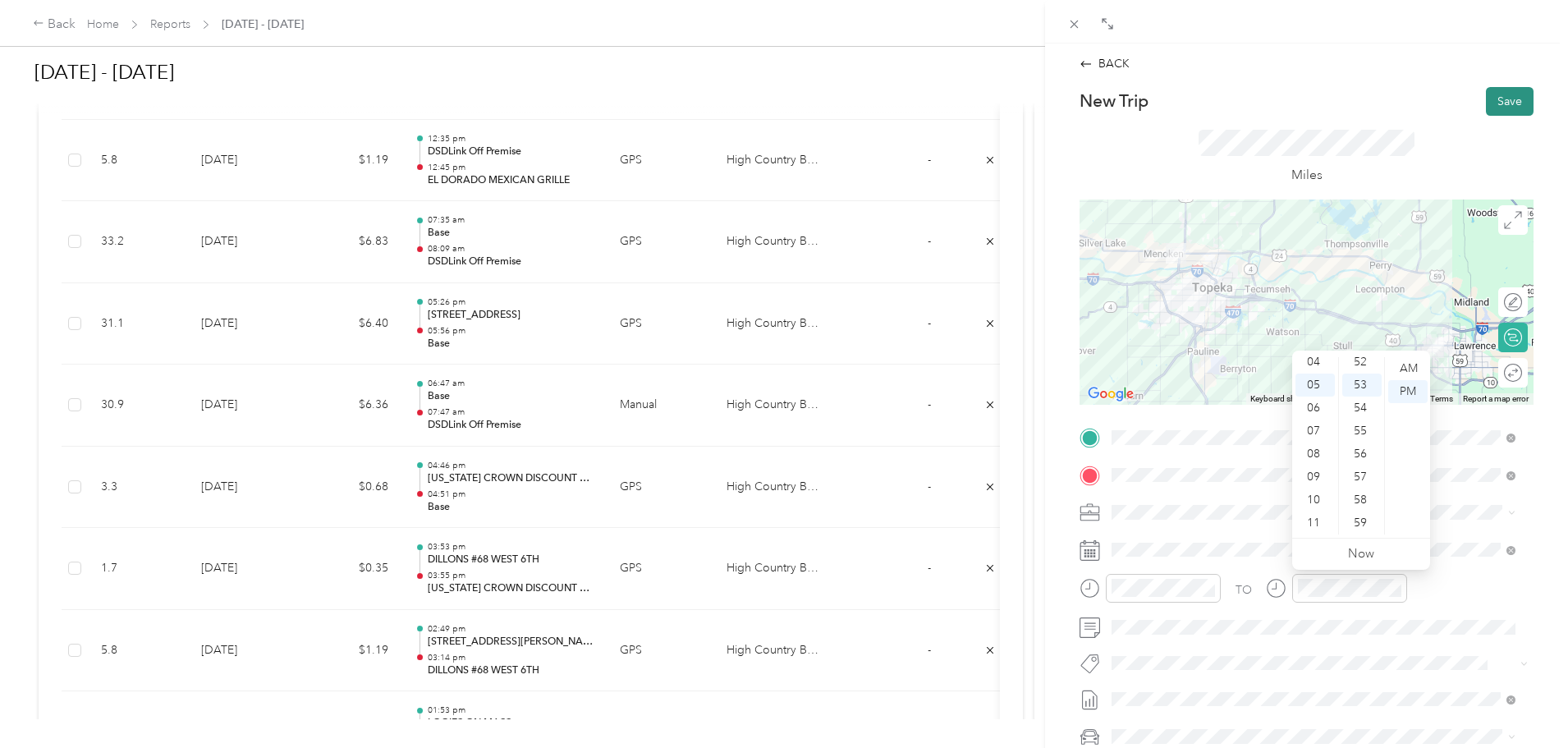
click at [1495, 92] on button "Save" at bounding box center [1509, 101] width 48 height 29
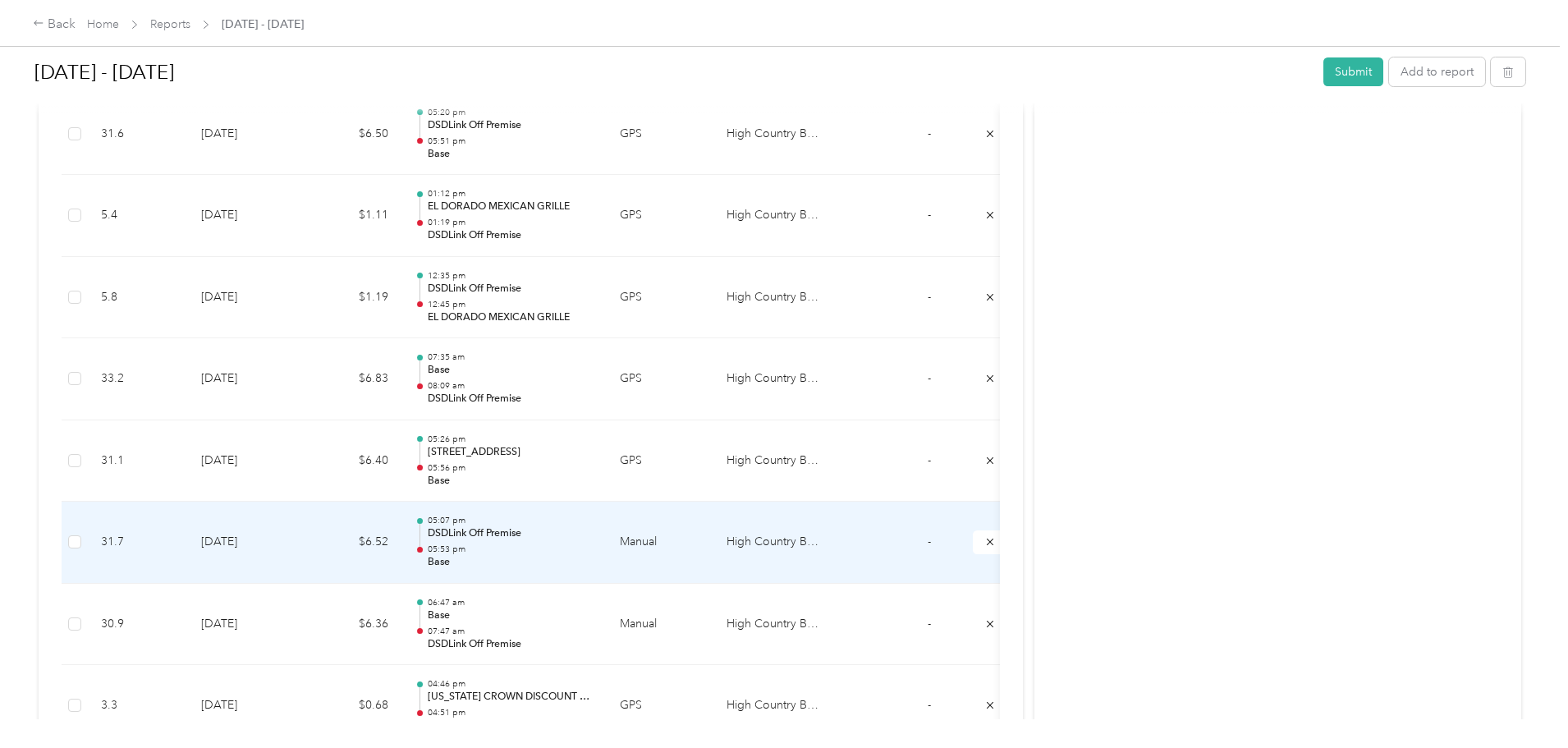
scroll to position [2000, 0]
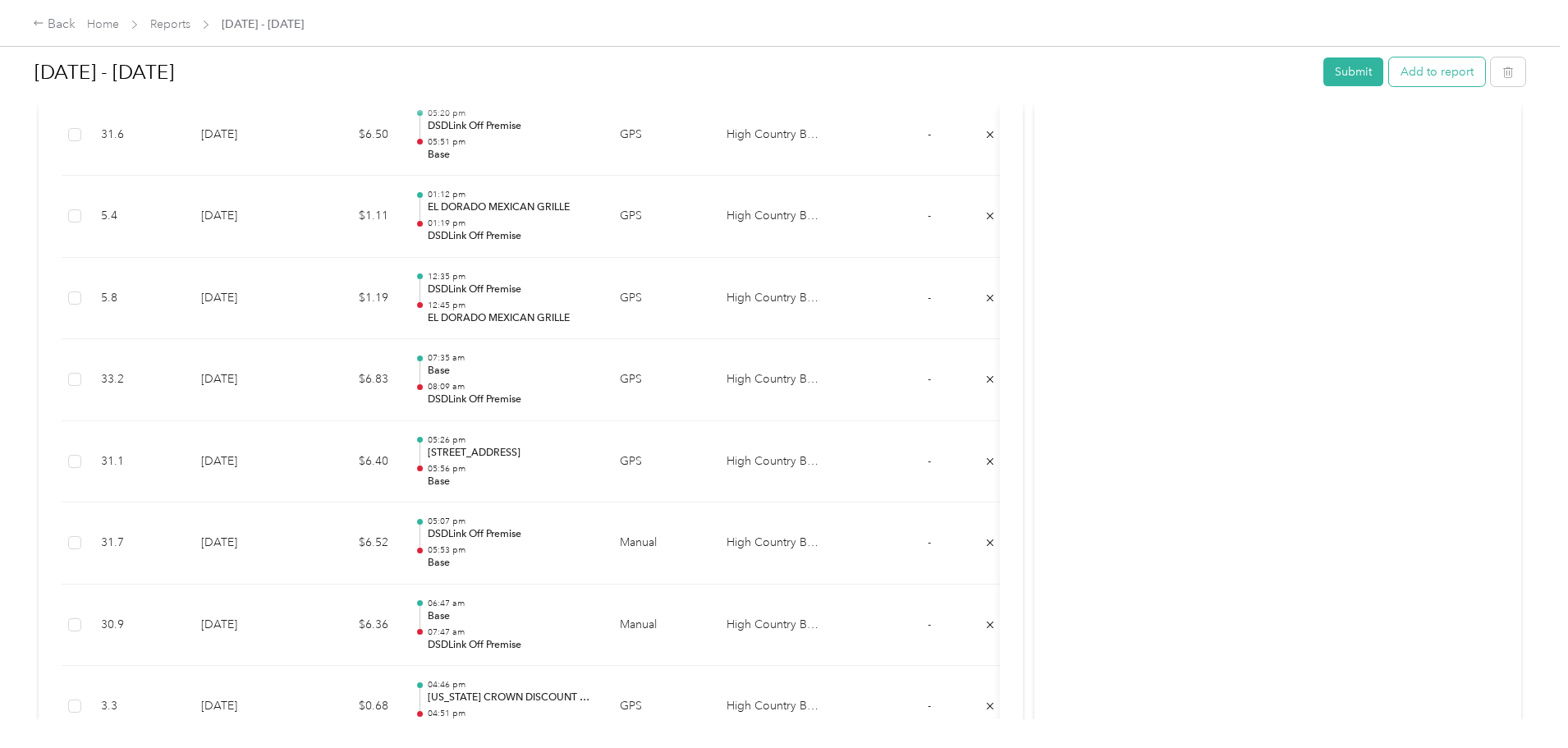
click at [1389, 68] on button "Add to report" at bounding box center [1436, 72] width 96 height 29
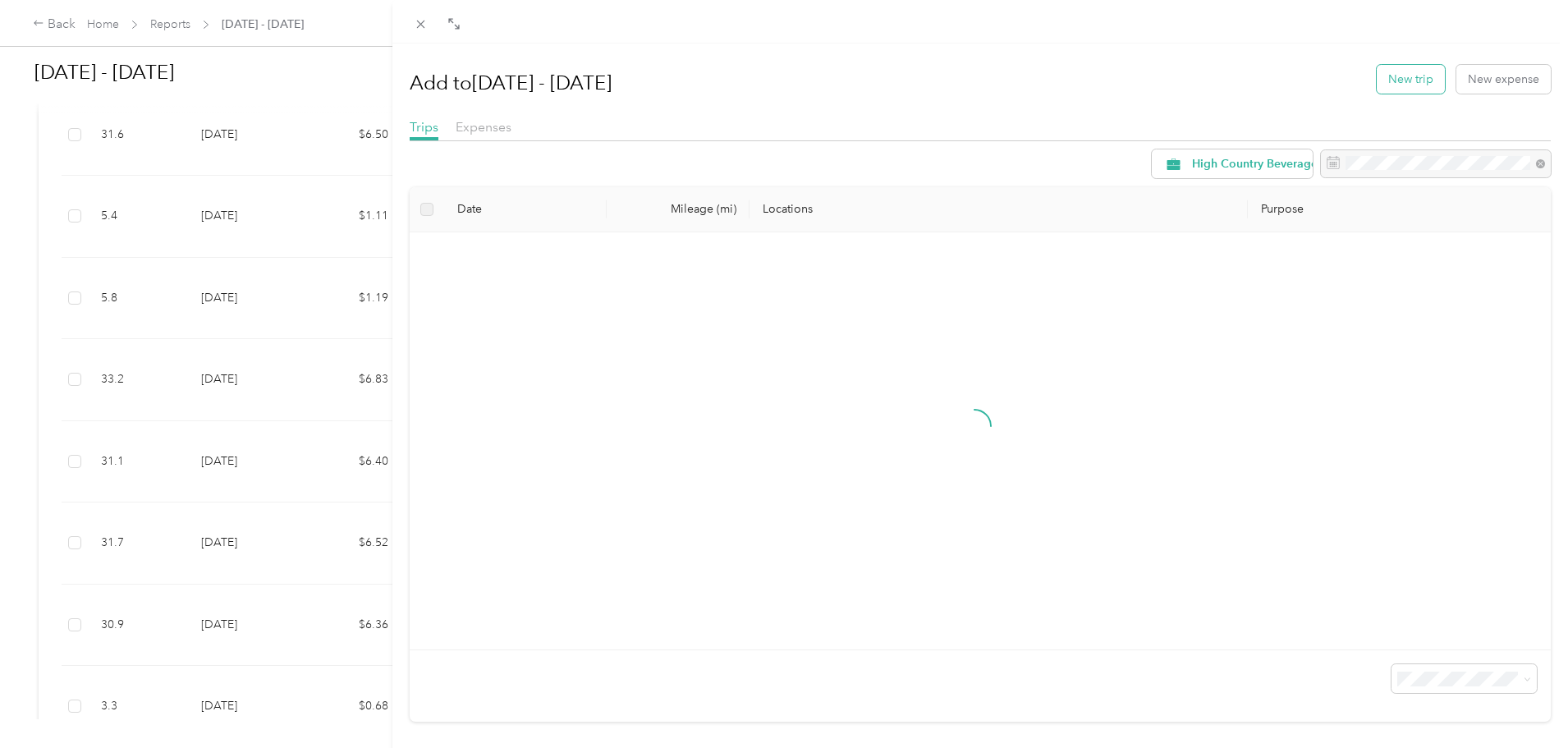
click at [1402, 90] on button "New trip" at bounding box center [1410, 79] width 68 height 29
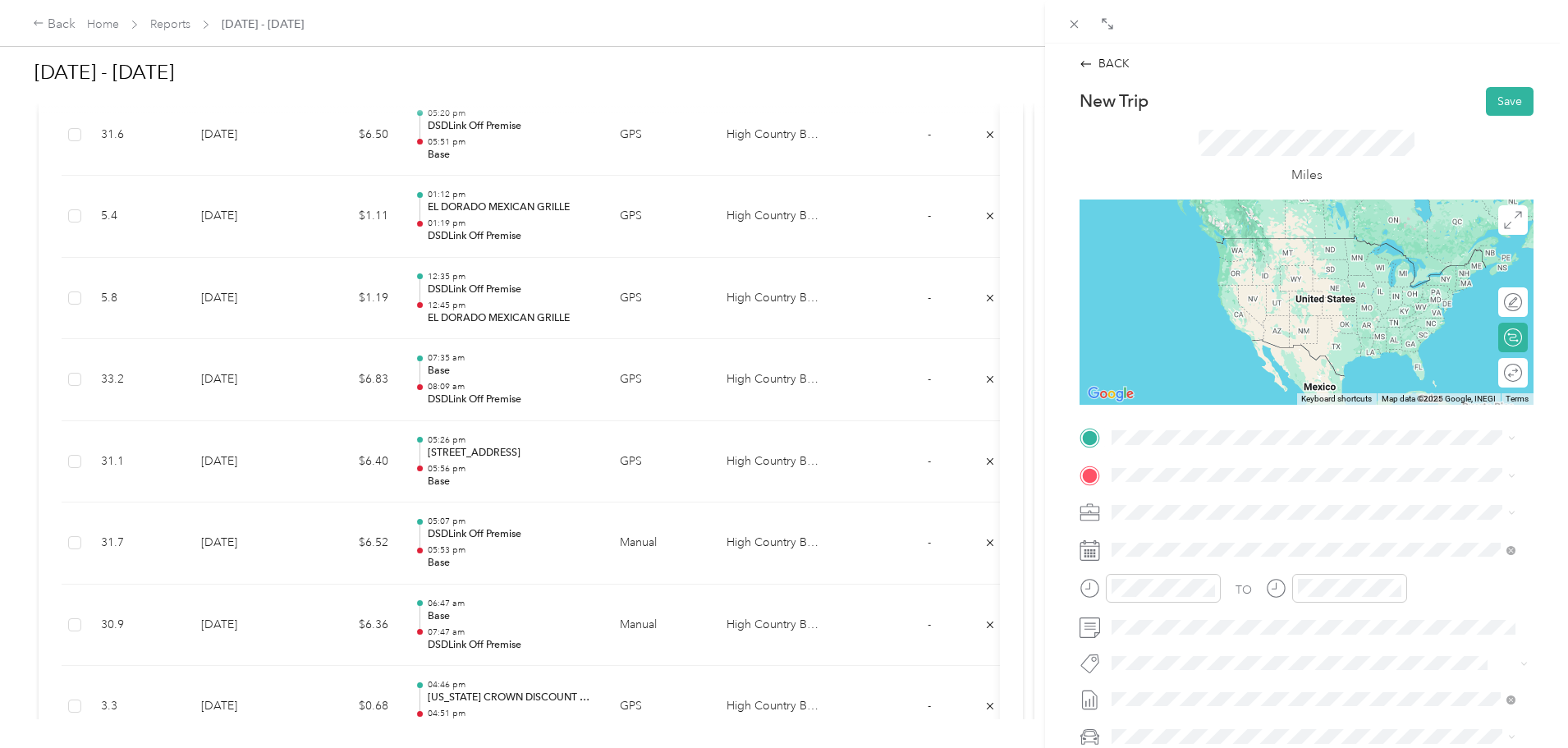
click at [1174, 511] on div "Base [STREET_ADDRESS]" at bounding box center [1241, 511] width 196 height 35
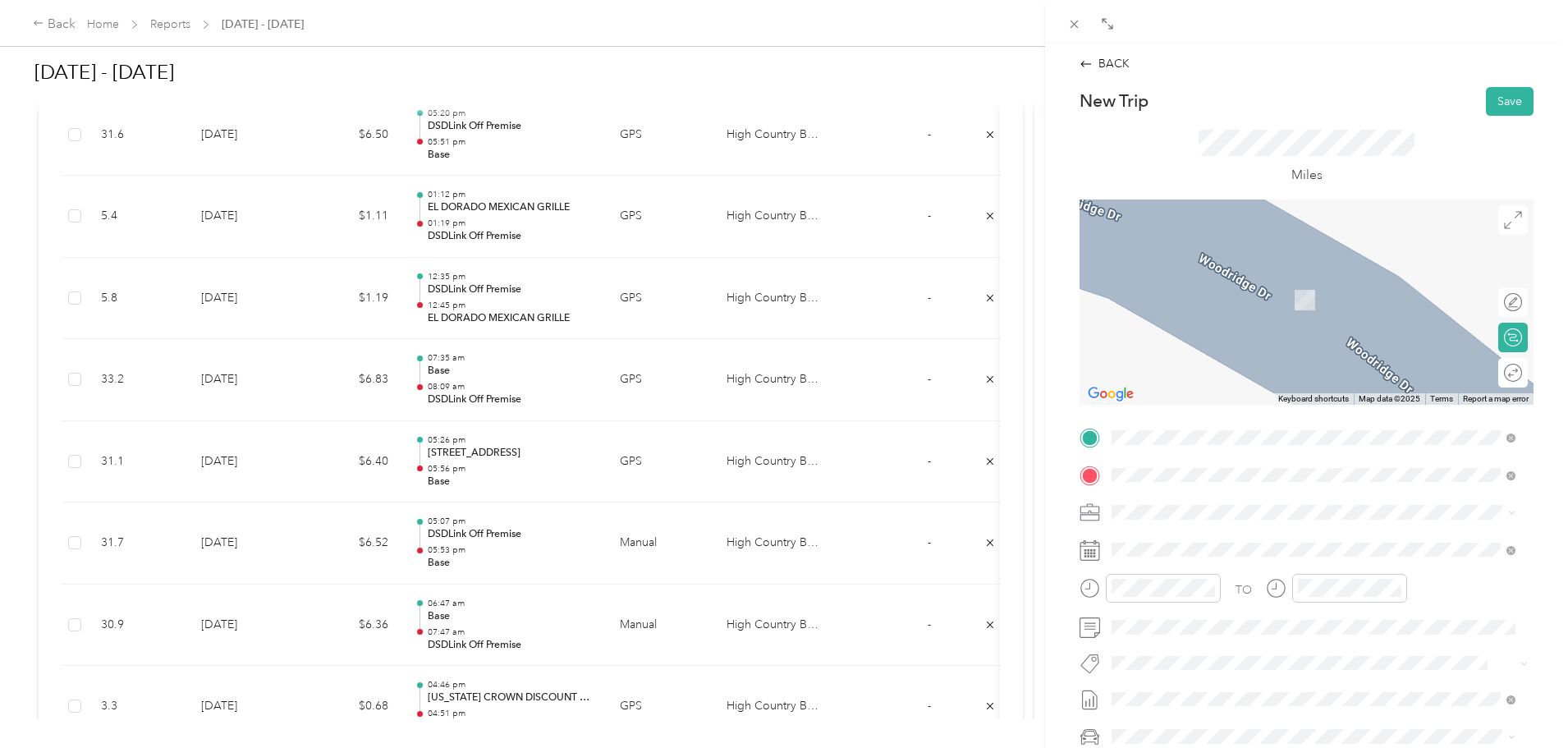
click at [1192, 541] on button "TEAM" at bounding box center [1168, 543] width 51 height 21
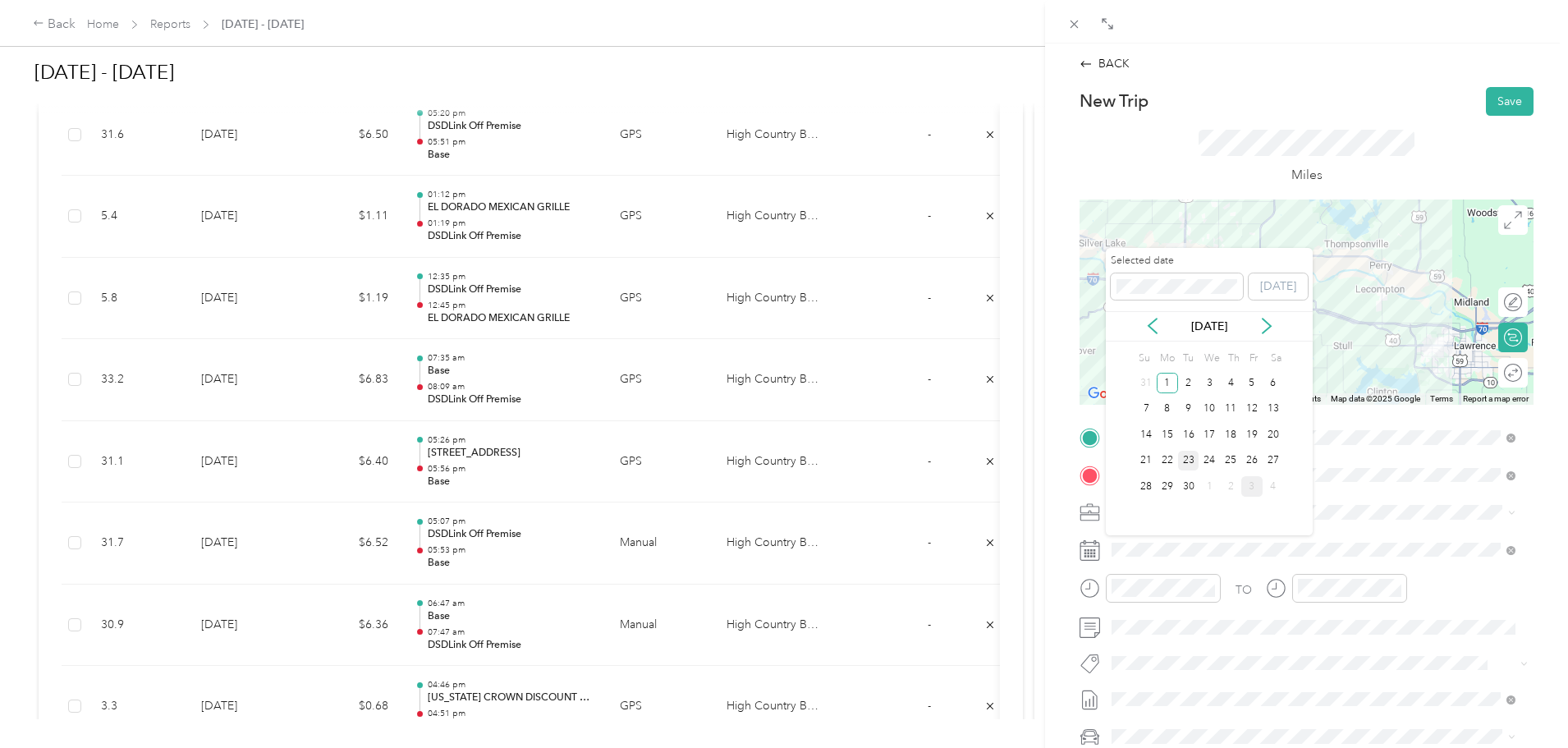
click at [1188, 463] on div "23" at bounding box center [1188, 461] width 21 height 21
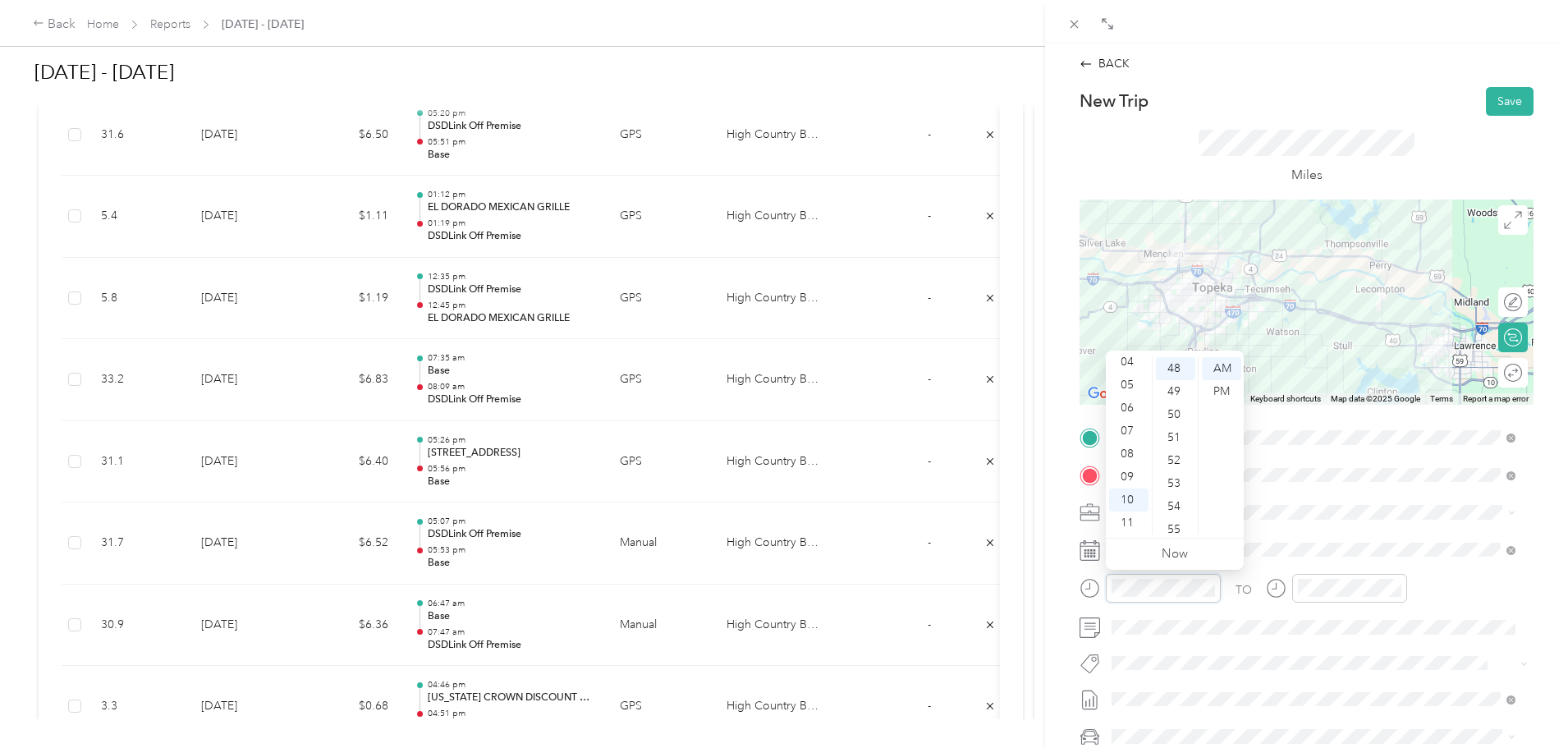
scroll to position [1103, 0]
click at [1129, 408] on div "06" at bounding box center [1129, 408] width 39 height 23
click at [1232, 374] on div "AM" at bounding box center [1222, 368] width 39 height 23
click at [1325, 608] on div at bounding box center [1336, 593] width 141 height 40
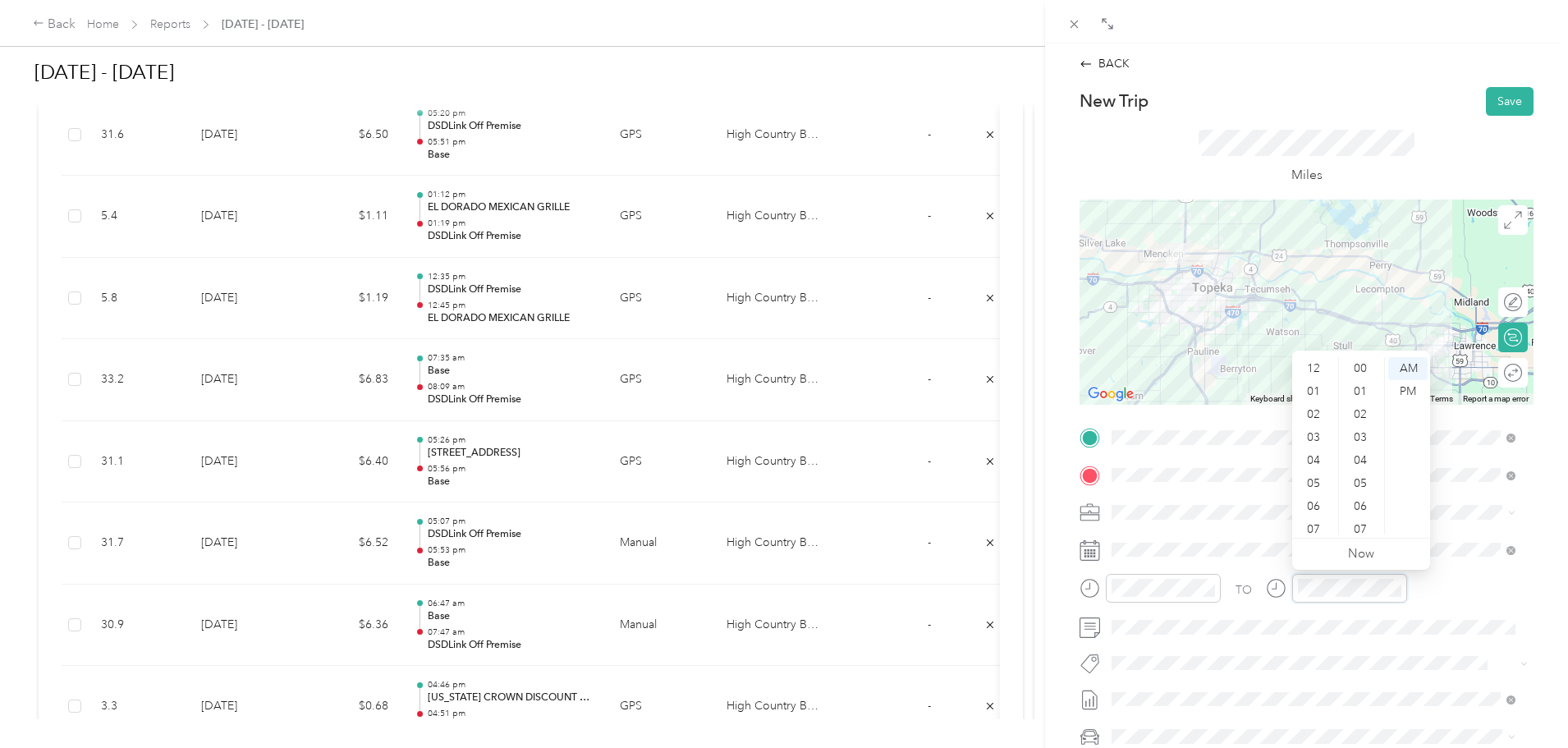
scroll to position [99, 0]
click at [1313, 432] on div "07" at bounding box center [1315, 431] width 39 height 23
click at [1403, 356] on div "12 01 02 03 04 05 06 07 08 09 10 11 00 01 02 03 04 05 06 07 08 09 10 11 12 13 1…" at bounding box center [1362, 445] width 138 height 184
click at [1410, 366] on div "AM" at bounding box center [1408, 368] width 39 height 23
click at [1487, 98] on button "Save" at bounding box center [1509, 101] width 48 height 29
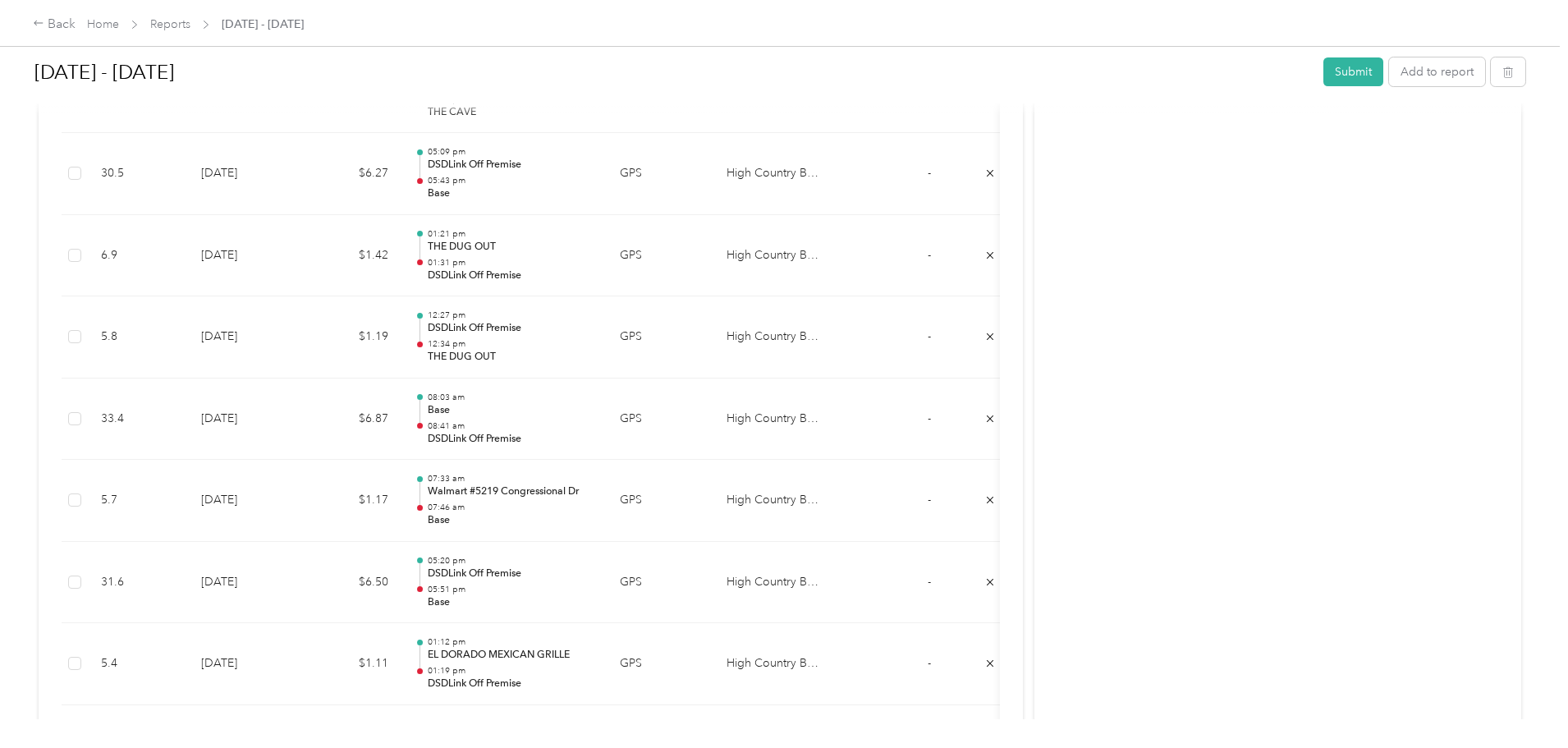
scroll to position [1554, 0]
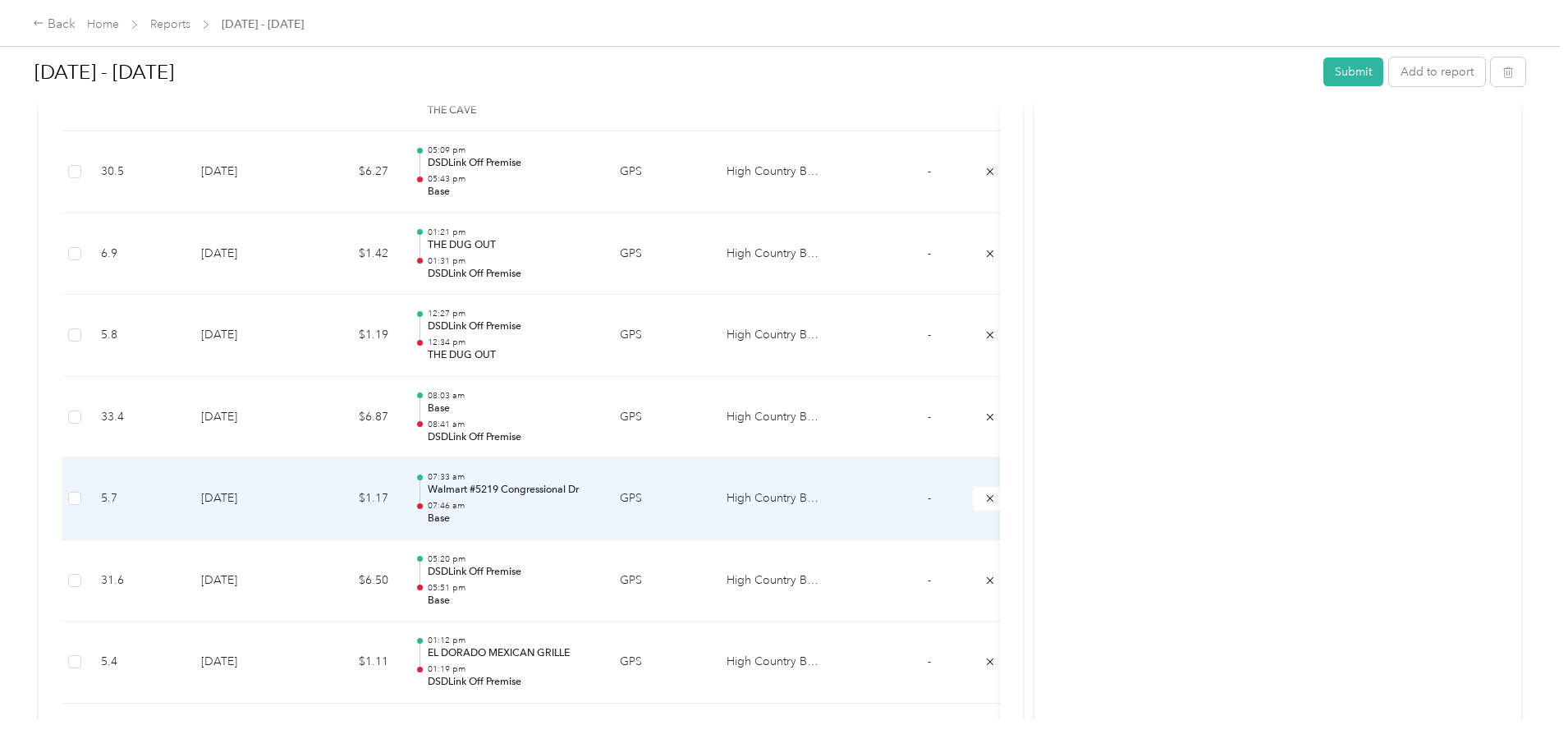
click at [714, 492] on td "GPS" at bounding box center [660, 499] width 106 height 82
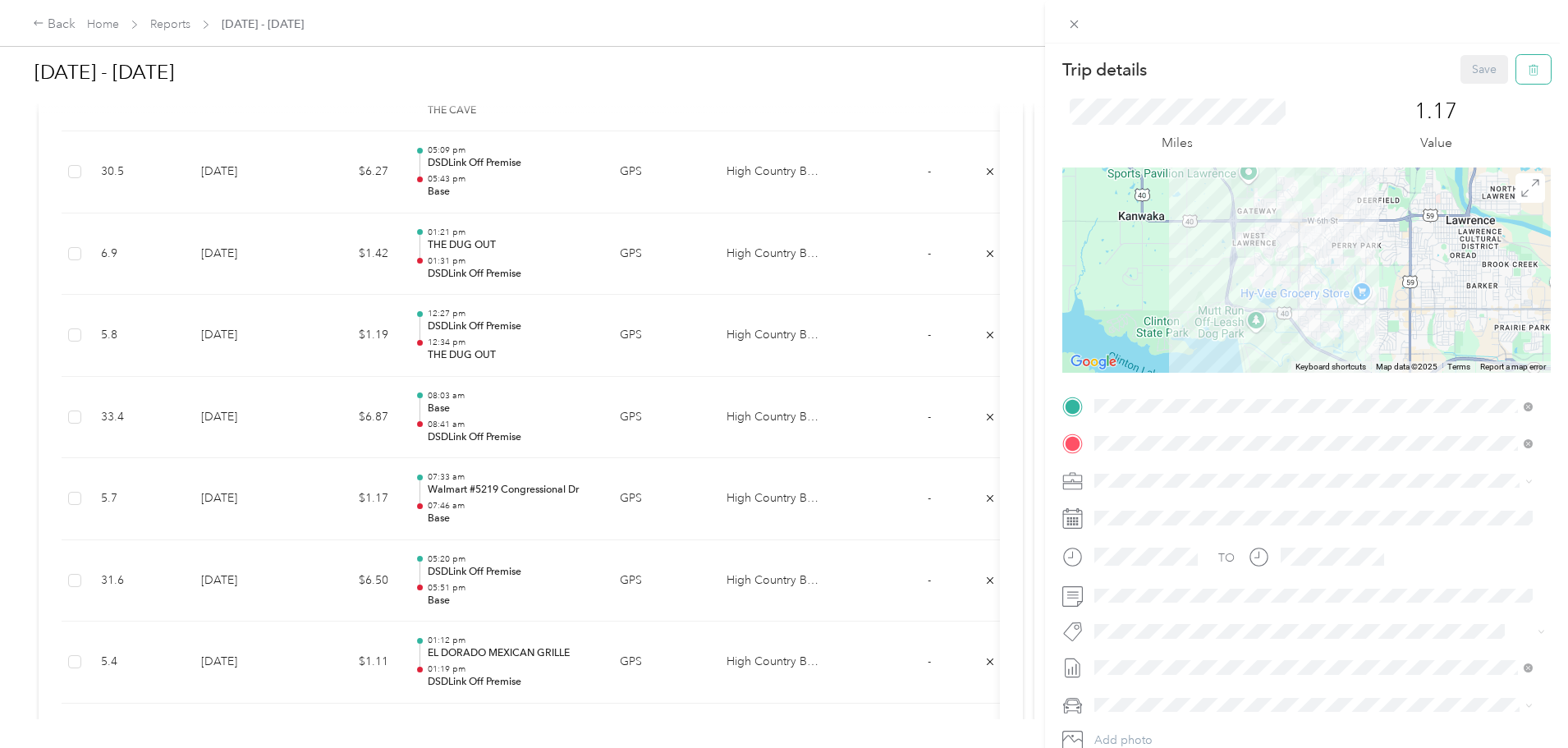
click at [1528, 69] on icon "button" at bounding box center [1533, 70] width 11 height 11
click at [1469, 90] on button "Yes" at bounding box center [1474, 90] width 32 height 26
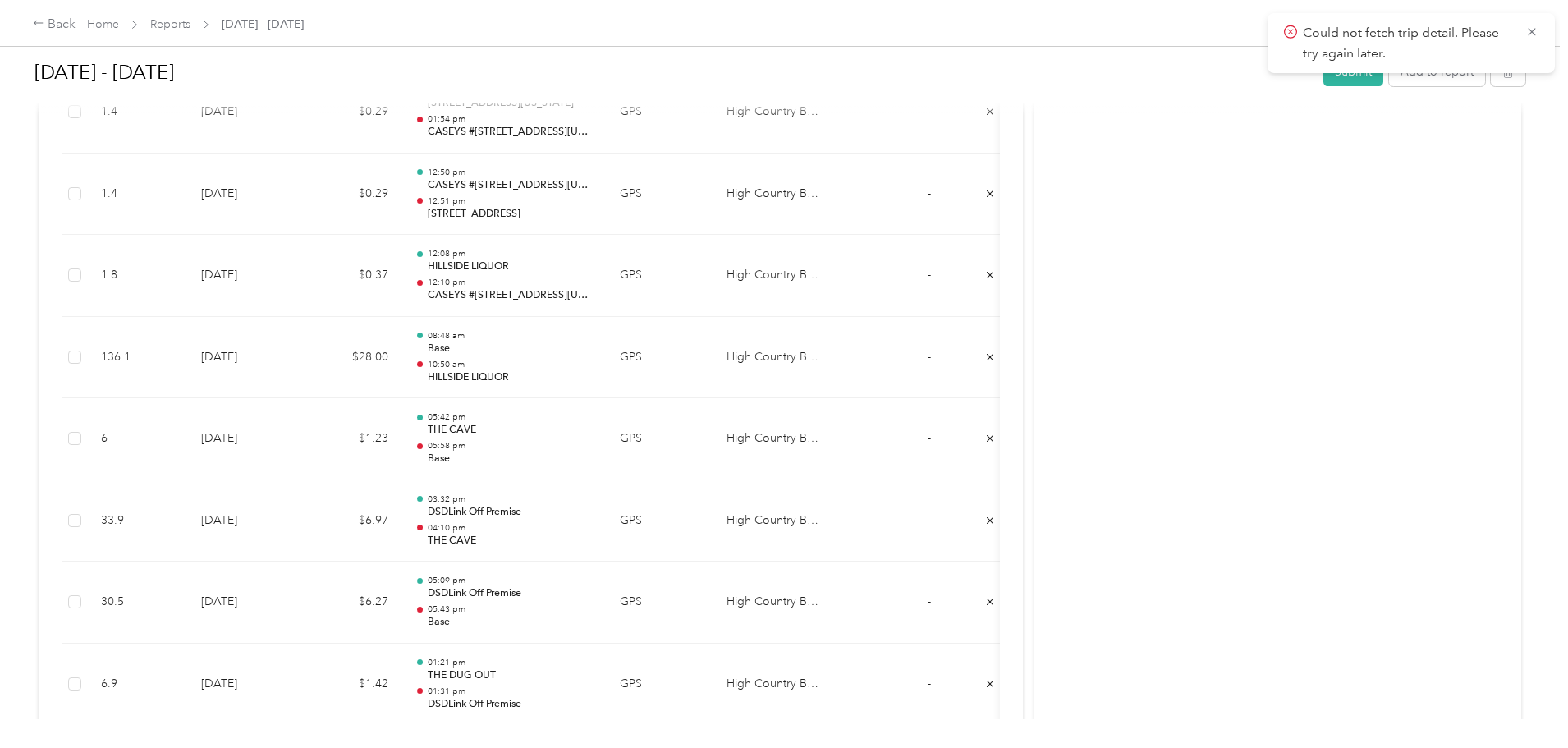
scroll to position [1124, 0]
click at [1533, 29] on icon at bounding box center [1533, 32] width 13 height 15
click at [1389, 72] on button "Add to report" at bounding box center [1436, 72] width 96 height 29
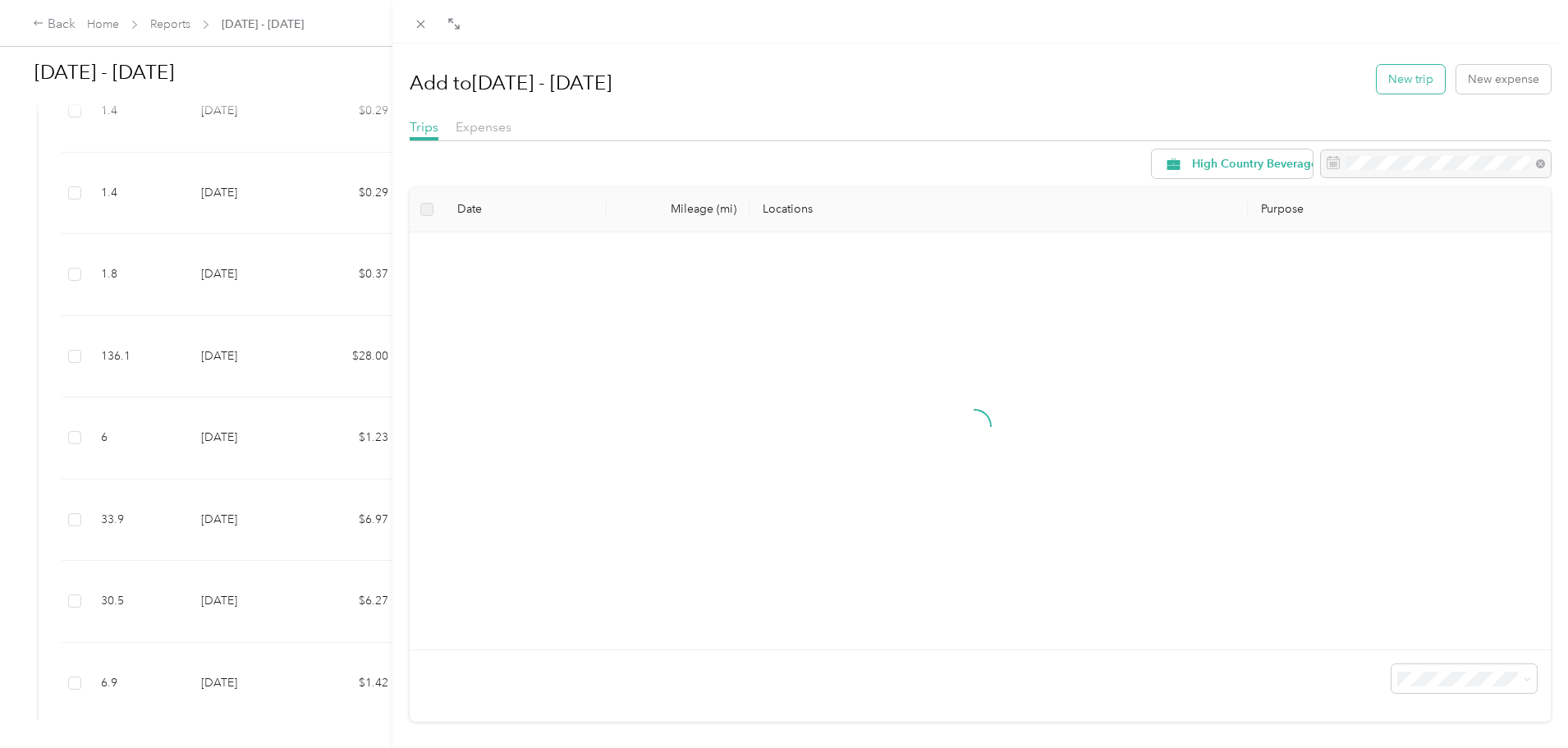
click at [1396, 77] on button "New trip" at bounding box center [1410, 79] width 68 height 29
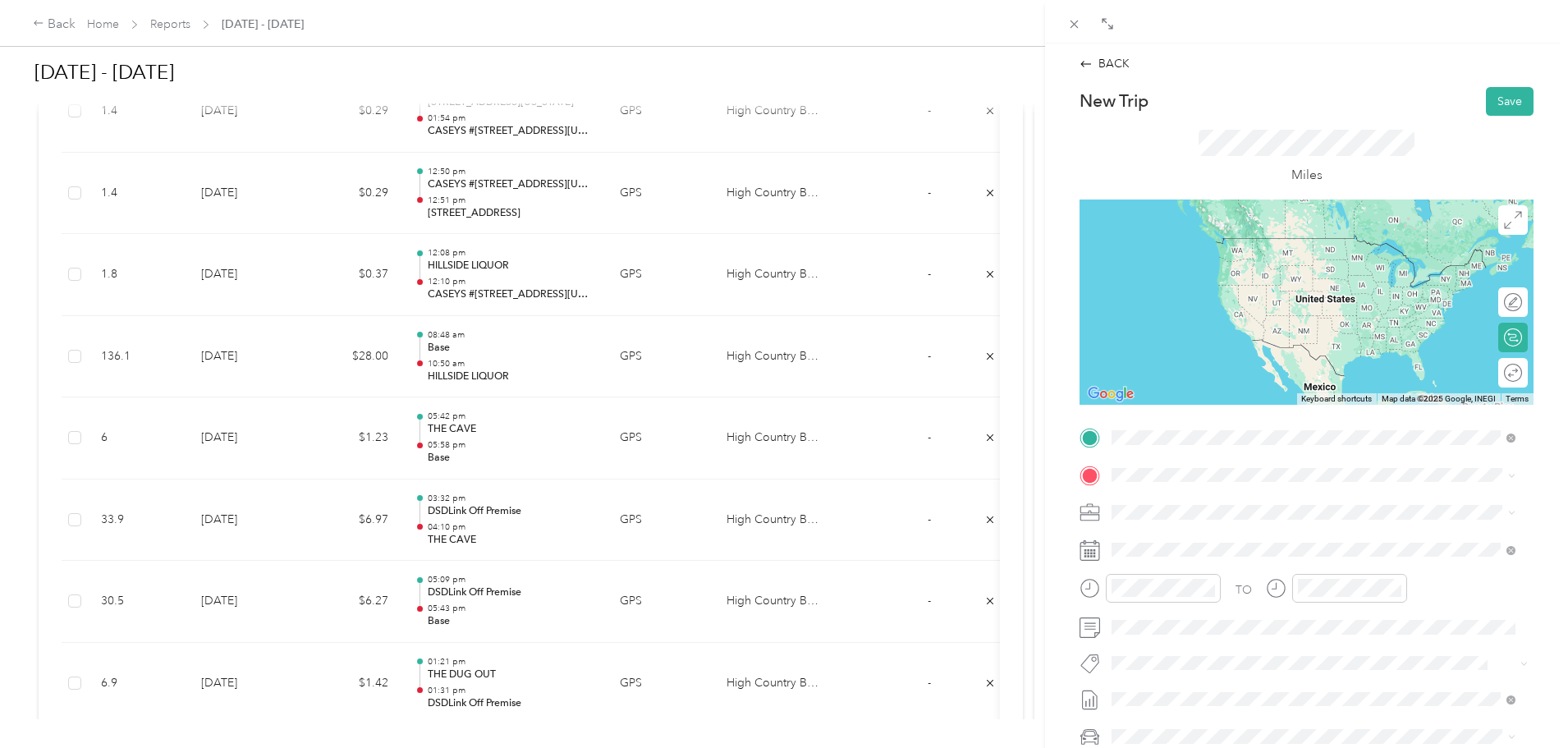
click at [1159, 512] on div "Base [STREET_ADDRESS]" at bounding box center [1241, 512] width 196 height 35
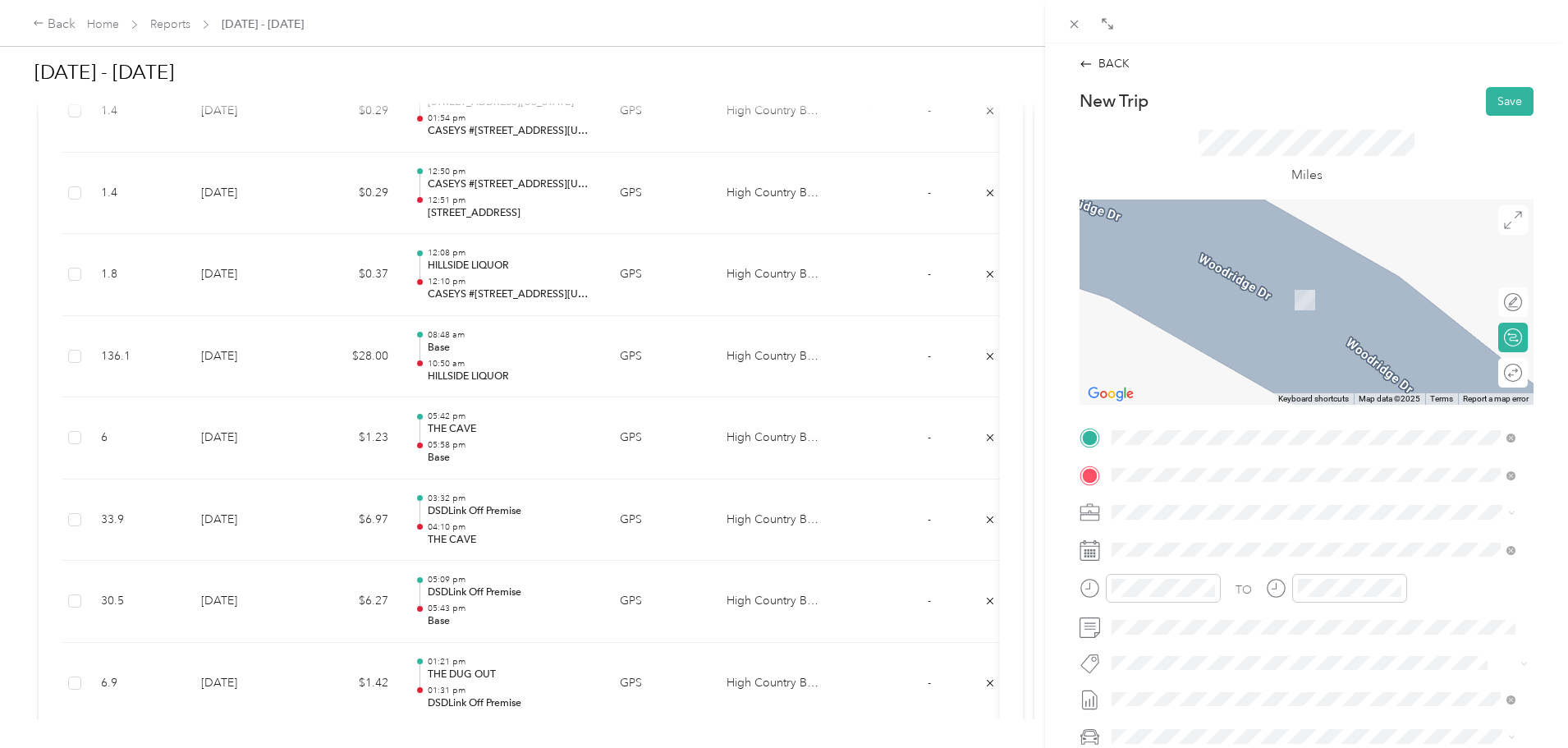
click at [1193, 546] on button "TEAM" at bounding box center [1168, 543] width 51 height 21
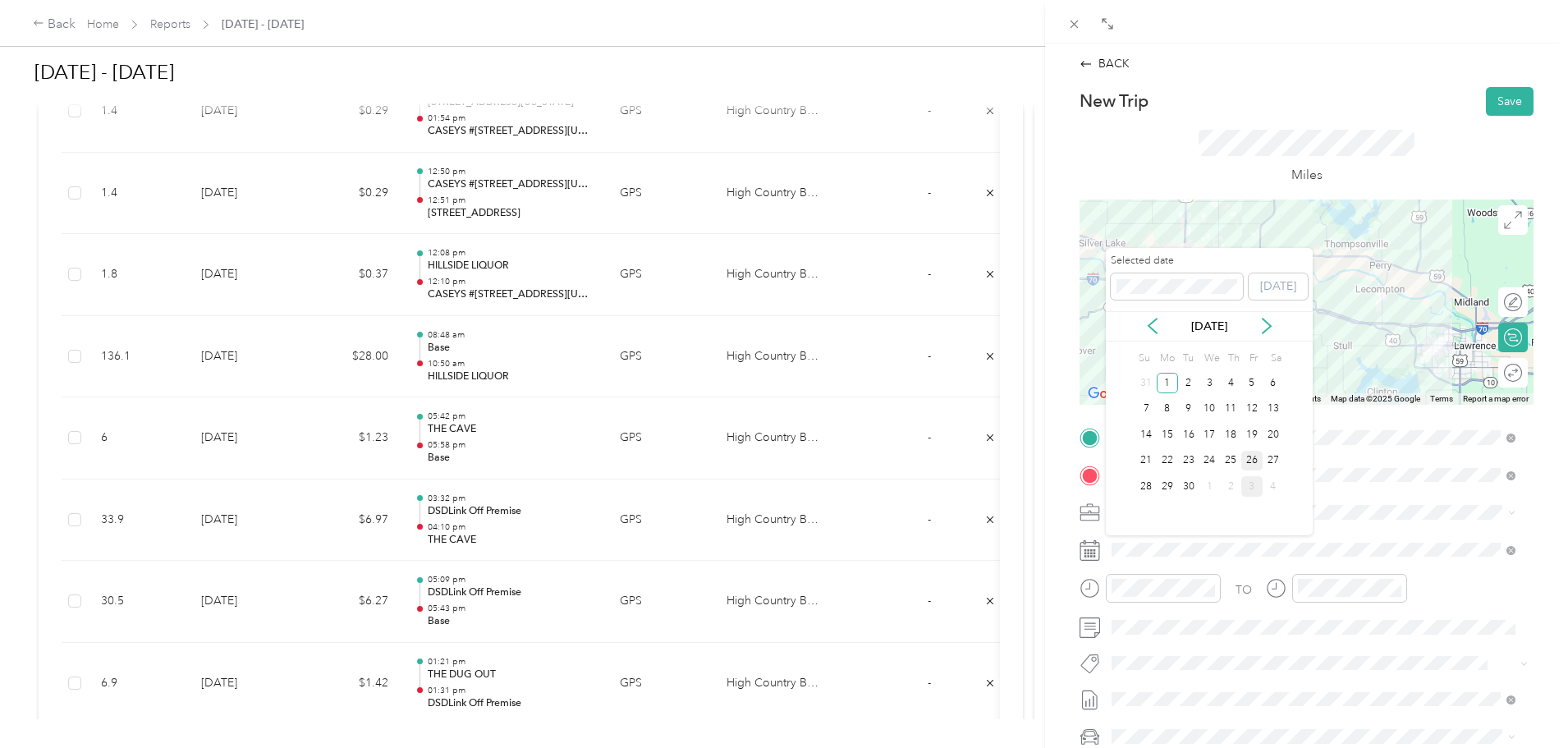
click at [1252, 459] on div "26" at bounding box center [1252, 461] width 21 height 21
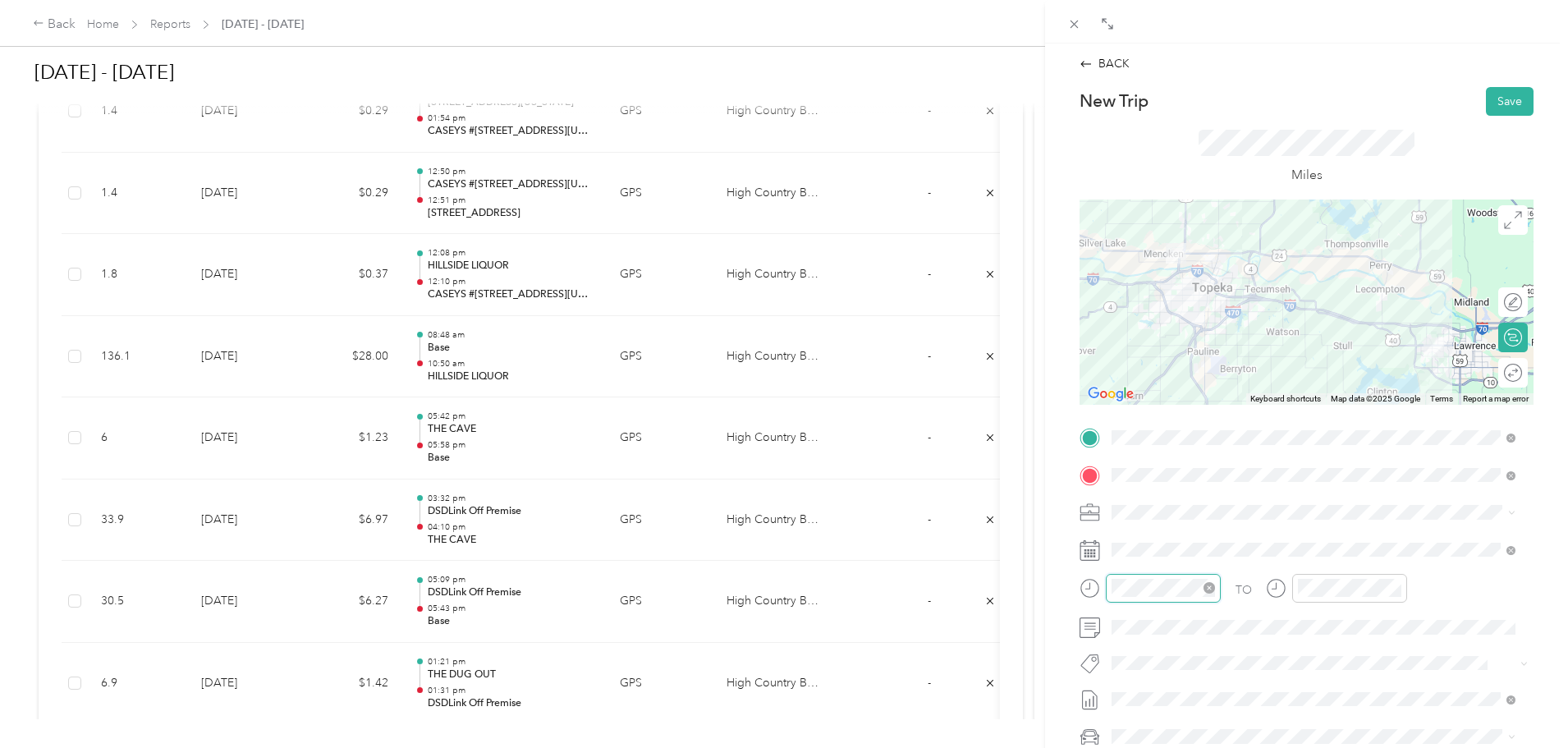
scroll to position [99, 0]
click at [1126, 410] on div "06" at bounding box center [1129, 408] width 39 height 23
click at [1306, 431] on div "07" at bounding box center [1315, 431] width 39 height 23
click at [1351, 106] on div "New Trip Save" at bounding box center [1307, 101] width 454 height 29
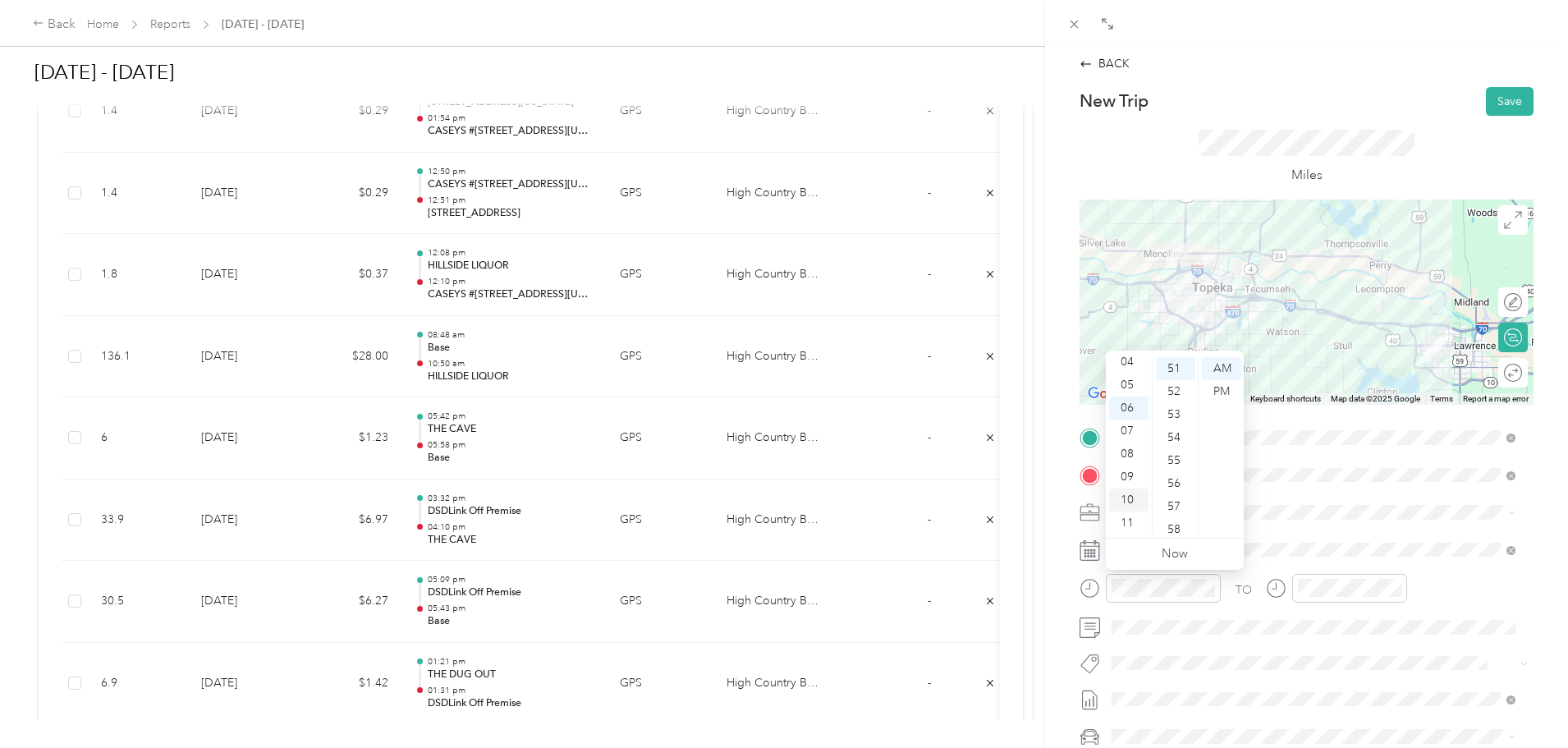
click at [1131, 496] on div "10" at bounding box center [1129, 500] width 39 height 23
click at [1175, 367] on div "00" at bounding box center [1175, 368] width 39 height 23
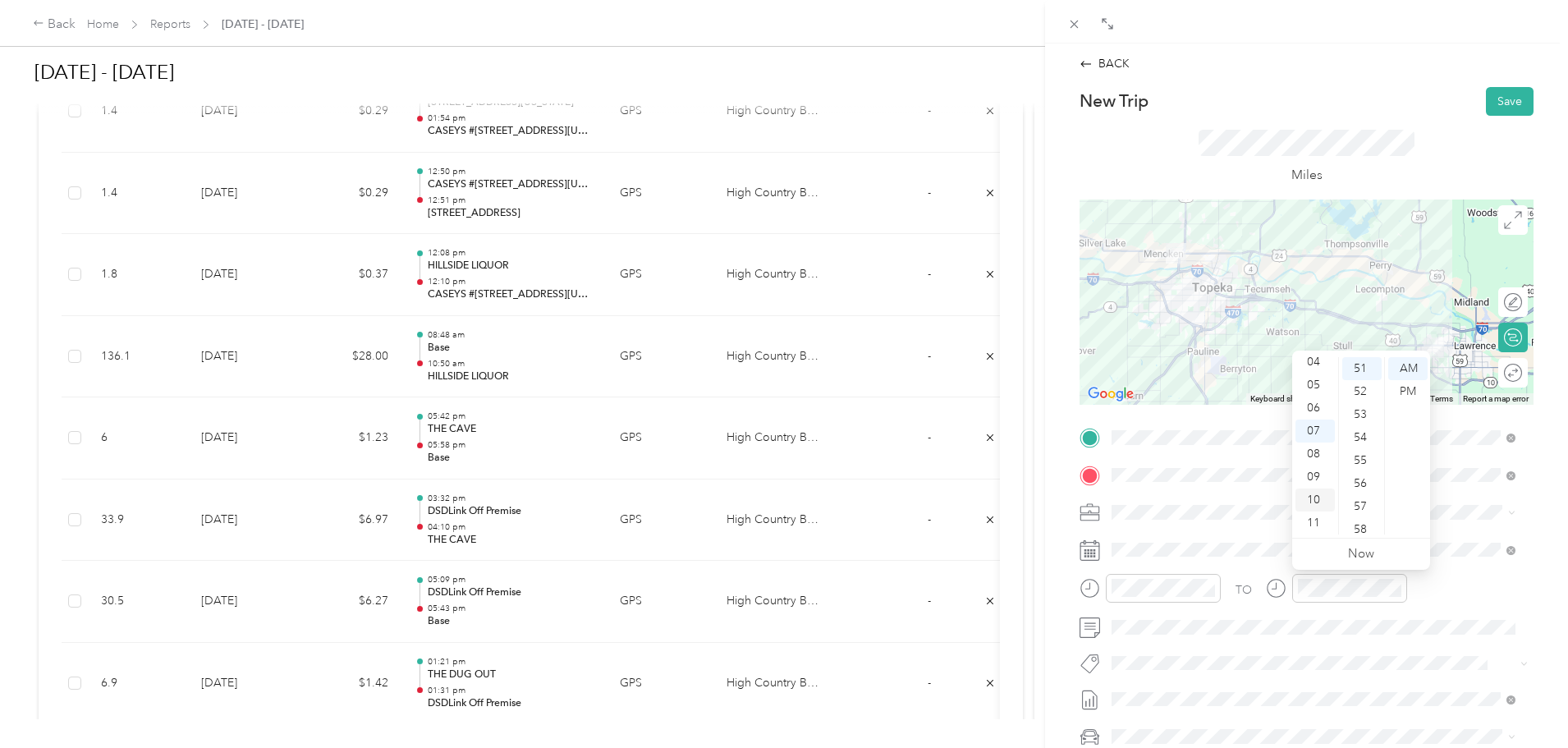
click at [1312, 503] on div "10" at bounding box center [1315, 500] width 39 height 23
click at [1364, 378] on div "30" at bounding box center [1362, 371] width 39 height 23
click at [1402, 369] on div "AM" at bounding box center [1408, 368] width 39 height 23
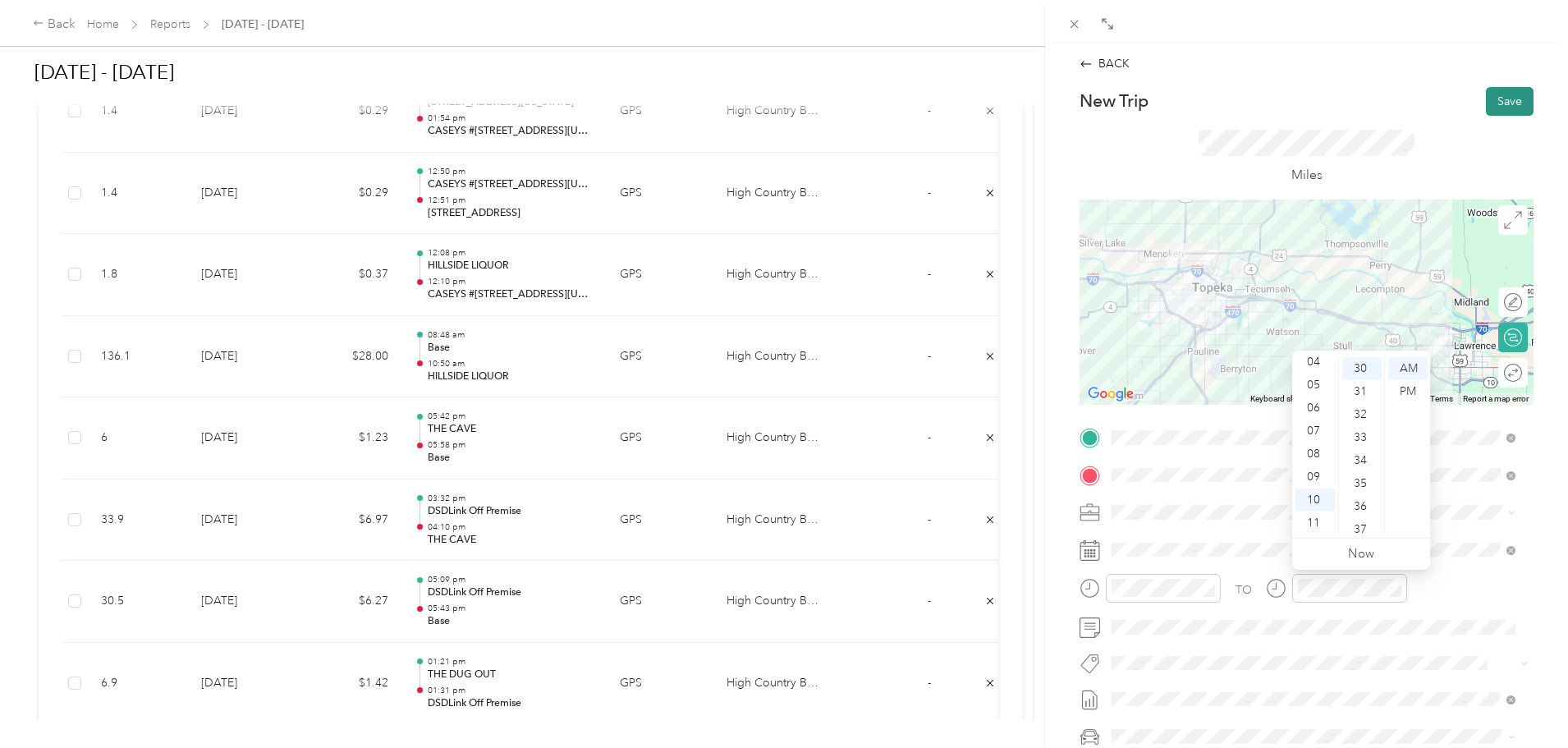
click at [1491, 93] on button "Save" at bounding box center [1509, 101] width 48 height 29
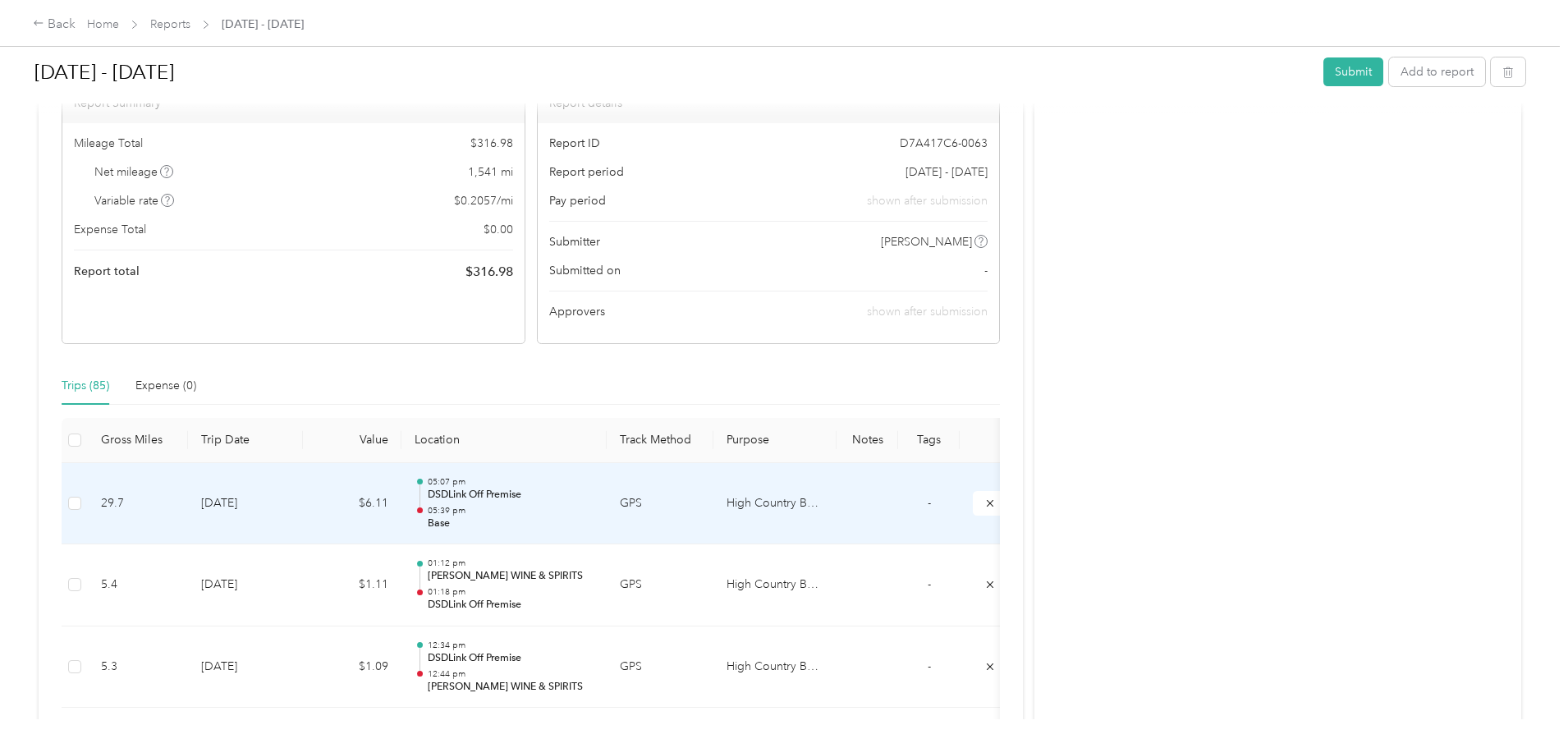
scroll to position [159, 0]
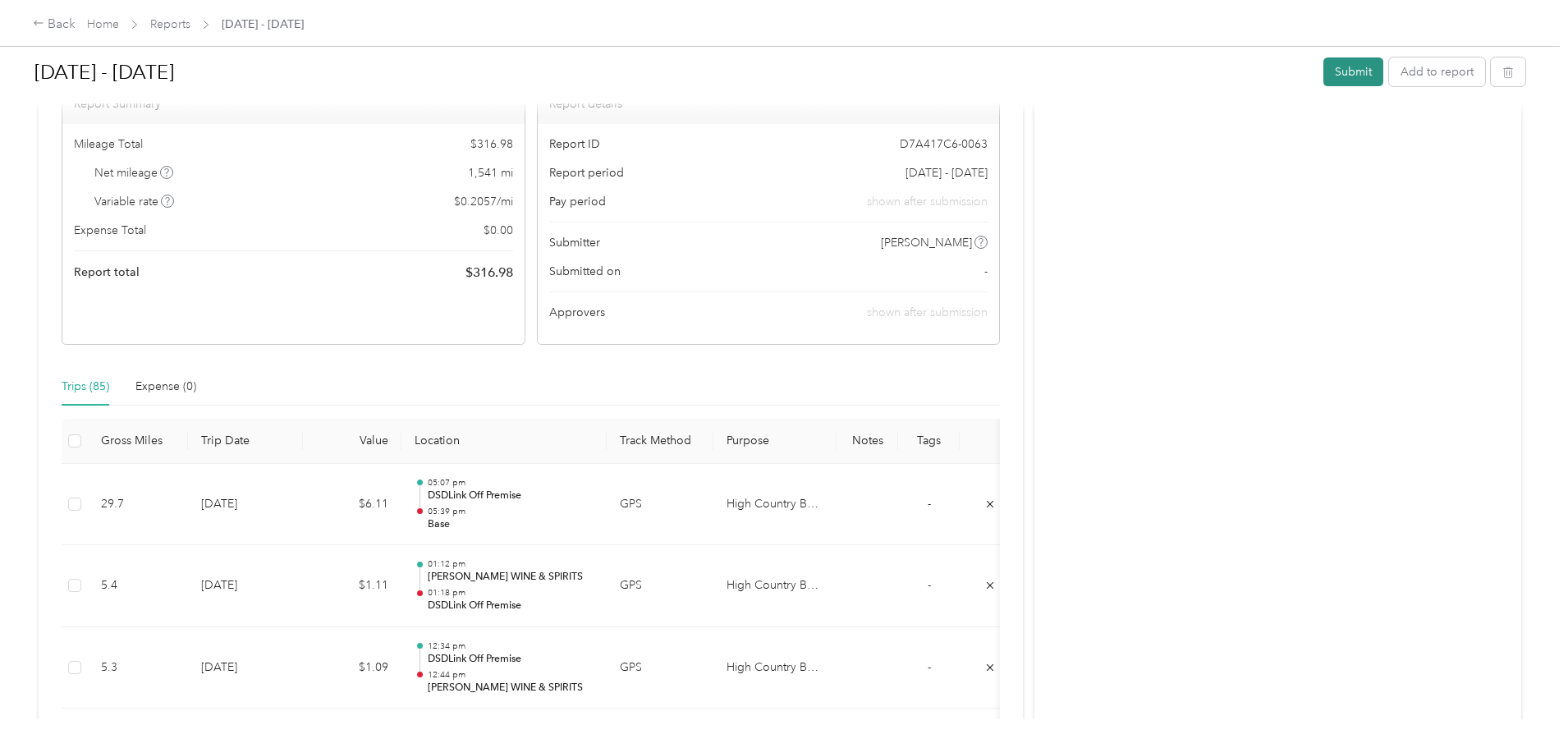
click at [1324, 73] on button "Submit" at bounding box center [1353, 72] width 60 height 29
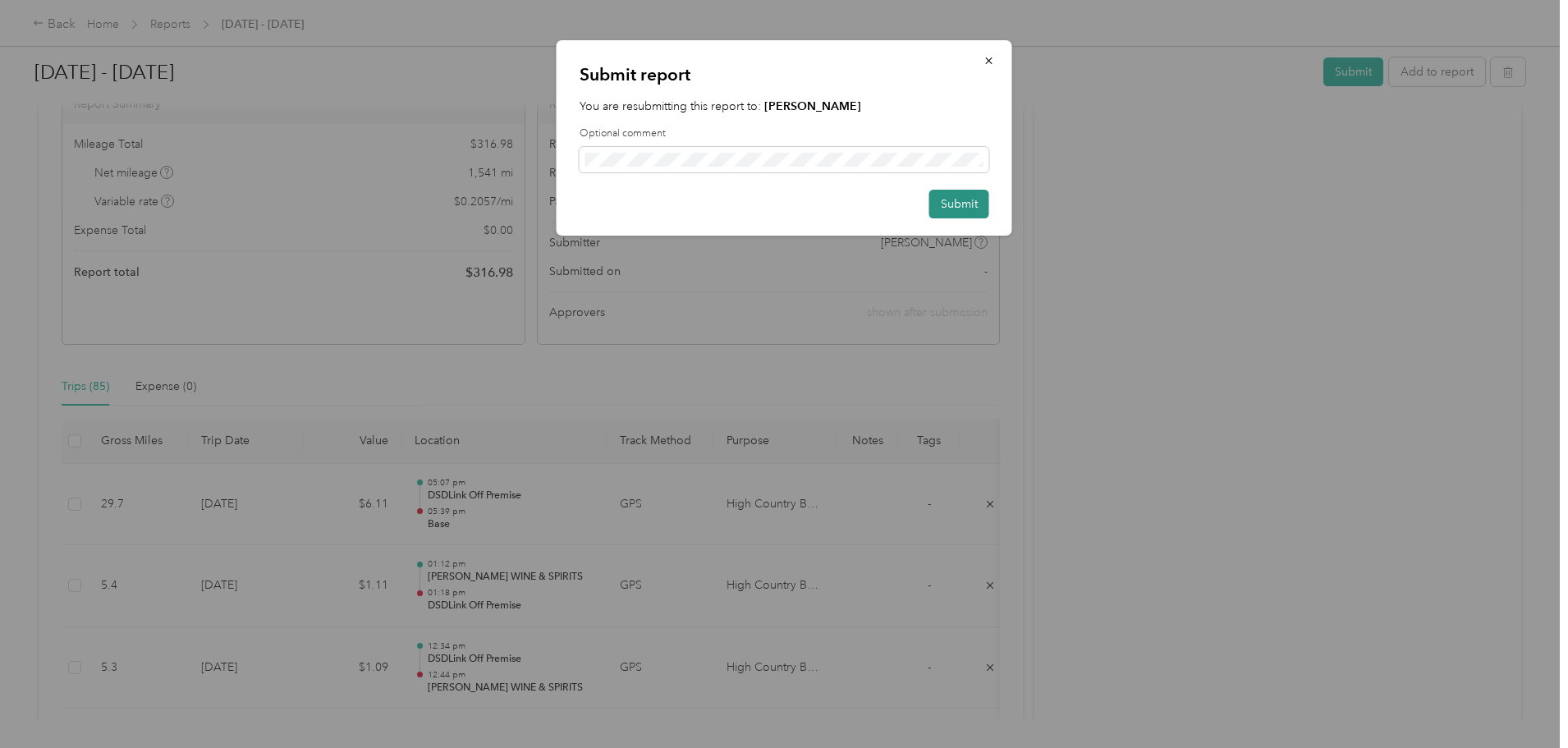
click at [964, 202] on button "Submit" at bounding box center [960, 203] width 60 height 29
